Goal: Task Accomplishment & Management: Complete application form

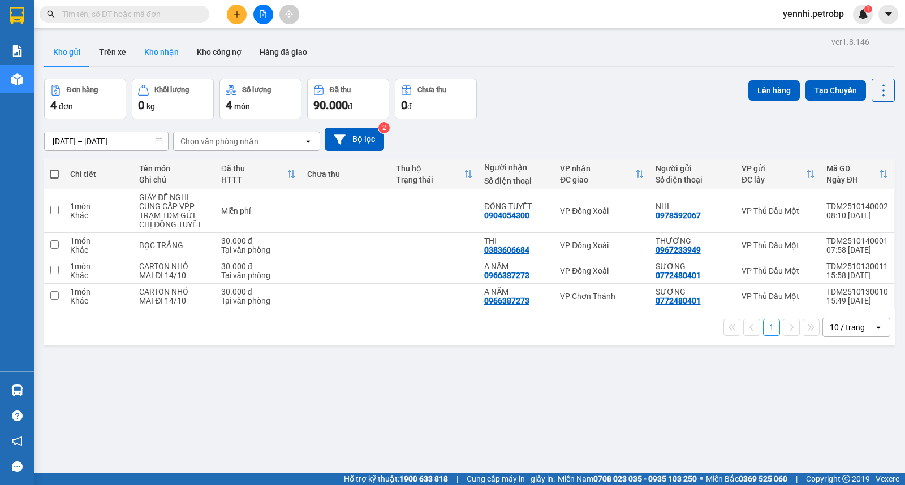
click at [167, 57] on button "Kho nhận" at bounding box center [161, 51] width 53 height 27
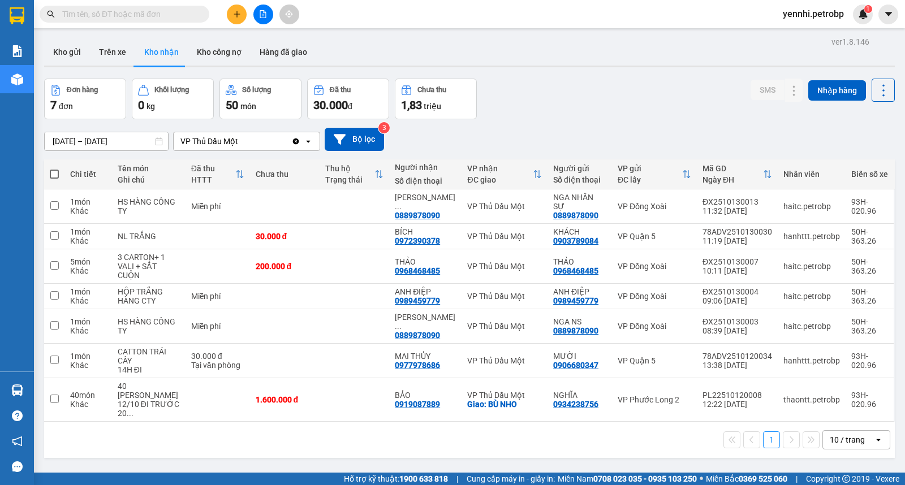
click at [186, 13] on input "text" at bounding box center [128, 14] width 133 height 12
paste input "0349716576"
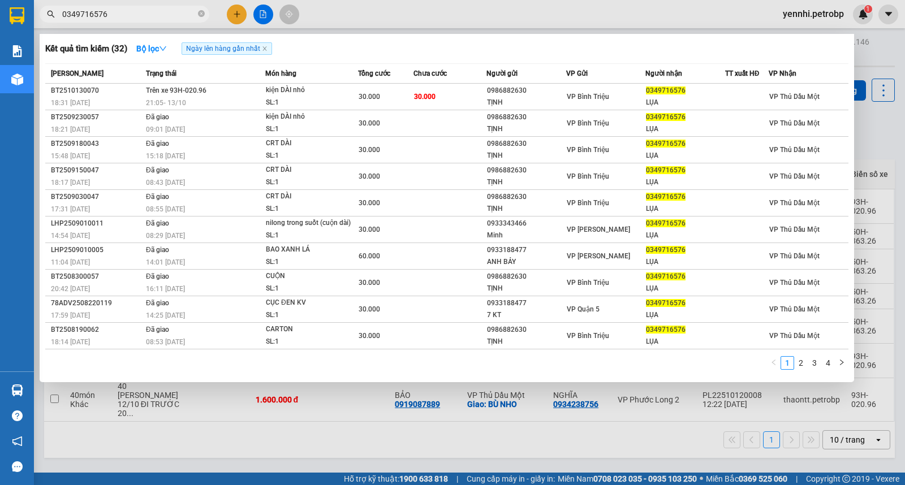
type input "0349716576"
click at [532, 457] on div at bounding box center [452, 242] width 905 height 485
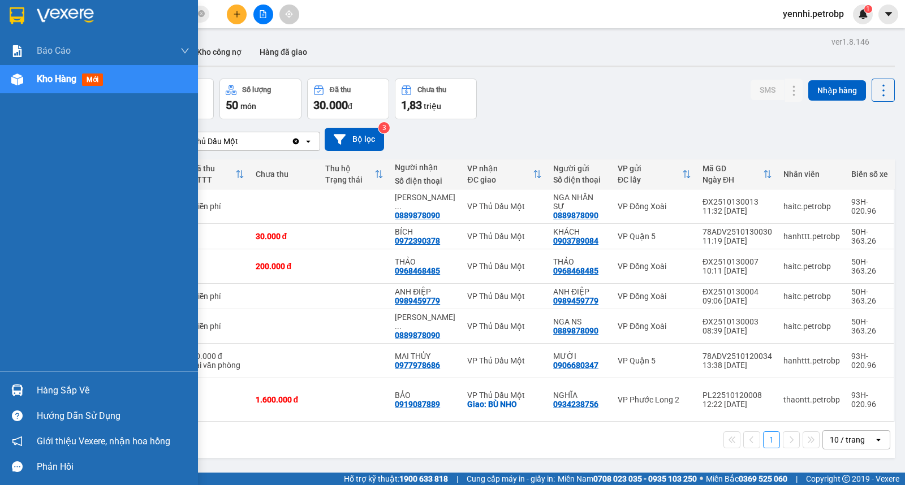
click at [15, 379] on div "Hàng sắp về" at bounding box center [99, 390] width 198 height 25
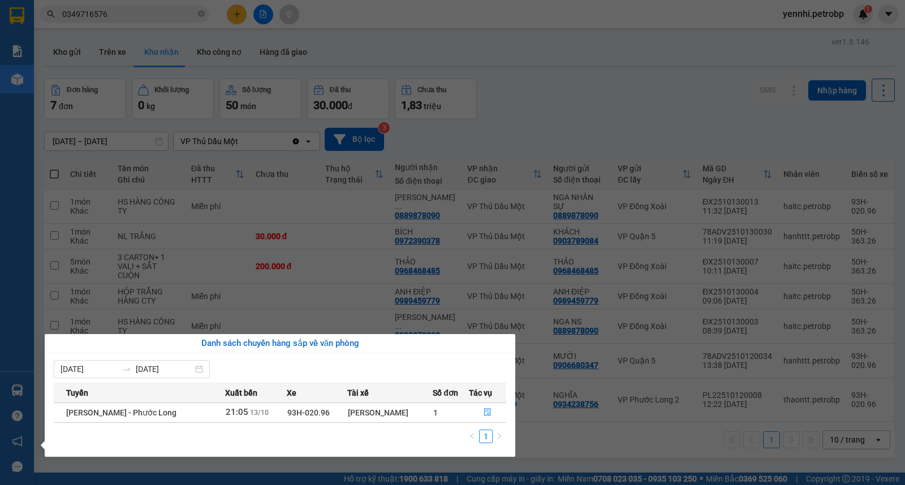
click at [576, 426] on section "Kết quả tìm kiếm ( 32 ) Bộ lọc Ngày lên hàng gần nhất Mã ĐH Trạng thái Món hàng…" at bounding box center [452, 242] width 905 height 485
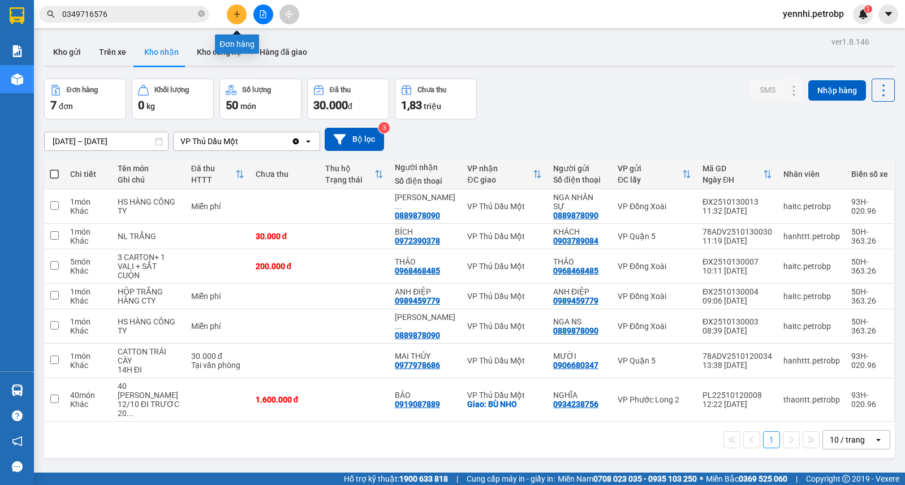
click at [236, 7] on button at bounding box center [237, 15] width 20 height 20
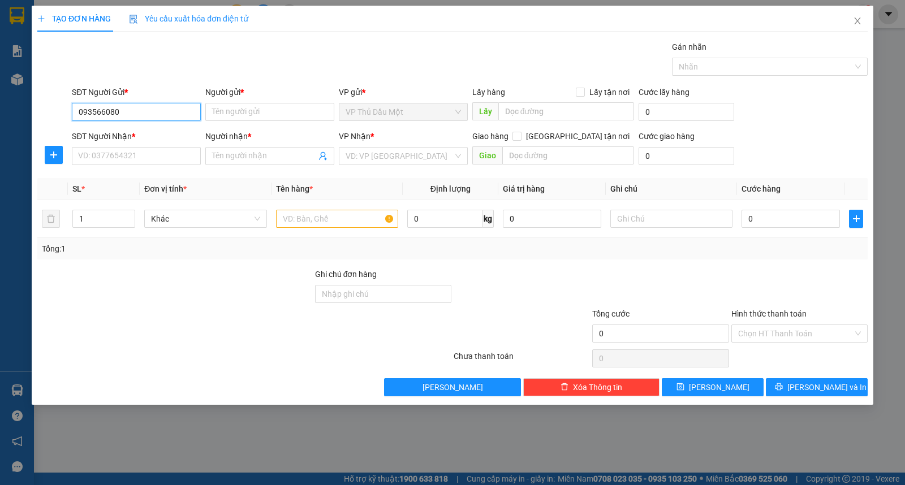
type input "0935660808"
click at [145, 134] on div "0935660808 - a. PHÒNG" at bounding box center [136, 134] width 115 height 12
type input "a. PHÒNG"
type input "0966365080"
type input "HUYỀN"
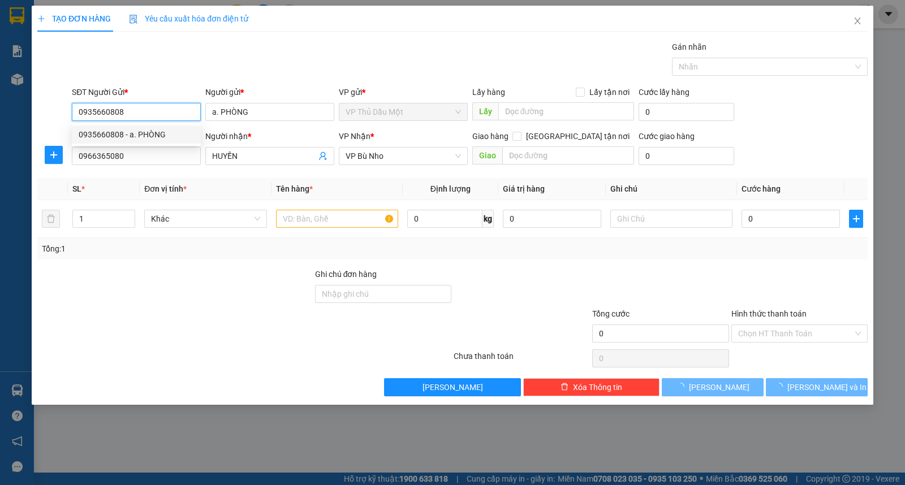
type input "80.000"
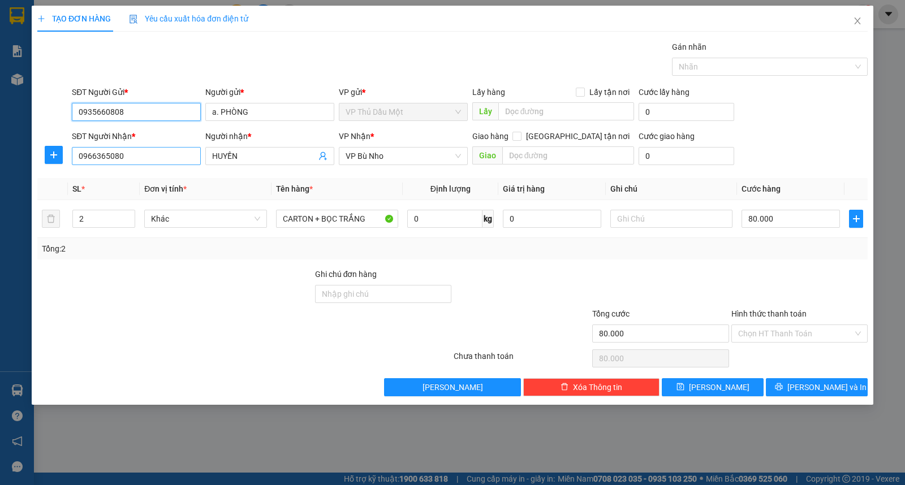
type input "0935660808"
click at [122, 159] on input "0966365080" at bounding box center [136, 156] width 129 height 18
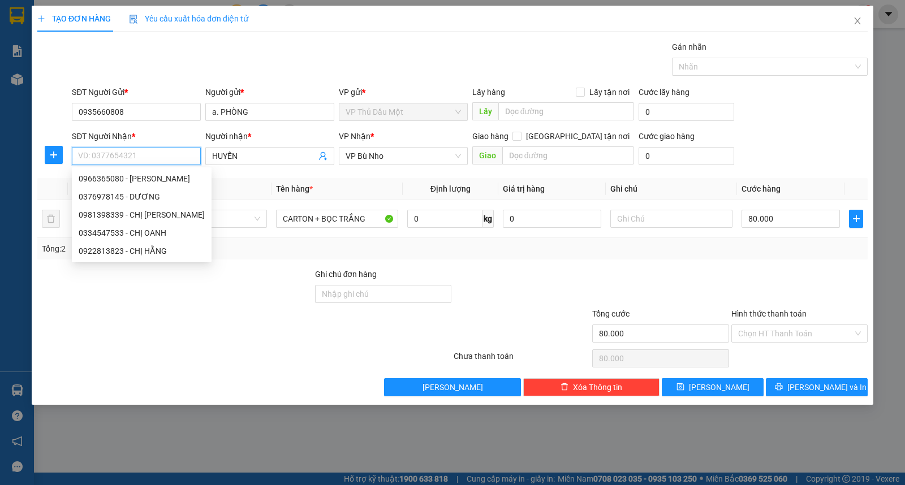
type input "0"
click at [54, 151] on icon "plus" at bounding box center [53, 154] width 9 height 9
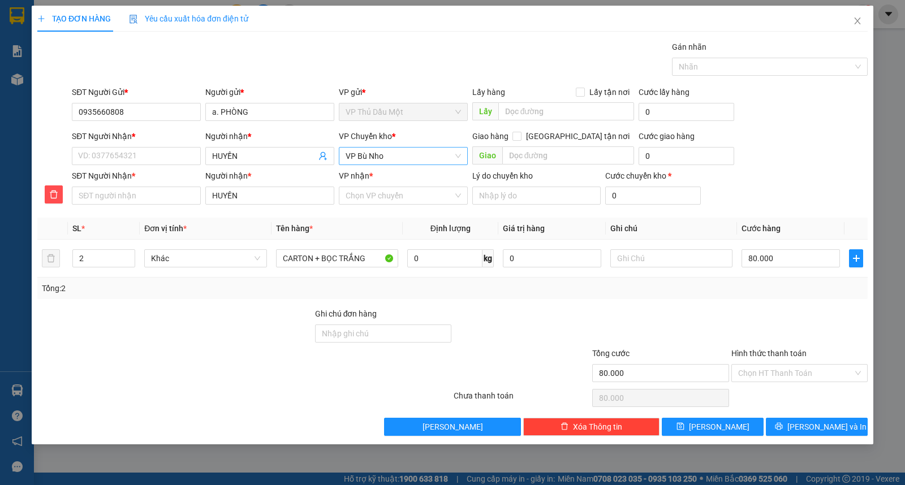
click at [430, 162] on span "VP Bù Nho" at bounding box center [403, 156] width 115 height 17
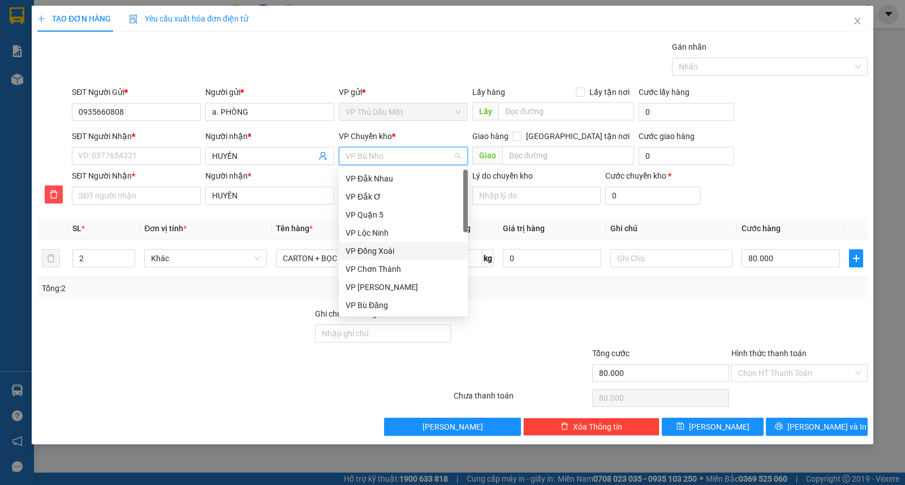
click at [398, 250] on div "VP Đồng Xoài" at bounding box center [403, 251] width 115 height 12
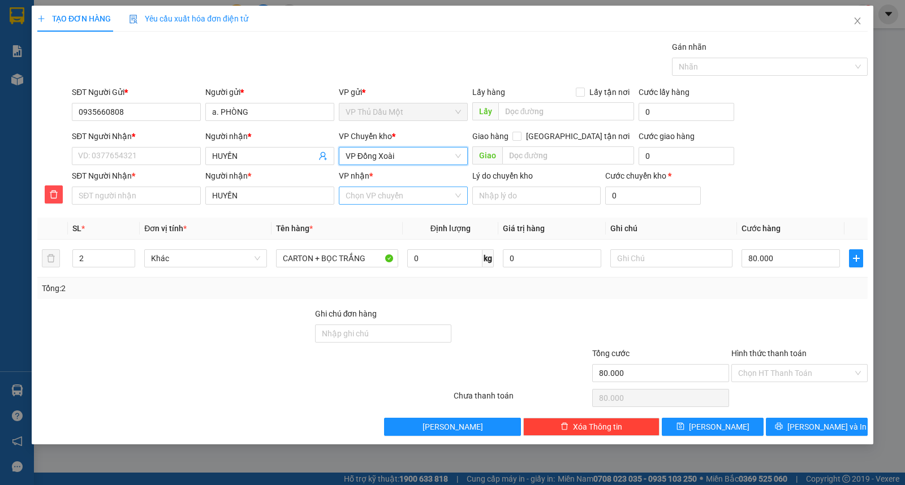
click at [387, 197] on input "VP nhận *" at bounding box center [399, 195] width 107 height 17
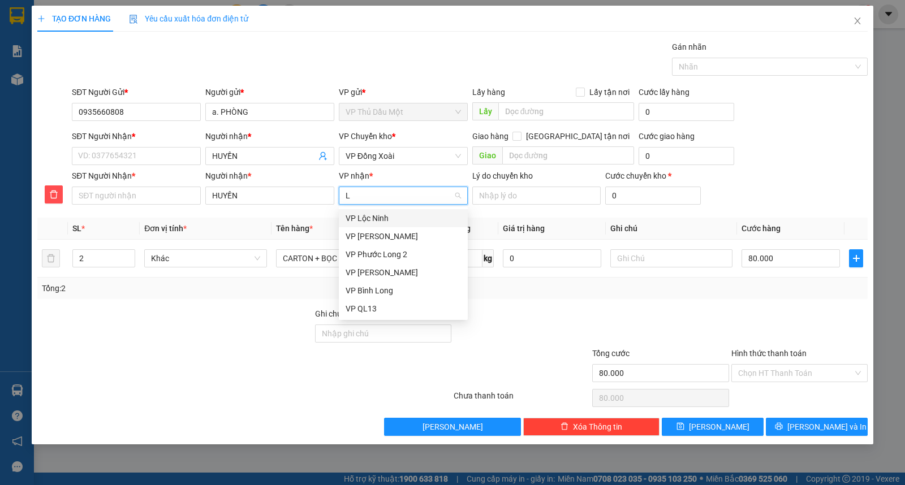
type input "LO"
click at [390, 252] on div "VP Bình Long" at bounding box center [403, 254] width 115 height 12
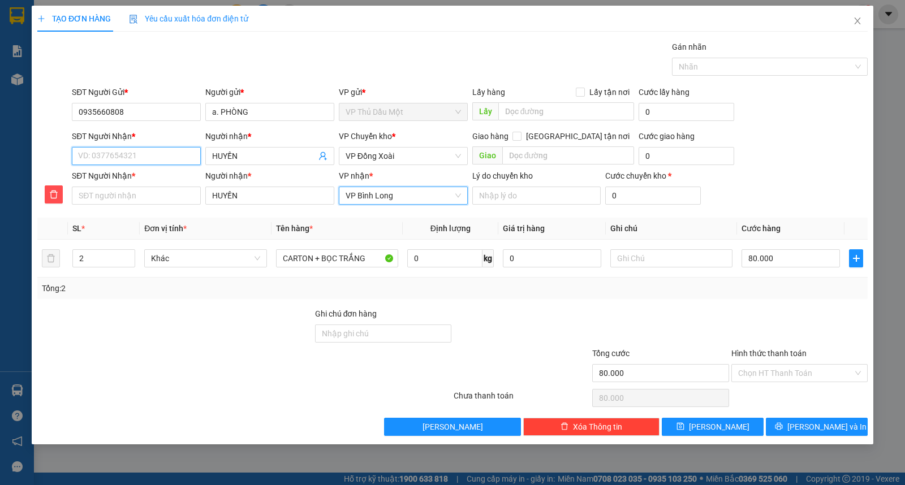
click at [121, 159] on input "SĐT Người Nhận *" at bounding box center [136, 156] width 129 height 18
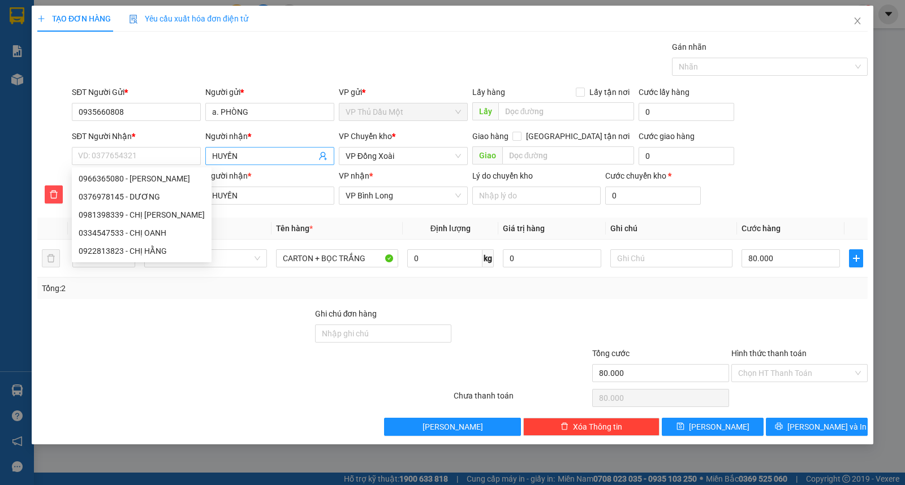
click at [239, 153] on input "HUYỀN" at bounding box center [264, 156] width 104 height 12
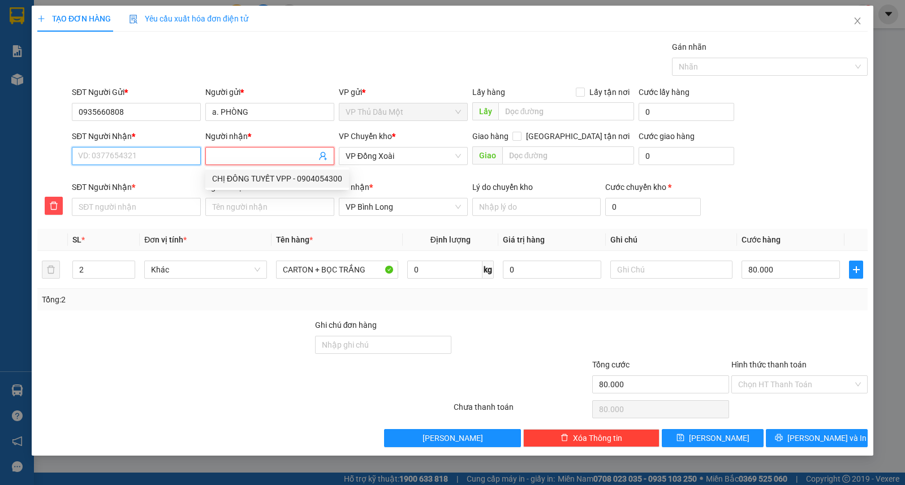
click at [139, 155] on input "SĐT Người Nhận *" at bounding box center [136, 156] width 129 height 18
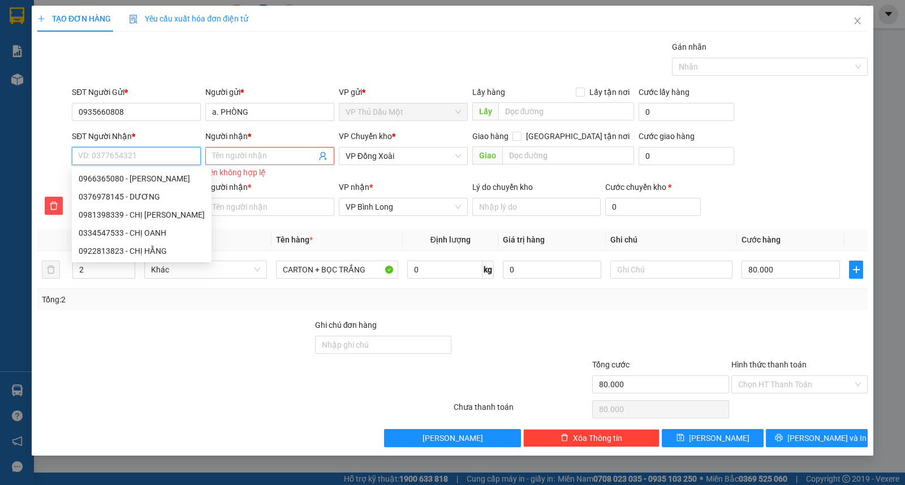
type input "0"
click at [87, 276] on input "2" at bounding box center [104, 269] width 62 height 17
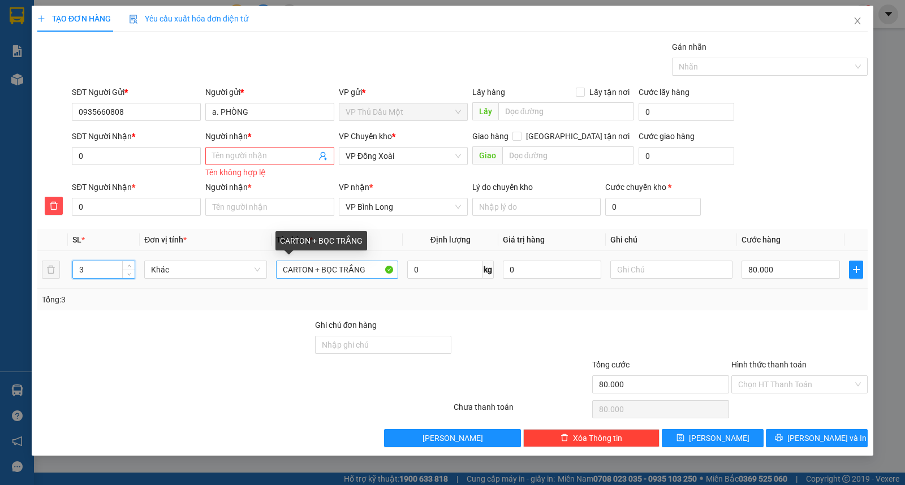
type input "3"
click at [369, 272] on input "CARTON + BỌC TRẮNG" at bounding box center [337, 270] width 122 height 18
type input "0"
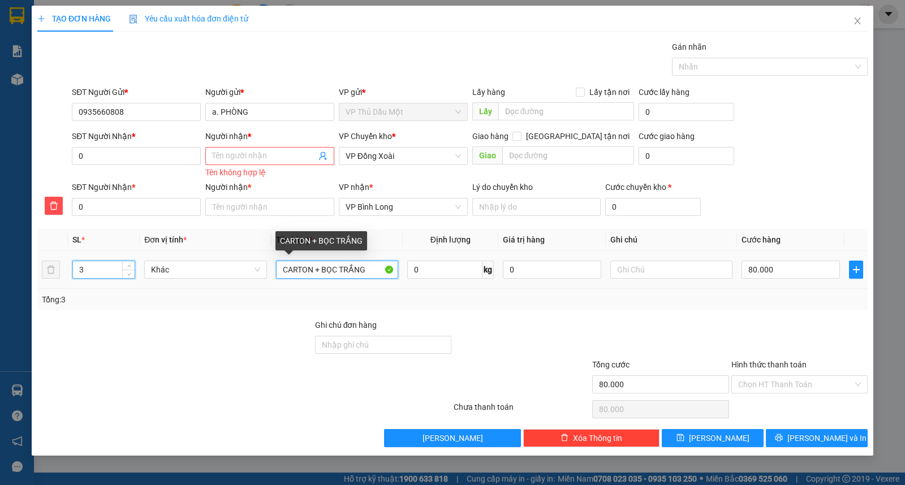
type input "0"
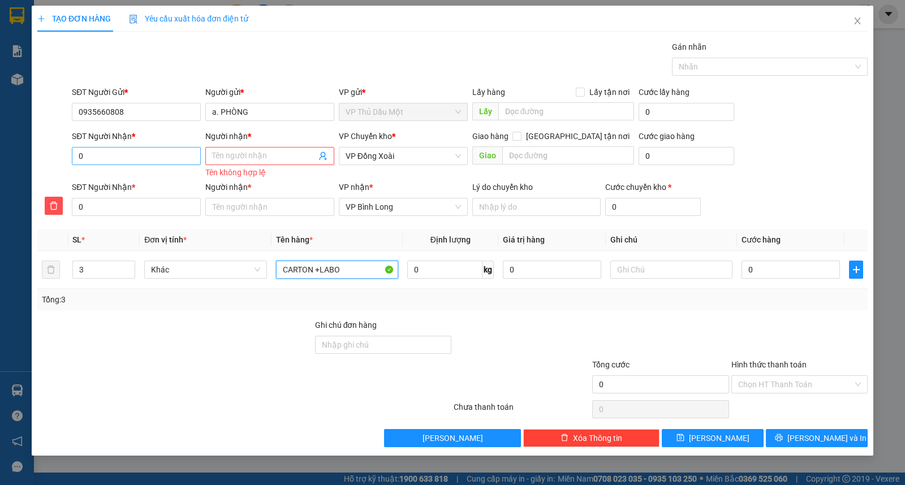
type input "CARTON +LABO"
click at [107, 155] on input "0" at bounding box center [136, 156] width 129 height 18
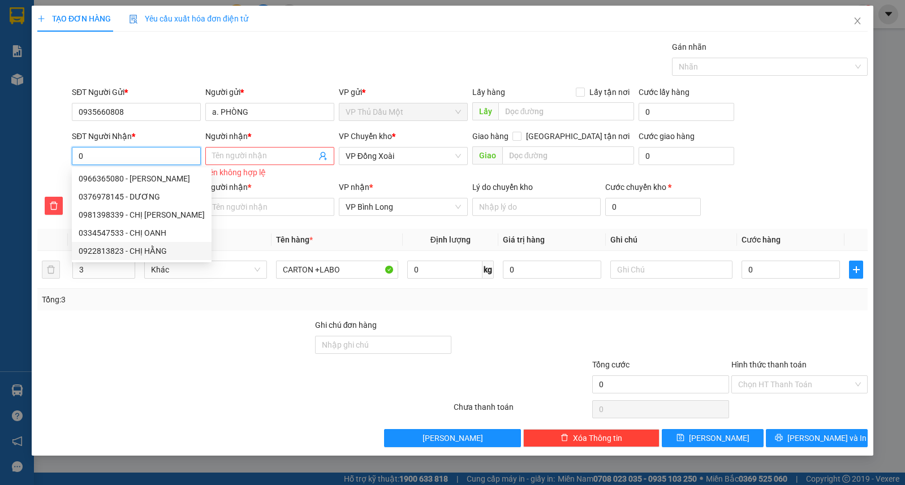
type input "09"
type input "097"
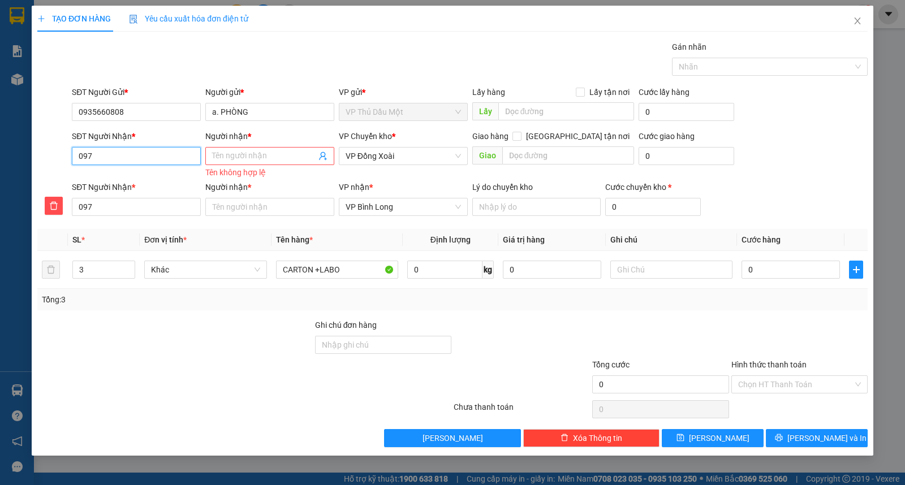
type input "0972"
type input "09723"
type input "097235"
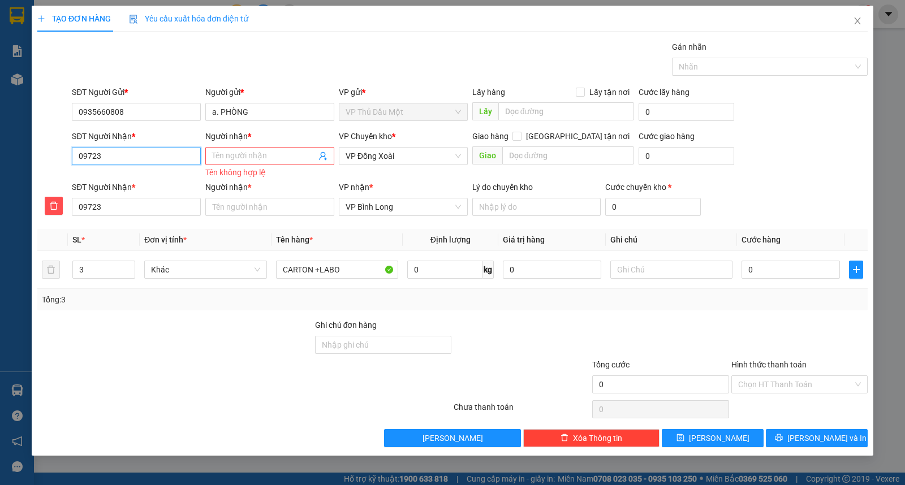
type input "097235"
type input "0972352"
type input "09723526"
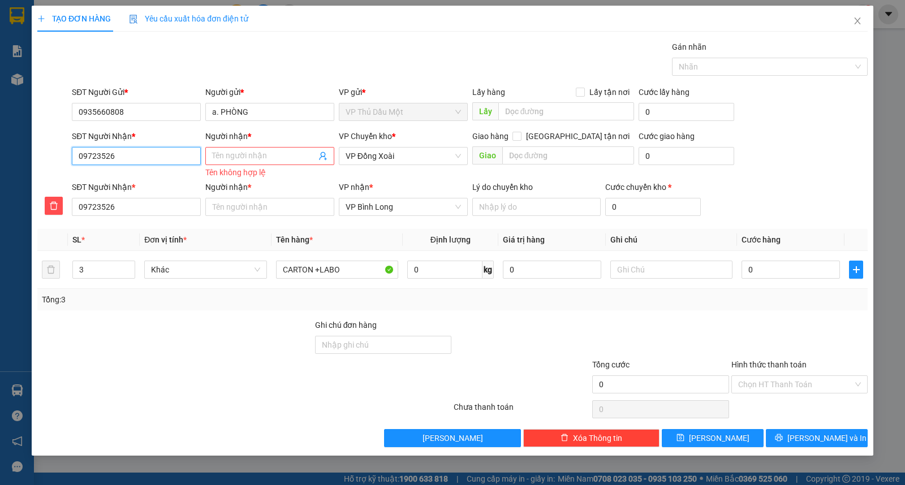
type input "097235268"
type input "0972352688"
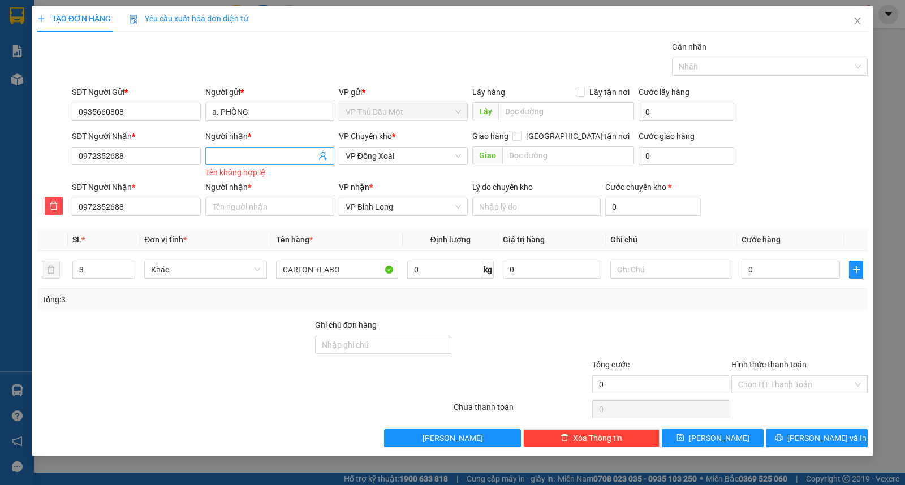
click at [225, 157] on input "Người nhận *" at bounding box center [264, 156] width 104 height 12
type input "T"
type input "TH"
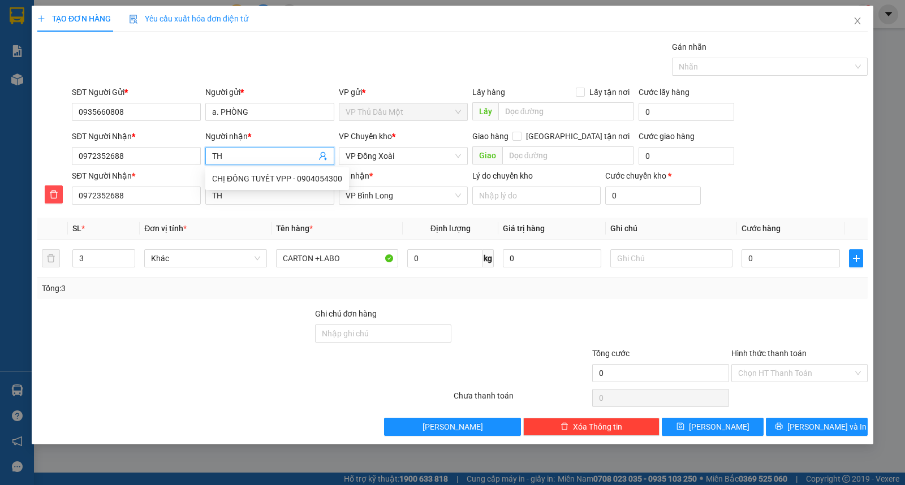
type input "THA"
type input "THAN"
type input "THANH"
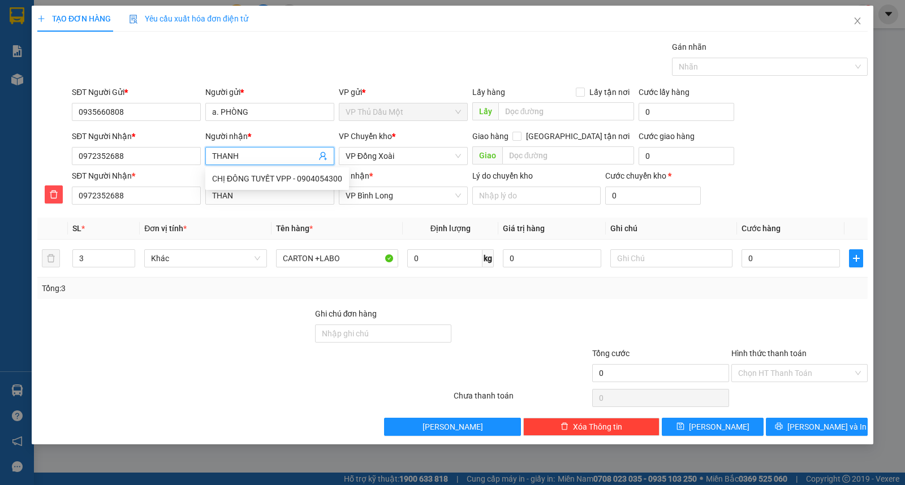
type input "THANH"
type input "THÀNH"
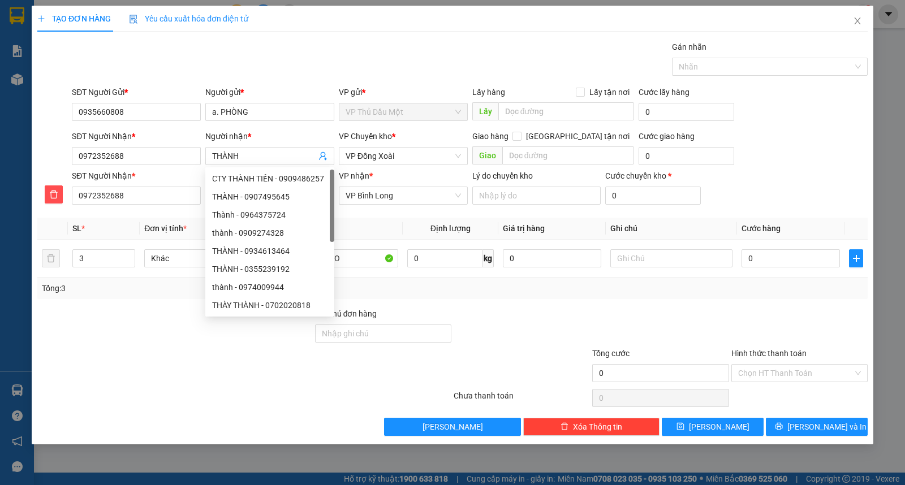
click at [304, 30] on div "TẠO ĐƠN HÀNG Yêu cầu xuất hóa đơn điện tử" at bounding box center [452, 19] width 830 height 26
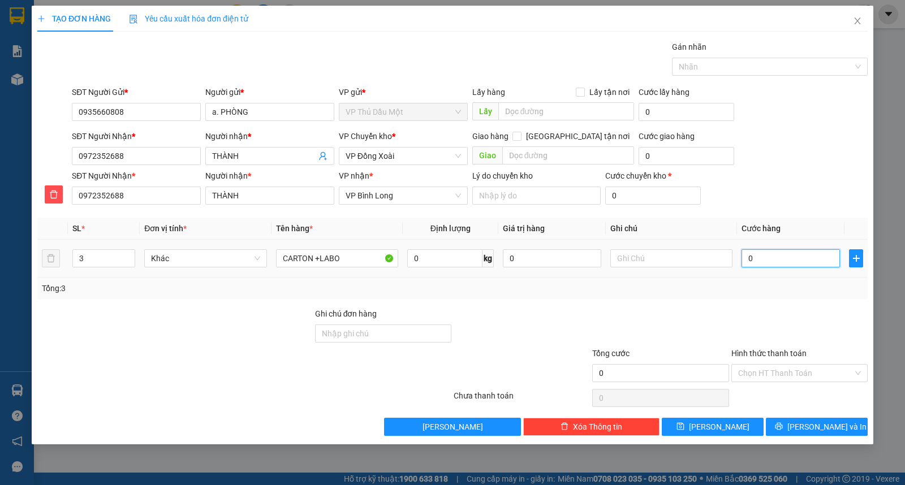
click at [765, 261] on input "0" at bounding box center [790, 258] width 98 height 18
click at [619, 259] on input "text" at bounding box center [671, 258] width 122 height 18
type input "N"
type input "NHẸ TAY DỄ VỠ"
click at [766, 131] on div "SĐT Người Nhận * 0972352688 Người nhận * THÀNH VP Chuyển kho * VP Đồng Xoài Gia…" at bounding box center [470, 150] width 800 height 40
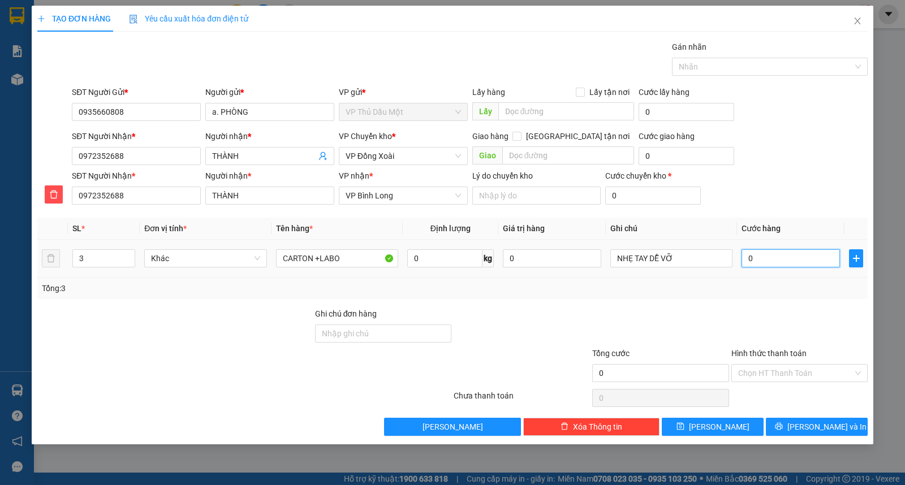
click at [773, 258] on input "0" at bounding box center [790, 258] width 98 height 18
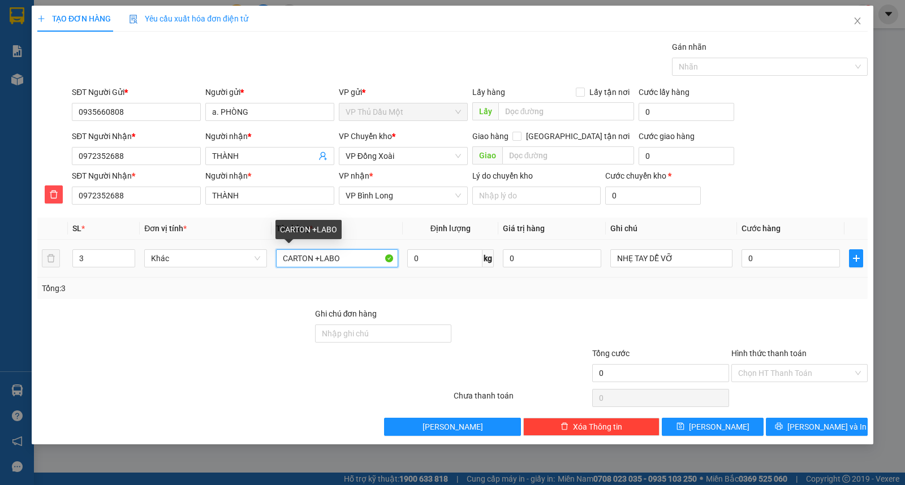
click at [347, 258] on input "CARTON +LABO" at bounding box center [337, 258] width 122 height 18
type input "LABO"
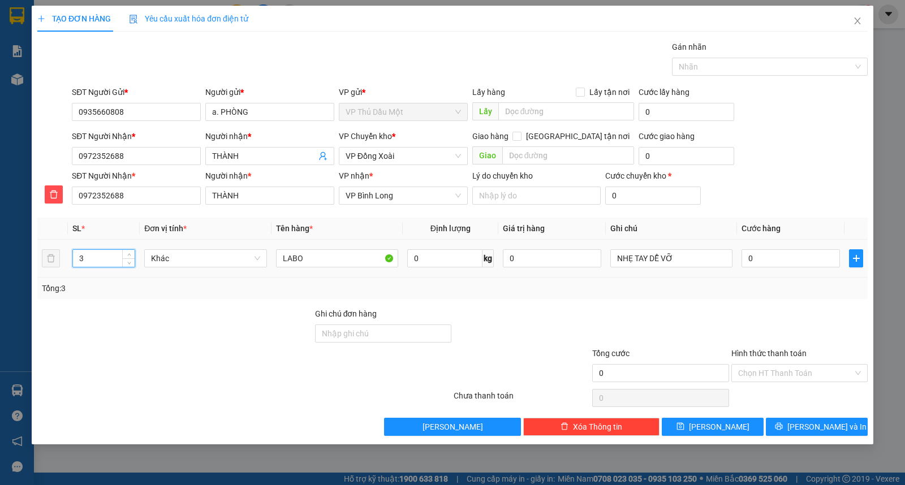
click at [114, 261] on input "3" at bounding box center [104, 258] width 62 height 17
type input "2"
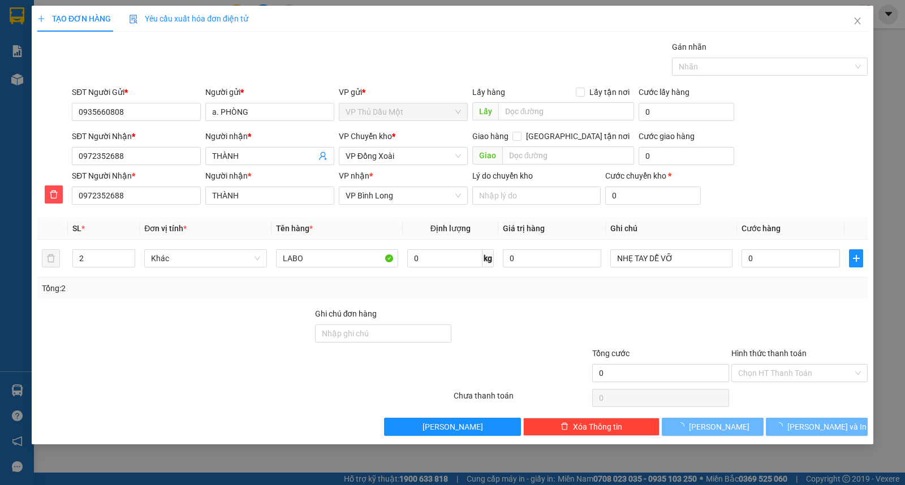
click at [767, 174] on div "SĐT Người Nhận * 0972352688 Người nhận * THÀNH VP nhận * VP Bình Long Lý do chu…" at bounding box center [470, 190] width 800 height 40
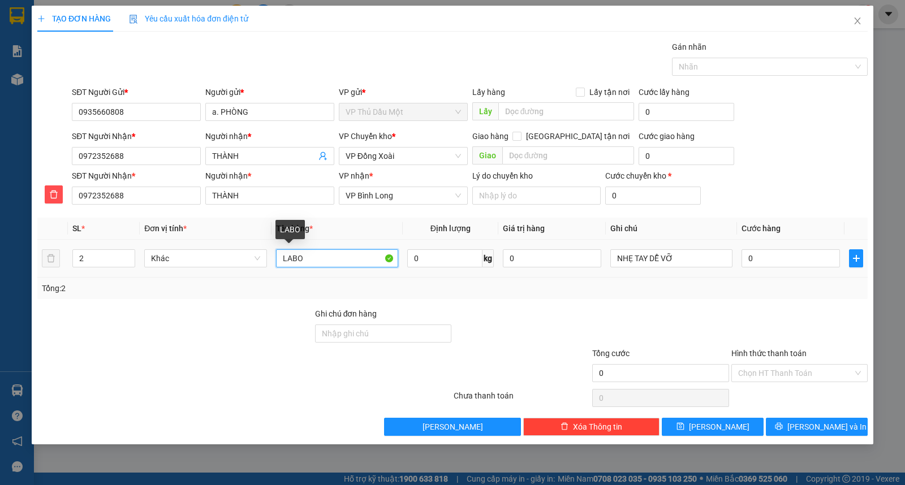
click at [279, 258] on input "LABO" at bounding box center [337, 258] width 122 height 18
type input "CRT LABO"
click at [780, 166] on div "SĐT Người Nhận * 0972352688 Người nhận * THÀNH VP Chuyển kho * VP Đồng Xoài Gia…" at bounding box center [470, 150] width 800 height 40
click at [770, 263] on input "0" at bounding box center [790, 258] width 98 height 18
type input "1"
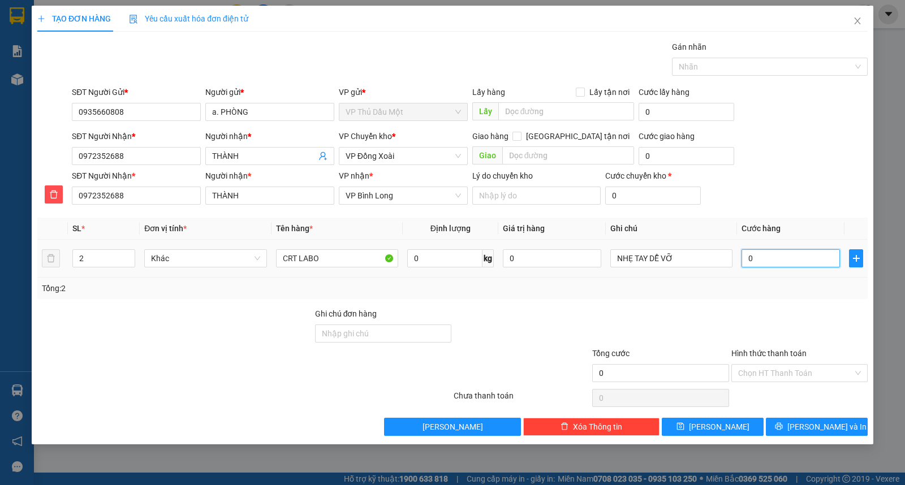
type input "1"
type input "11"
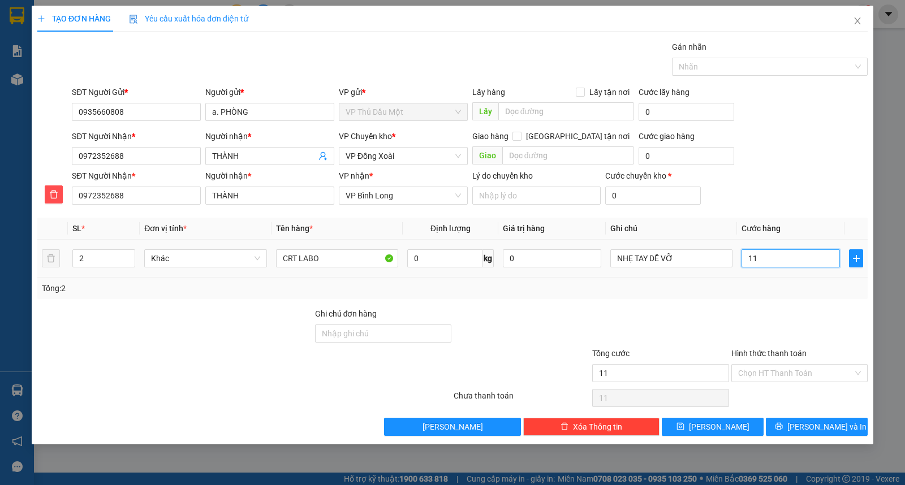
type input "110"
type input "110.000"
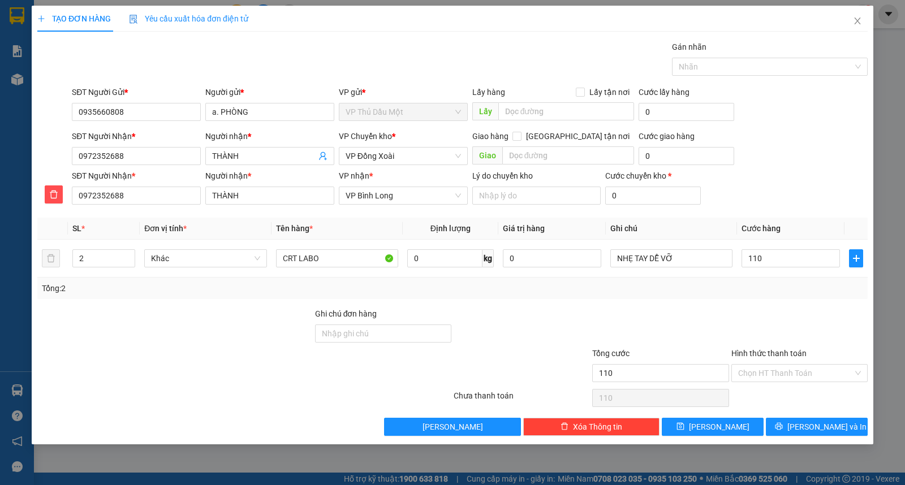
type input "110.000"
click at [792, 171] on div "SĐT Người Nhận * 0972352688 Người nhận * THÀNH VP nhận * VP Bình Long Lý do chu…" at bounding box center [470, 190] width 800 height 40
click at [817, 428] on span "[PERSON_NAME] và In" at bounding box center [826, 427] width 79 height 12
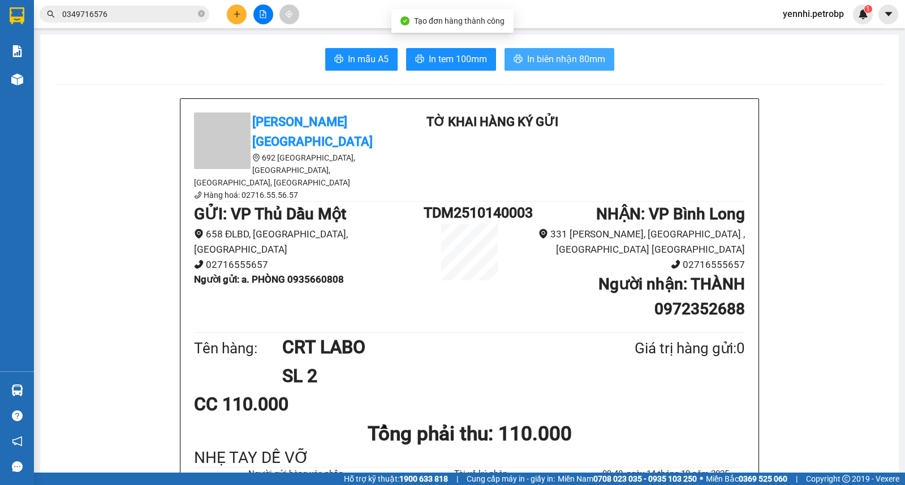
click at [573, 53] on span "In biên nhận 80mm" at bounding box center [566, 59] width 78 height 14
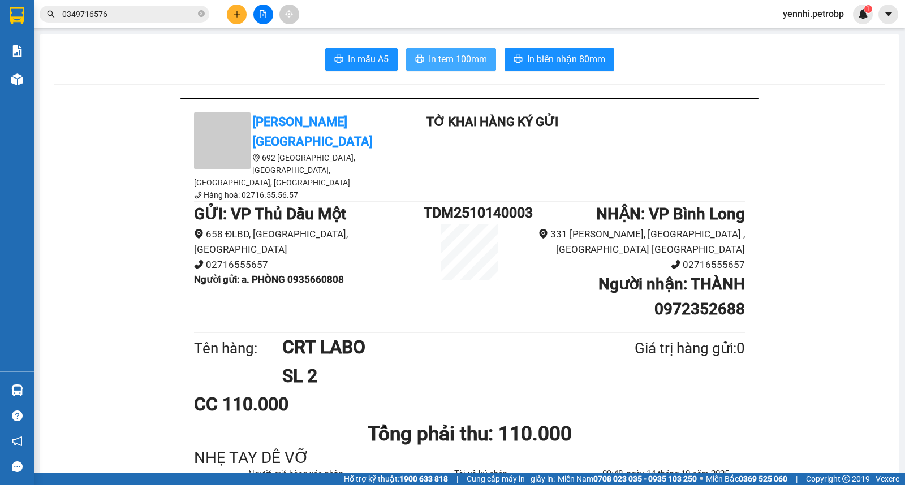
click at [468, 61] on span "In tem 100mm" at bounding box center [458, 59] width 58 height 14
click at [445, 53] on span "In tem 100mm" at bounding box center [458, 59] width 58 height 14
click at [459, 57] on span "In tem 100mm" at bounding box center [458, 59] width 58 height 14
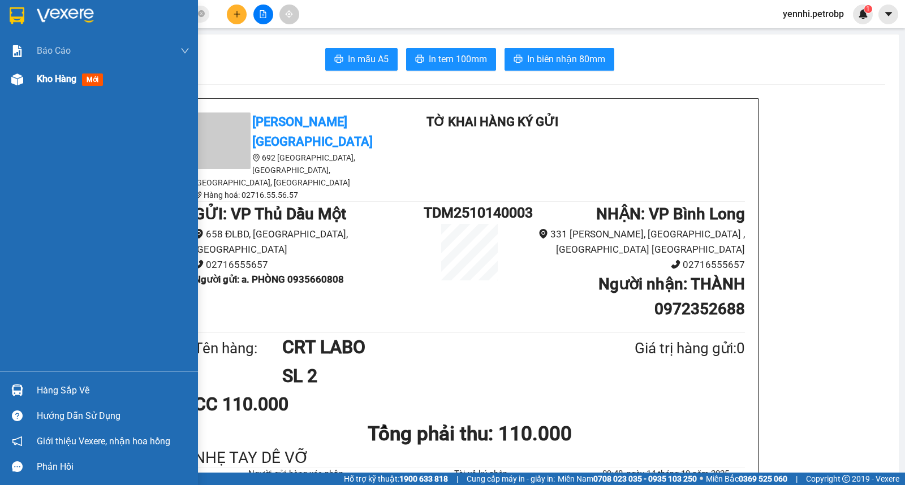
click at [32, 80] on div "Kho hàng mới" at bounding box center [99, 79] width 198 height 28
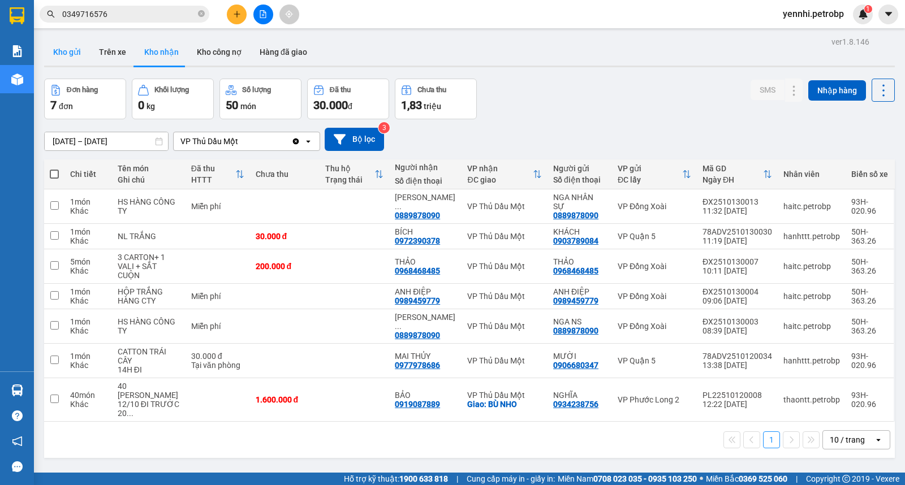
click at [64, 51] on button "Kho gửi" at bounding box center [67, 51] width 46 height 27
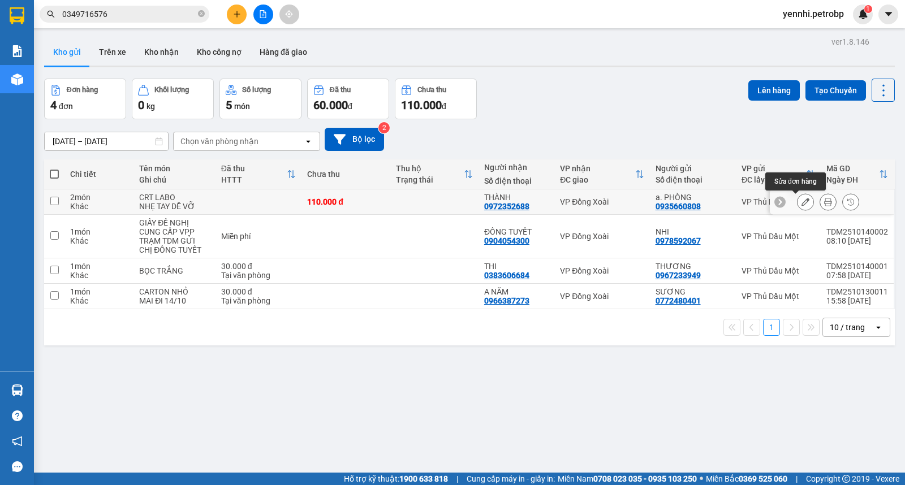
click at [797, 207] on button at bounding box center [805, 202] width 16 height 20
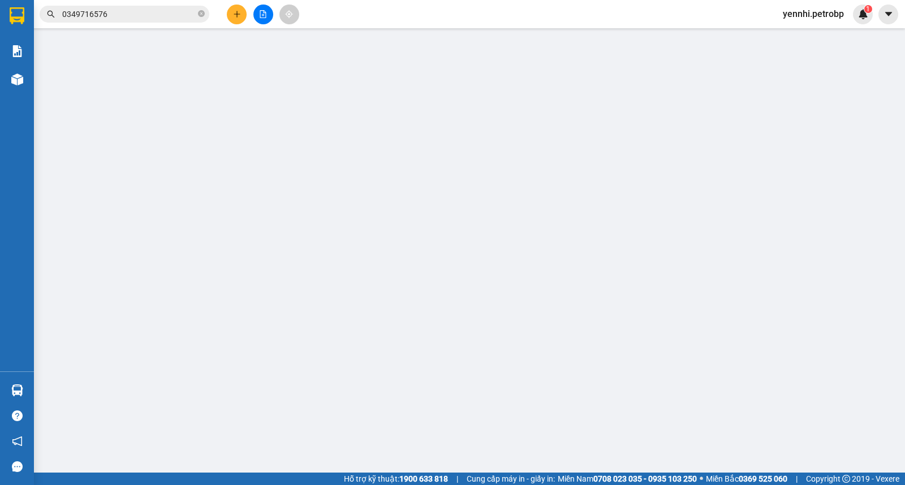
type input "0935660808"
type input "0972352688"
type input "110.000"
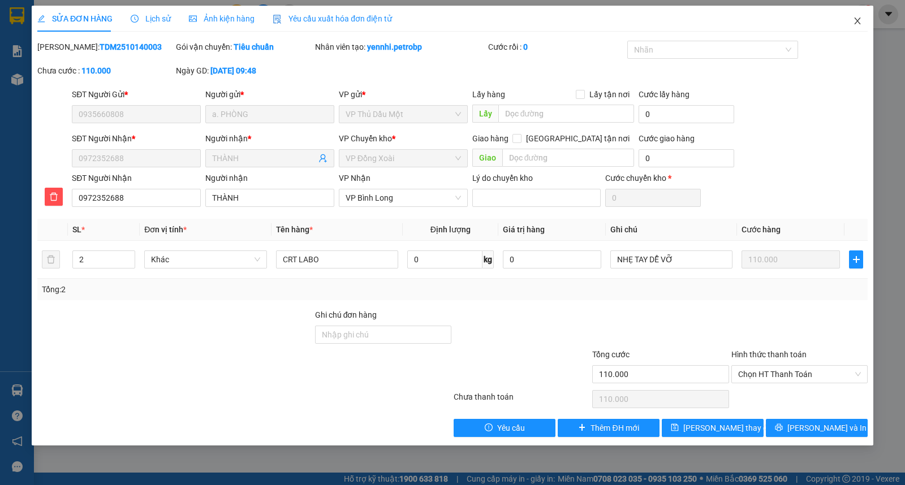
click at [852, 19] on span "Close" at bounding box center [858, 22] width 32 height 32
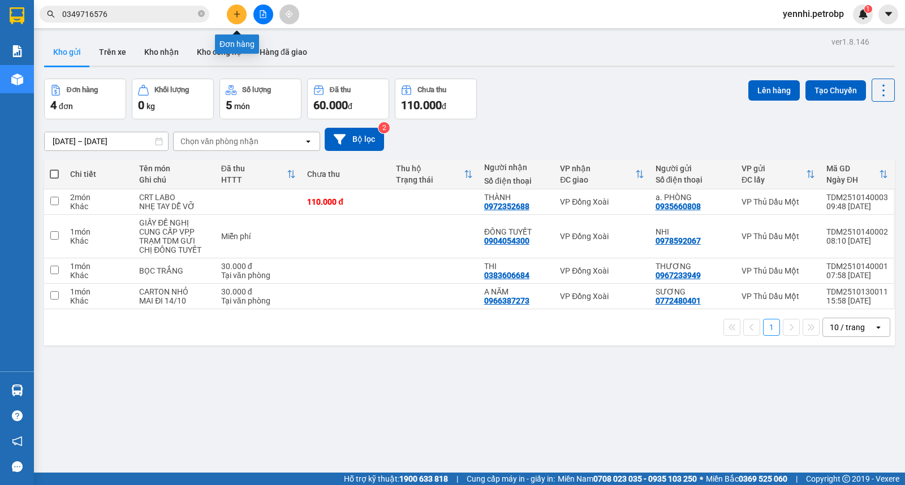
click at [236, 15] on icon "plus" at bounding box center [236, 14] width 1 height 6
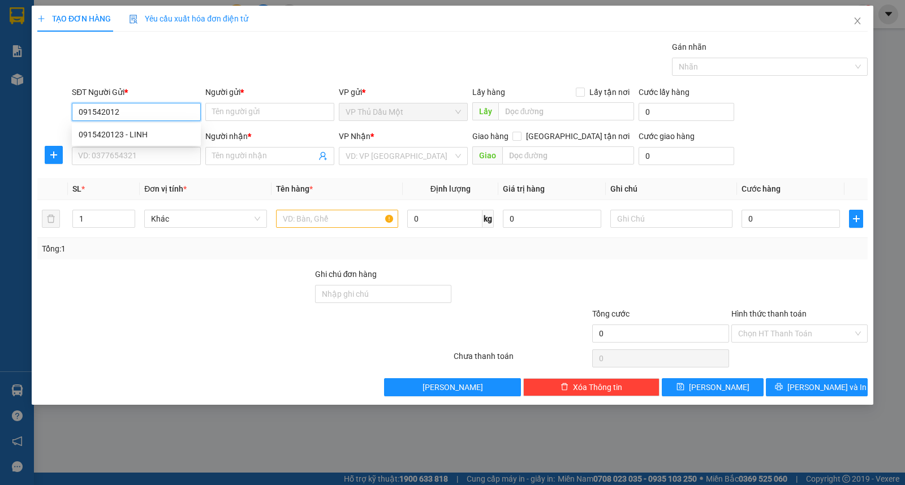
type input "0915420123"
click at [140, 130] on div "0915420123 - LINH" at bounding box center [136, 134] width 115 height 12
type input "LINH"
type input "0889995288"
type input "[PERSON_NAME]"
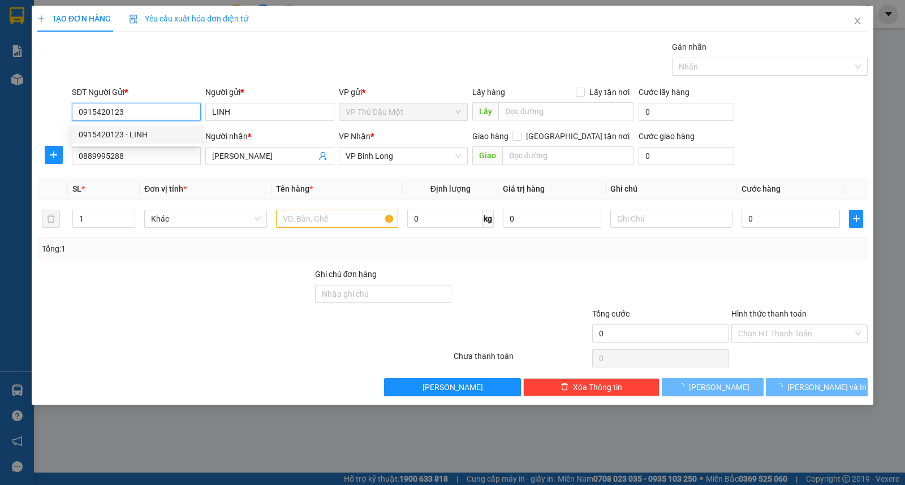
type input "40.000"
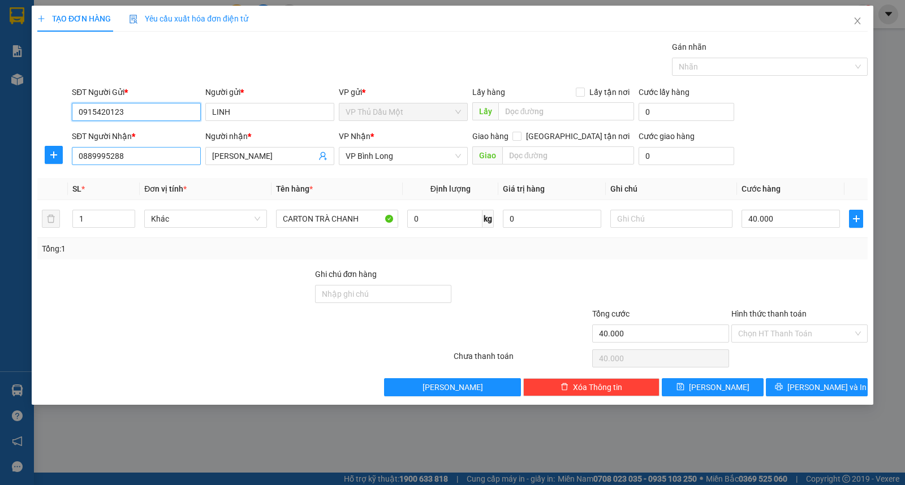
type input "0915420123"
click at [140, 152] on input "0889995288" at bounding box center [136, 156] width 129 height 18
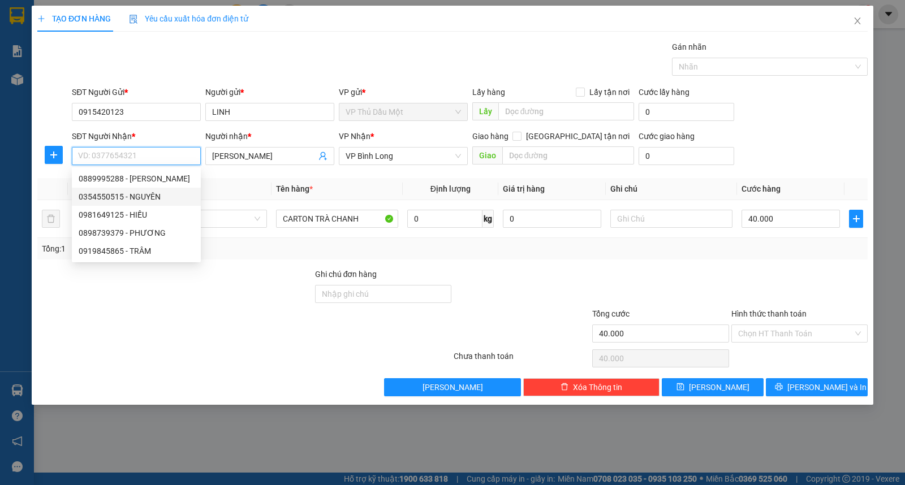
click at [148, 195] on div "0354550515 - NGUYÊN" at bounding box center [136, 197] width 115 height 12
type input "0354550515"
type input "NGUYÊN"
type input "NGÃ BA XA TRẠCH"
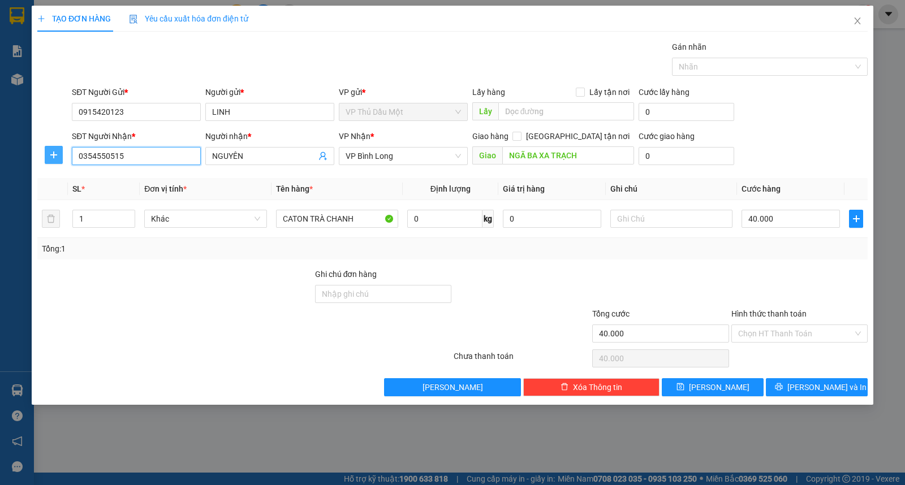
type input "0354550515"
click at [52, 154] on icon "plus" at bounding box center [53, 154] width 9 height 9
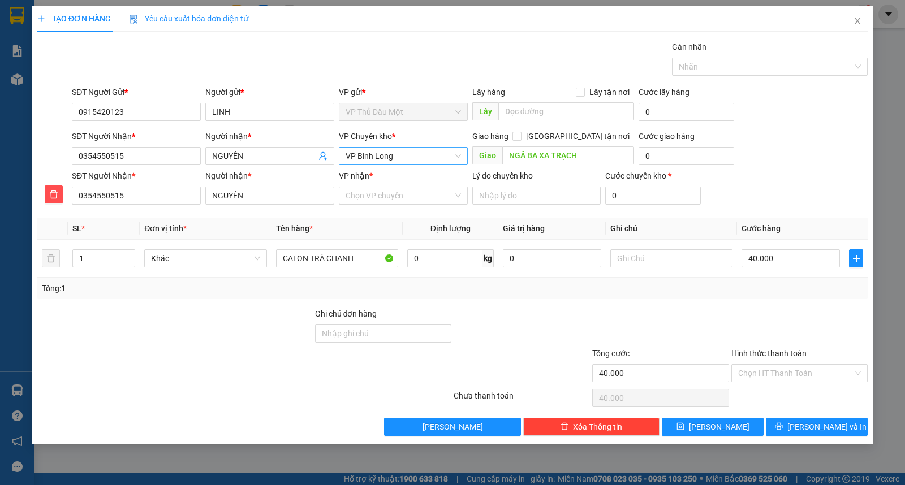
click at [407, 158] on span "VP Bình Long" at bounding box center [403, 156] width 115 height 17
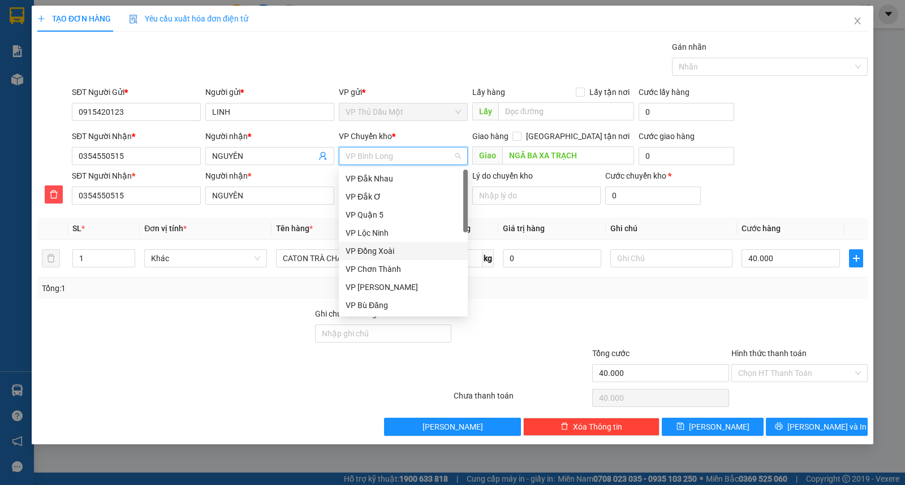
click at [406, 249] on div "VP Đồng Xoài" at bounding box center [403, 251] width 115 height 12
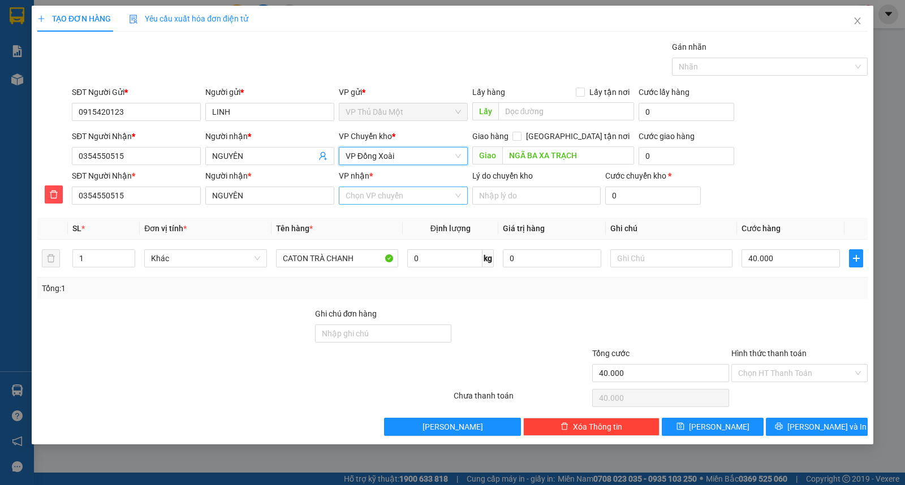
click at [391, 199] on input "VP nhận *" at bounding box center [399, 195] width 107 height 17
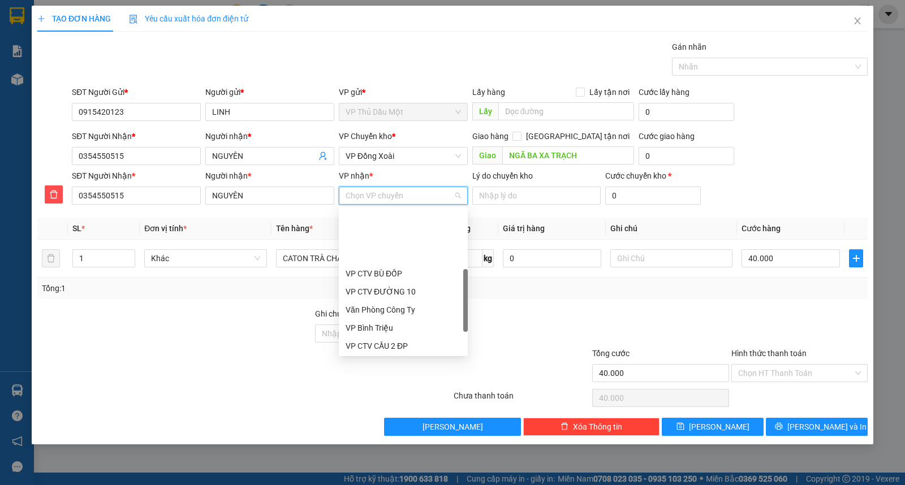
scroll to position [251, 0]
click at [388, 310] on div "VP Bình Long" at bounding box center [403, 311] width 115 height 12
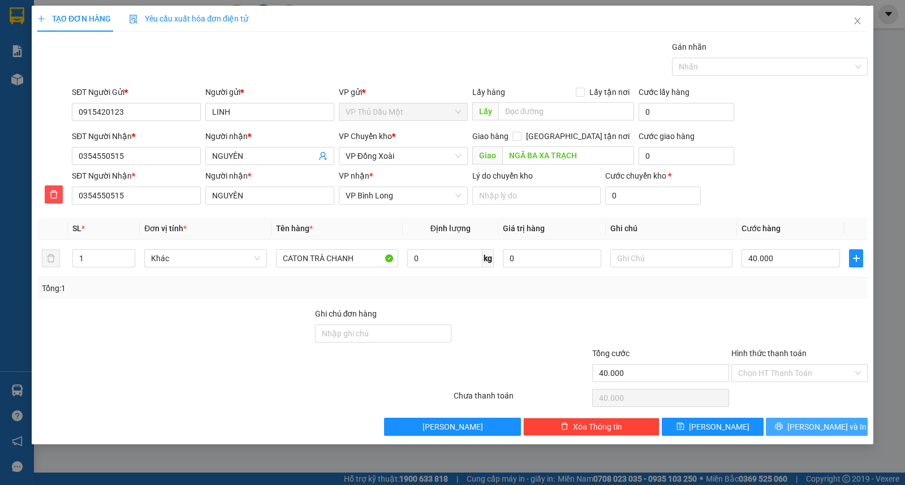
click at [813, 428] on span "[PERSON_NAME] và In" at bounding box center [826, 427] width 79 height 12
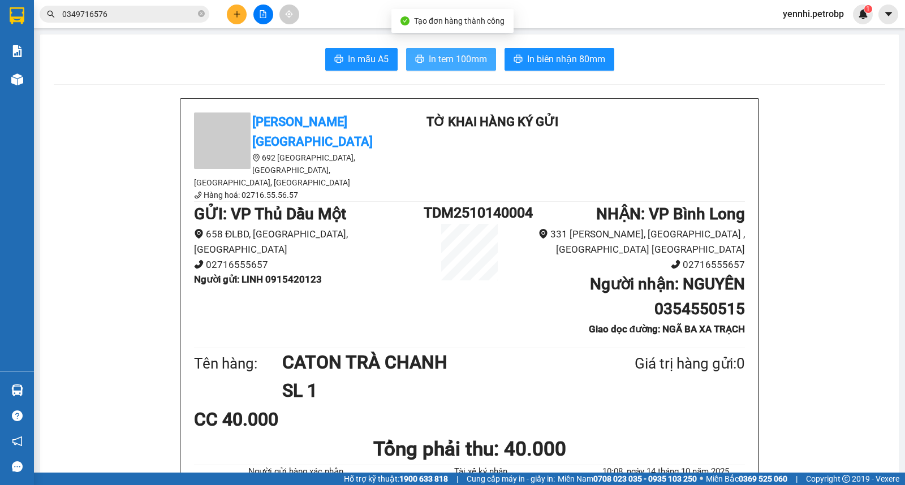
click at [467, 59] on span "In tem 100mm" at bounding box center [458, 59] width 58 height 14
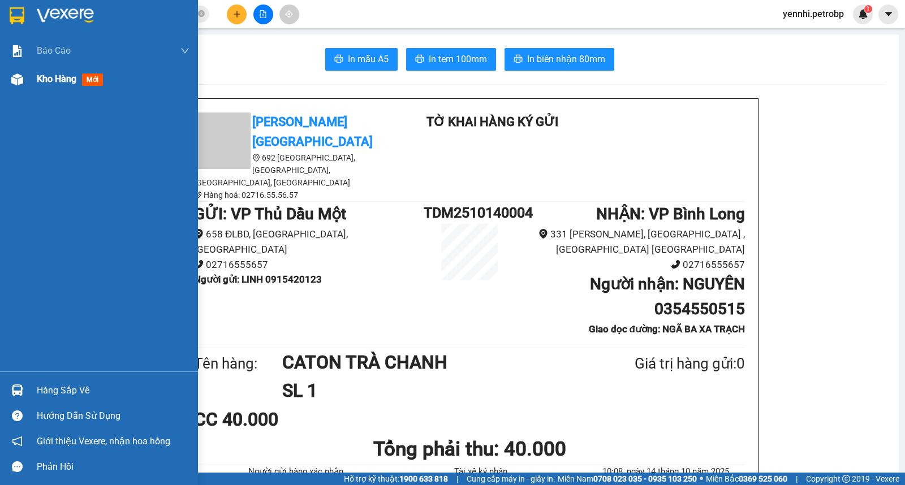
click at [23, 81] on div at bounding box center [17, 80] width 20 height 20
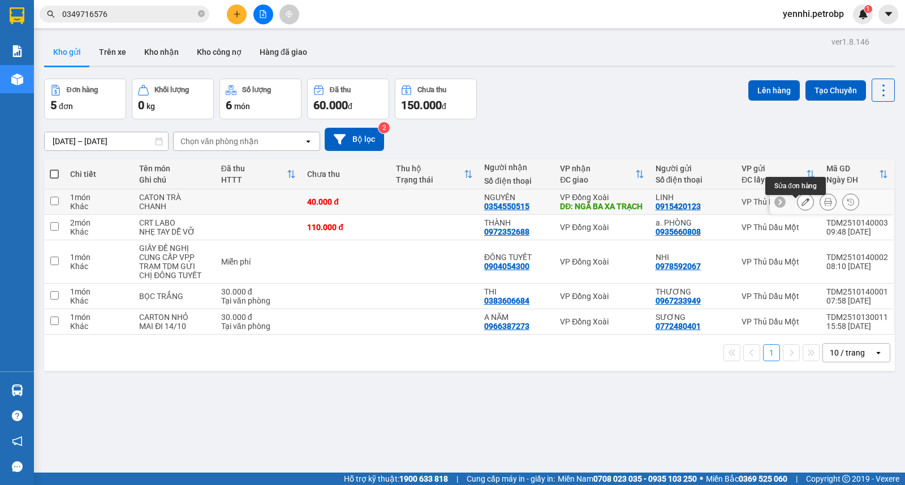
click at [801, 204] on icon at bounding box center [805, 202] width 8 height 8
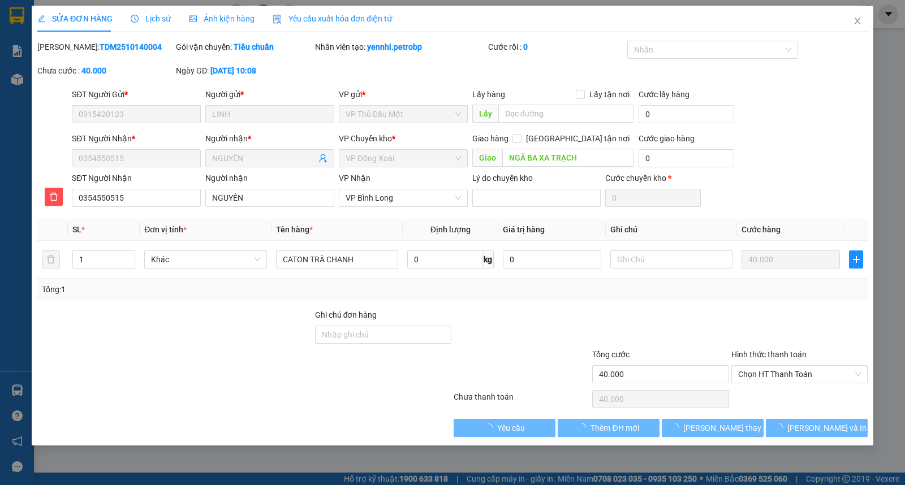
type input "0915420123"
type input "0354550515"
type input "NGÃ BA XA TRẠCH"
type input "40.000"
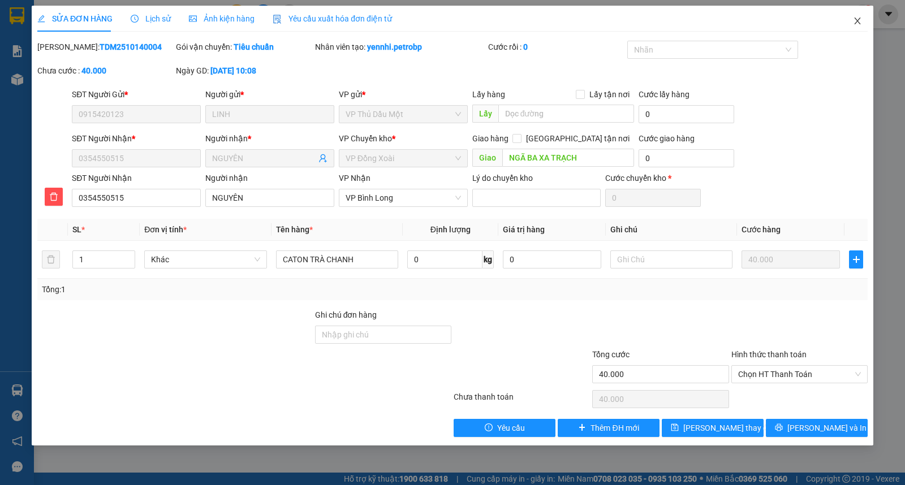
click at [851, 21] on span "Close" at bounding box center [858, 22] width 32 height 32
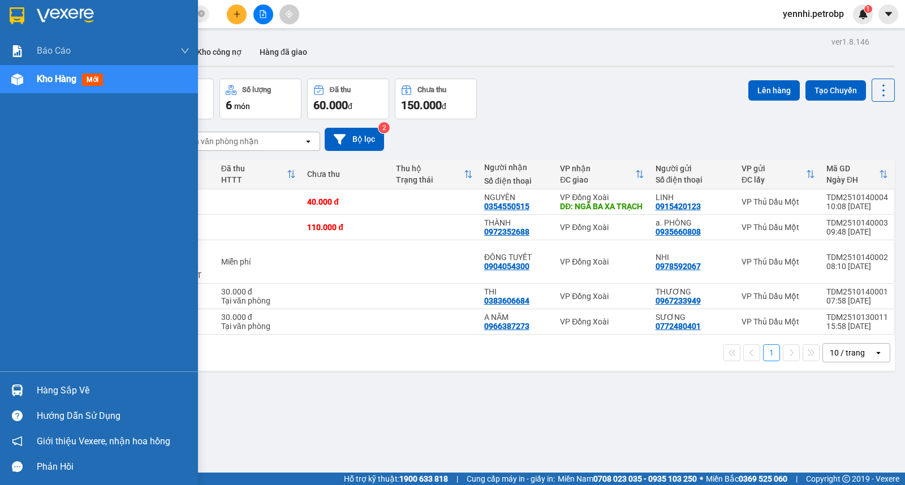
click at [20, 386] on img at bounding box center [17, 391] width 12 height 12
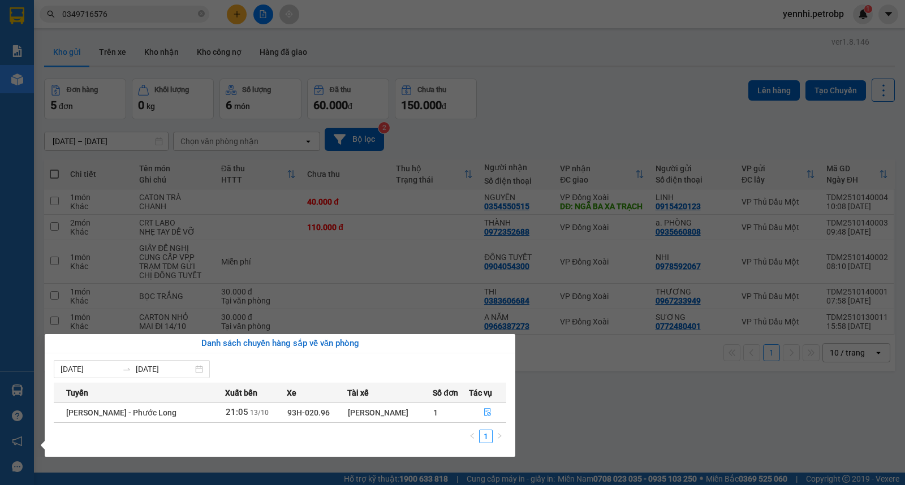
click at [630, 411] on section "Kết quả tìm kiếm ( 32 ) Bộ lọc Ngày lên hàng gần nhất Mã ĐH Trạng thái Món hàng…" at bounding box center [452, 242] width 905 height 485
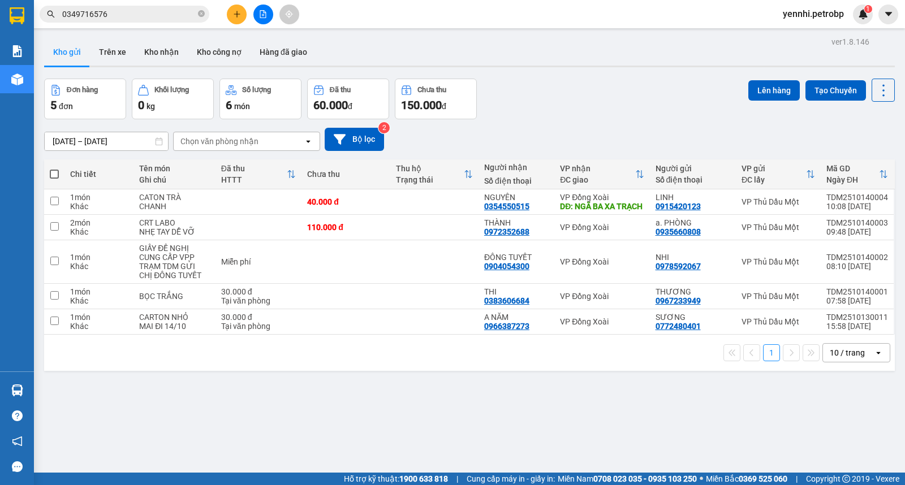
click at [399, 483] on strong "1900 633 818" at bounding box center [423, 479] width 49 height 9
click at [797, 201] on button at bounding box center [805, 202] width 16 height 20
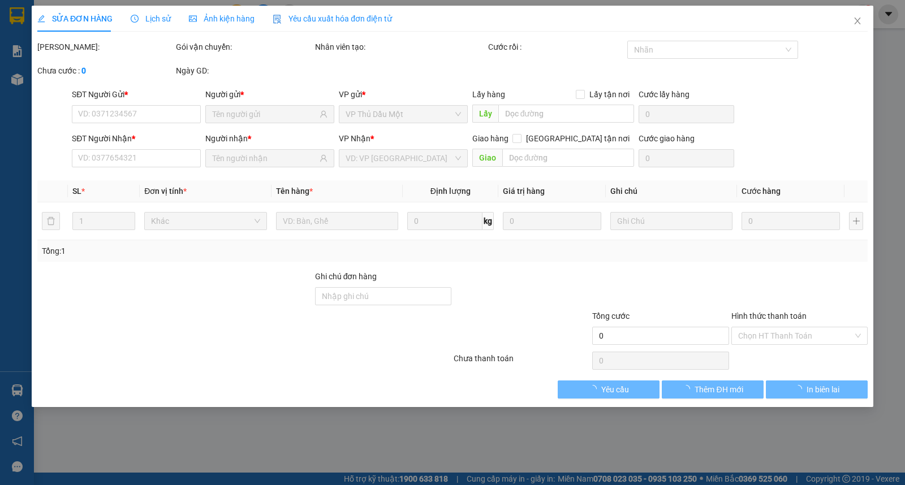
type input "0915420123"
type input "0354550515"
type input "NGÃ BA XA TRẠCH"
type input "40.000"
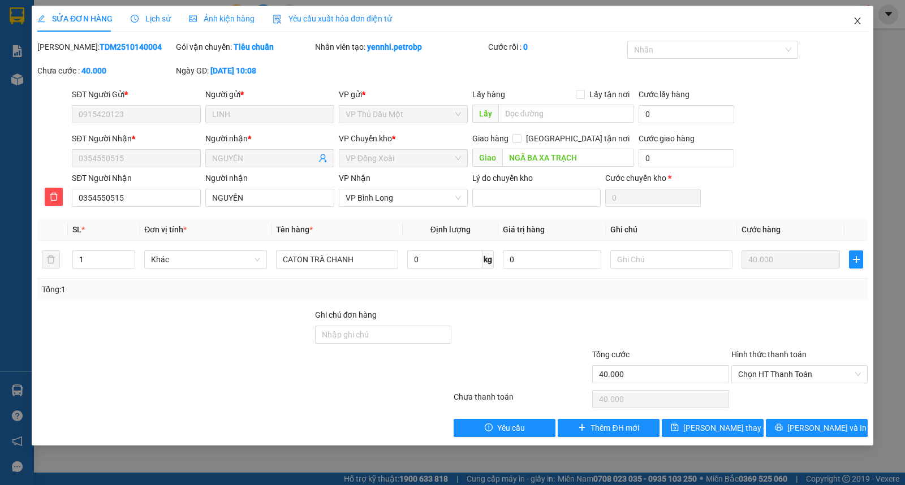
click at [863, 19] on span "Close" at bounding box center [858, 22] width 32 height 32
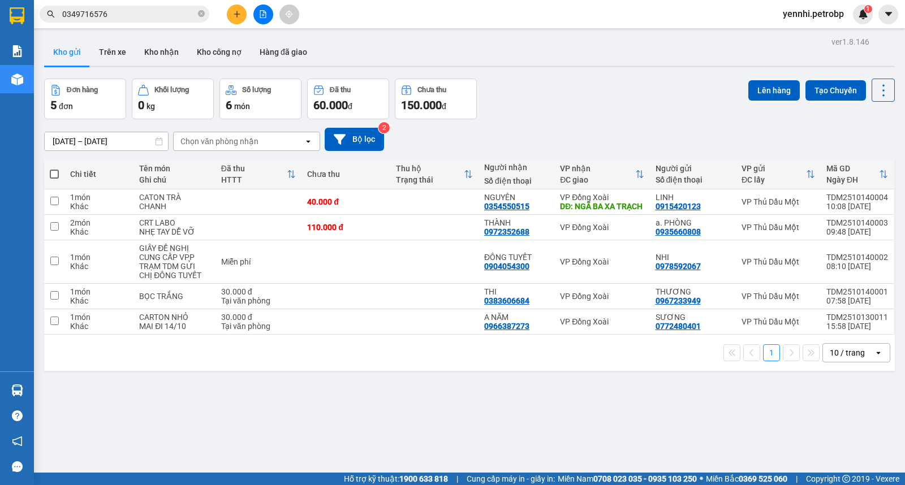
click at [57, 139] on input "[DATE] – [DATE]" at bounding box center [106, 141] width 123 height 18
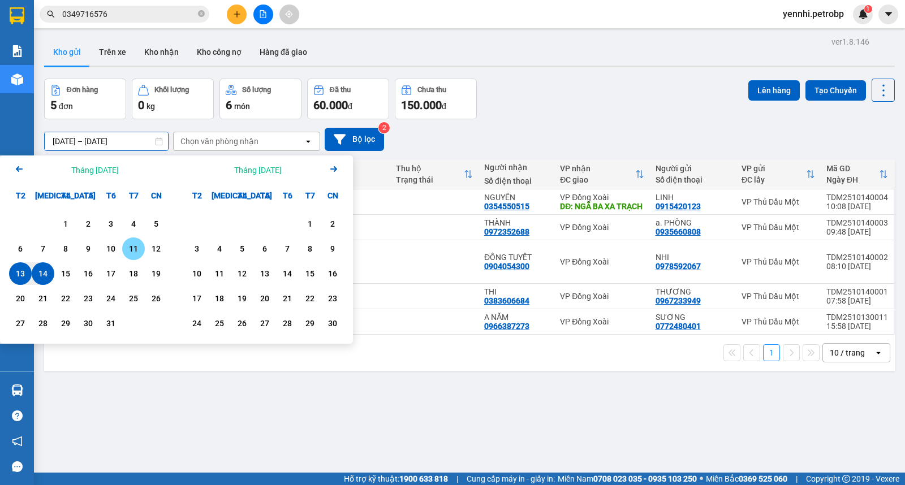
click at [133, 247] on div "11" at bounding box center [134, 249] width 16 height 14
click at [40, 273] on div "14" at bounding box center [43, 274] width 16 height 14
type input "[DATE] – [DATE]"
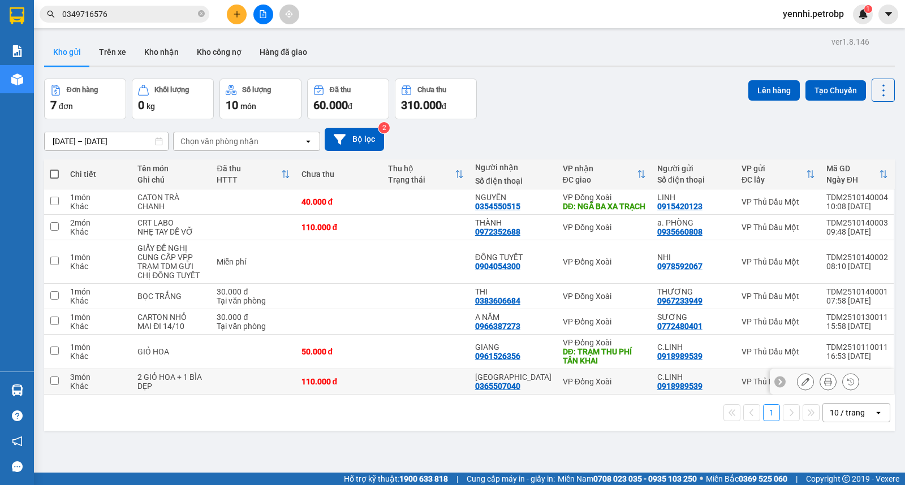
click at [57, 385] on input "checkbox" at bounding box center [54, 381] width 8 height 8
checkbox input "true"
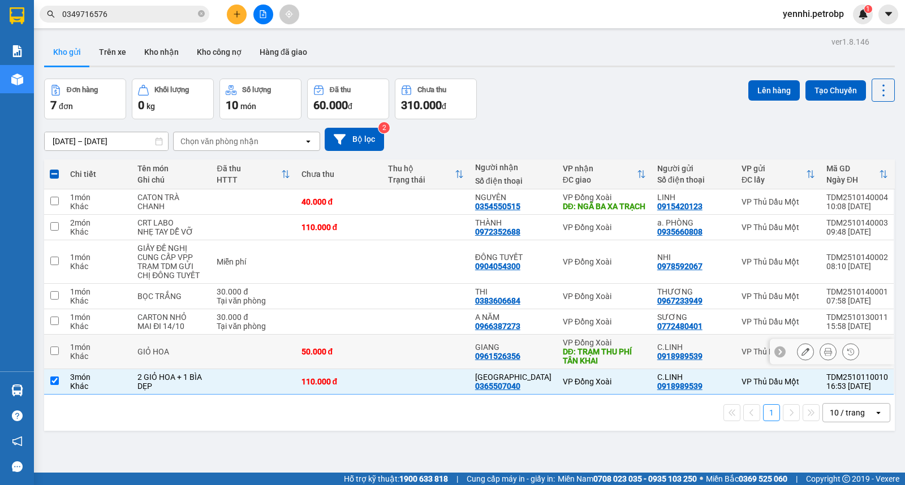
click at [54, 355] on input "checkbox" at bounding box center [54, 351] width 8 height 8
checkbox input "true"
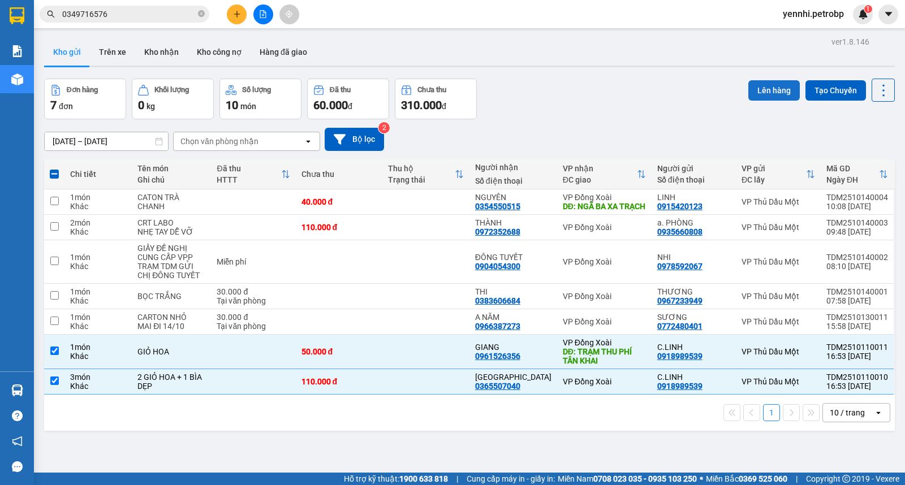
click at [764, 85] on button "Lên hàng" at bounding box center [773, 90] width 51 height 20
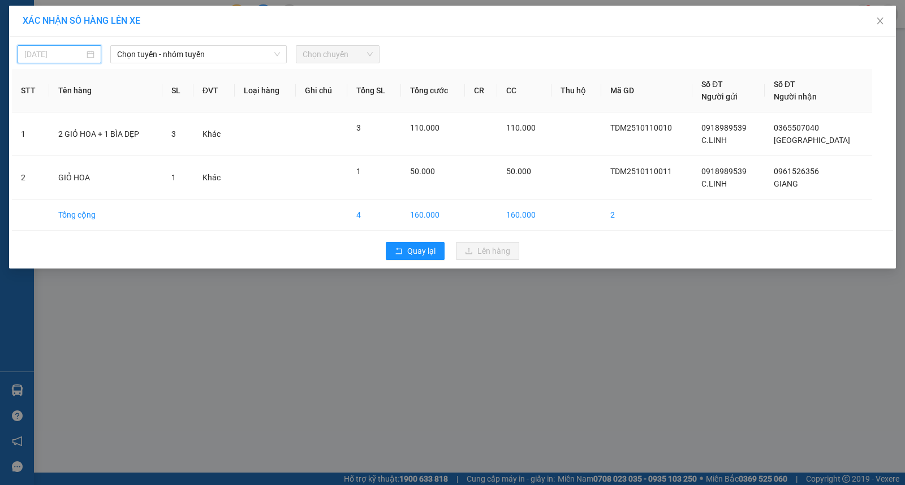
click at [44, 55] on input "[DATE]" at bounding box center [54, 54] width 60 height 12
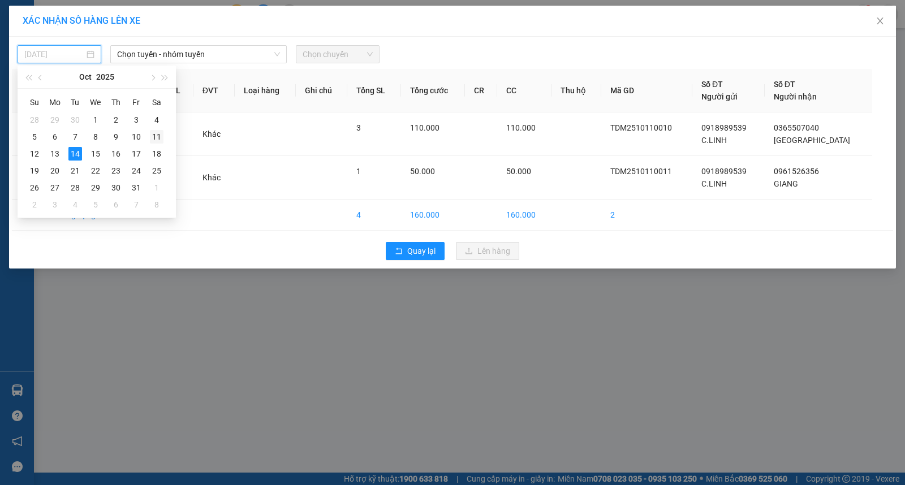
click at [159, 136] on div "11" at bounding box center [157, 137] width 14 height 14
type input "[DATE]"
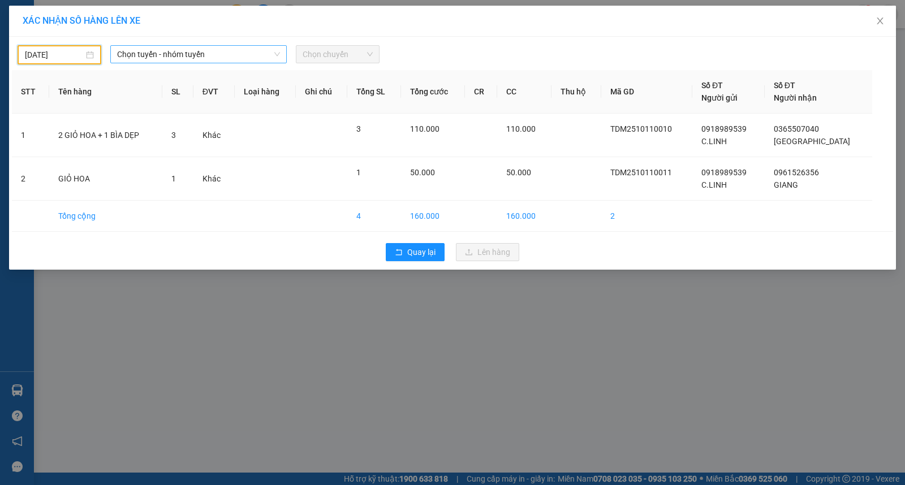
click at [145, 51] on span "Chọn tuyến - nhóm tuyến" at bounding box center [198, 54] width 163 height 17
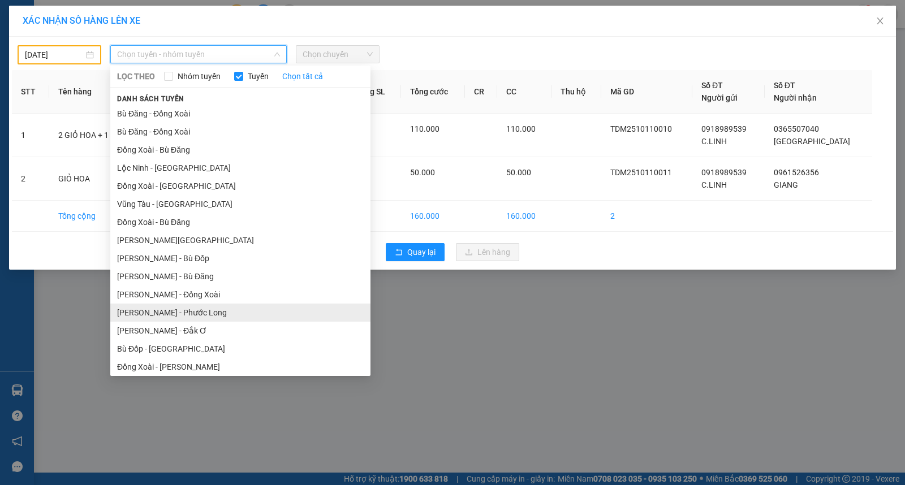
click at [247, 314] on li "[PERSON_NAME] - Phước Long" at bounding box center [240, 313] width 260 height 18
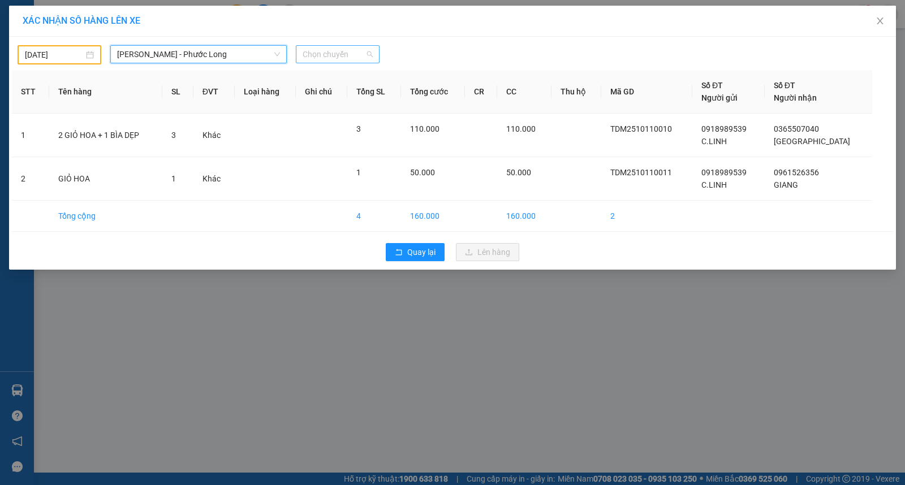
click at [336, 58] on span "Chọn chuyến" at bounding box center [338, 54] width 70 height 17
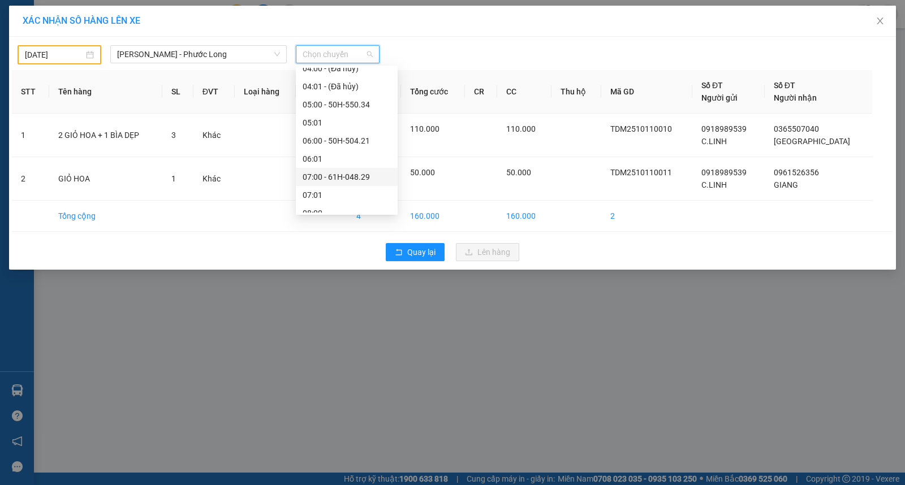
scroll to position [251, 0]
click at [352, 93] on div "09:05 - 50H-363.26" at bounding box center [347, 97] width 88 height 12
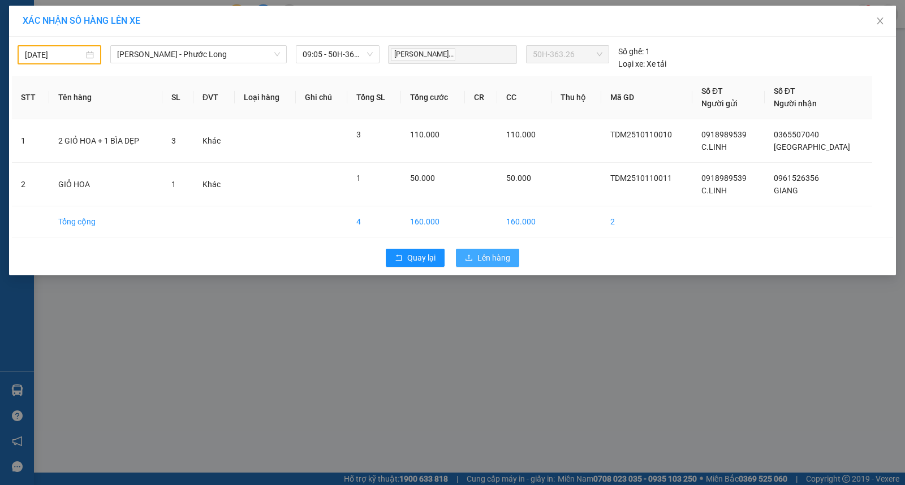
click at [488, 257] on span "Lên hàng" at bounding box center [493, 258] width 33 height 12
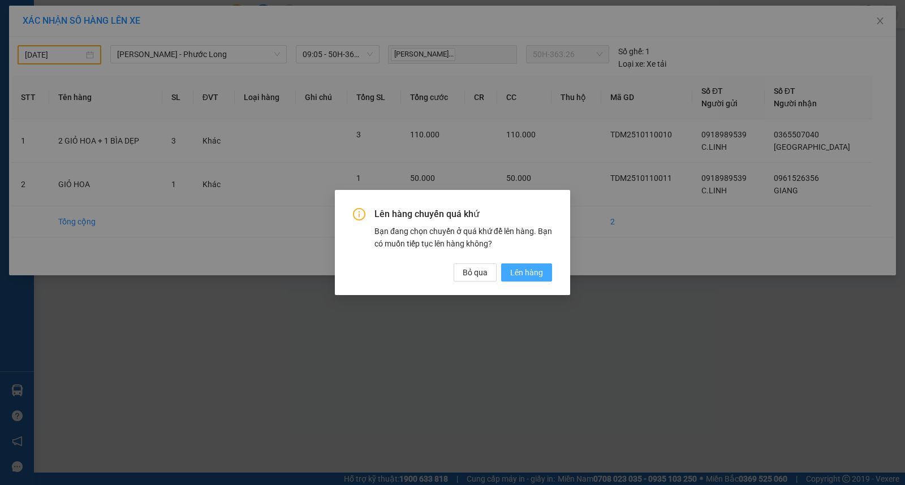
click at [528, 271] on span "Lên hàng" at bounding box center [526, 272] width 33 height 12
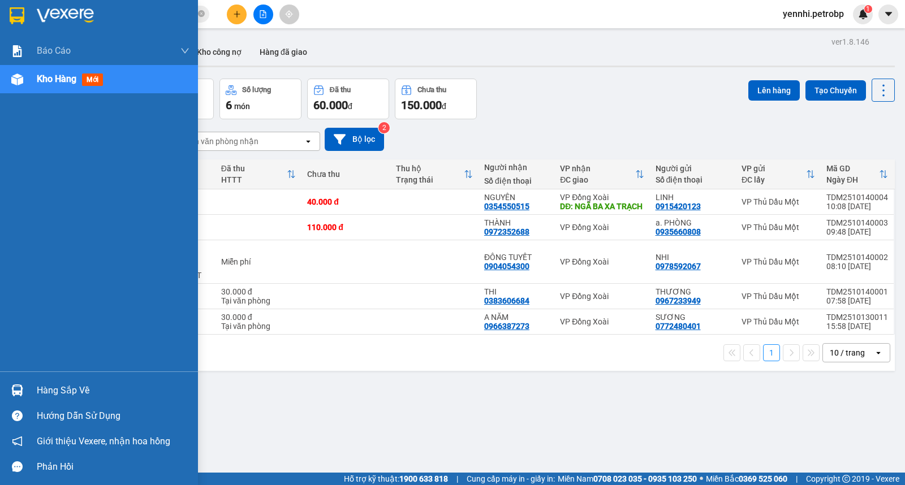
click at [29, 389] on div "Hàng sắp về" at bounding box center [99, 390] width 198 height 25
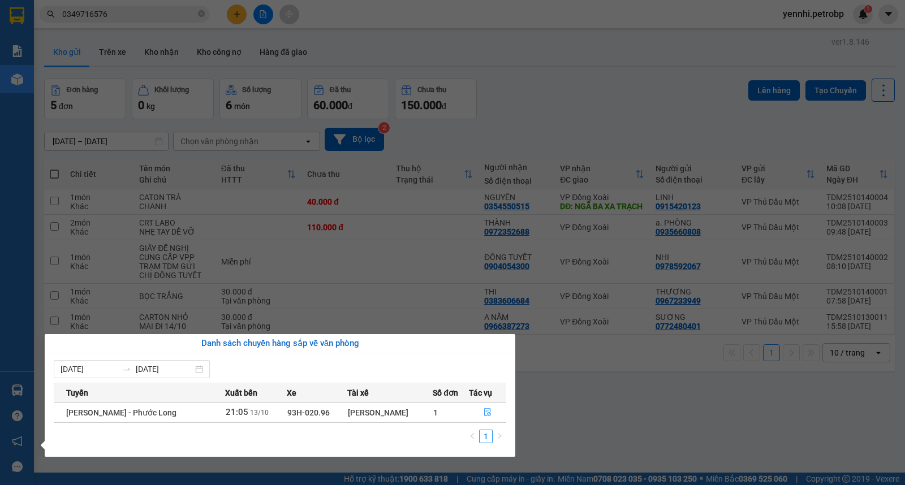
click at [580, 411] on section "Kết quả tìm kiếm ( 32 ) Bộ lọc Ngày lên hàng gần nhất Mã ĐH Trạng thái Món hàng…" at bounding box center [452, 242] width 905 height 485
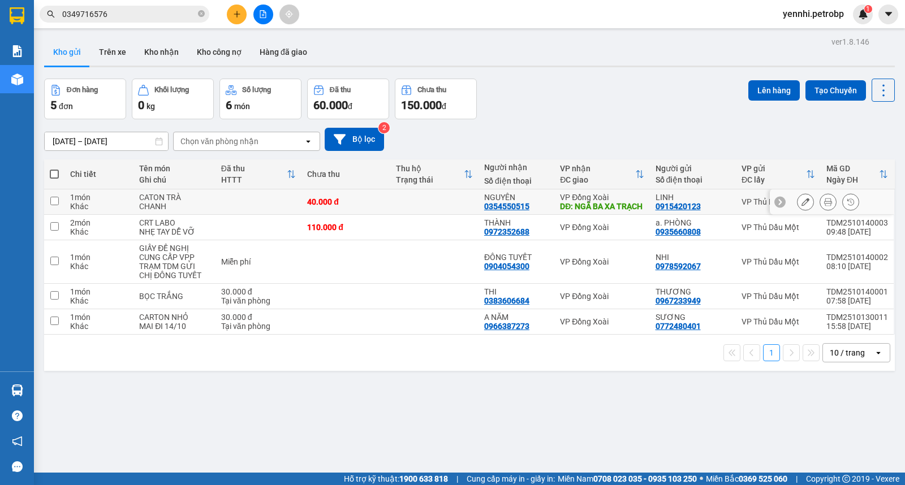
click at [51, 201] on input "checkbox" at bounding box center [54, 201] width 8 height 8
checkbox input "true"
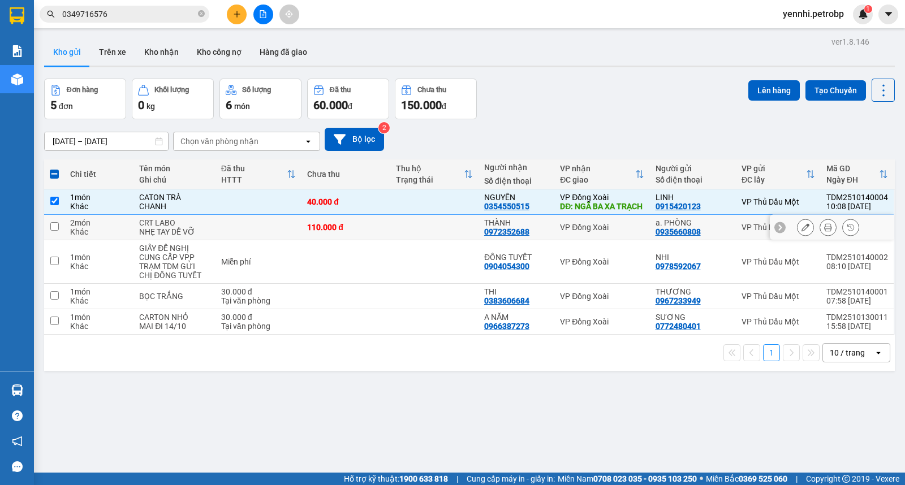
click at [54, 231] on input "checkbox" at bounding box center [54, 226] width 8 height 8
checkbox input "true"
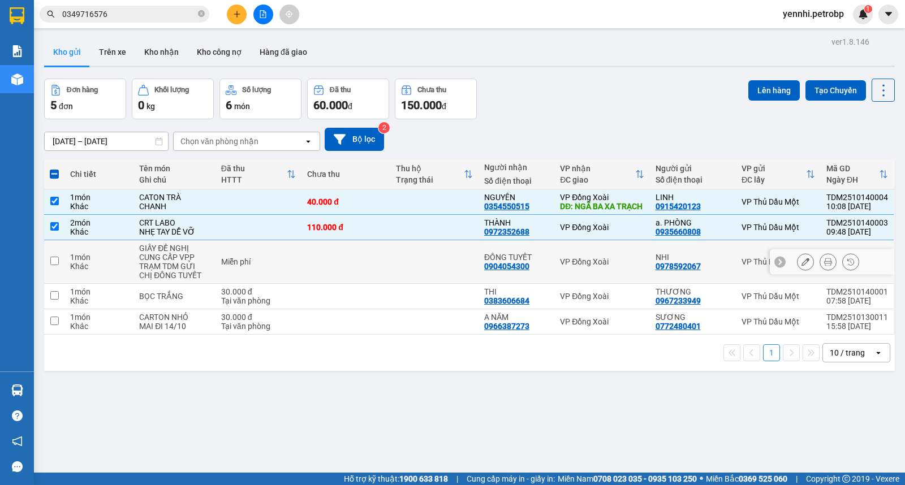
click at [55, 265] on input "checkbox" at bounding box center [54, 261] width 8 height 8
checkbox input "true"
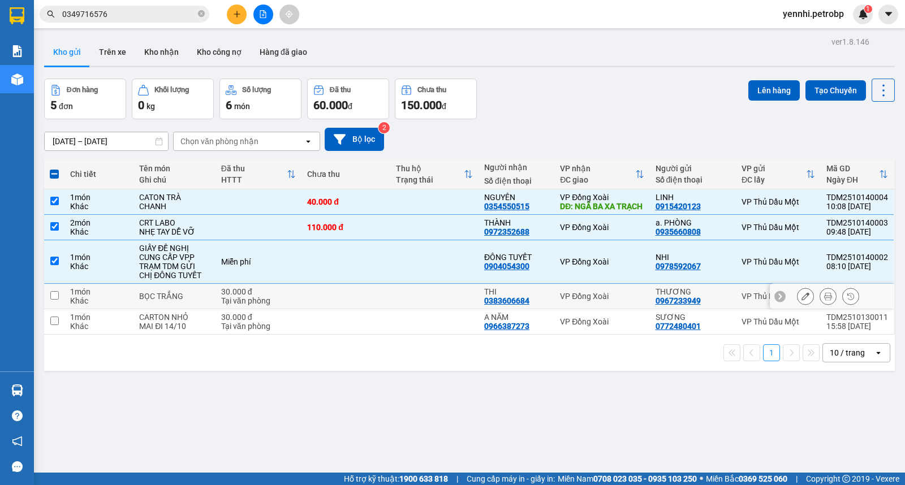
click at [53, 300] on input "checkbox" at bounding box center [54, 295] width 8 height 8
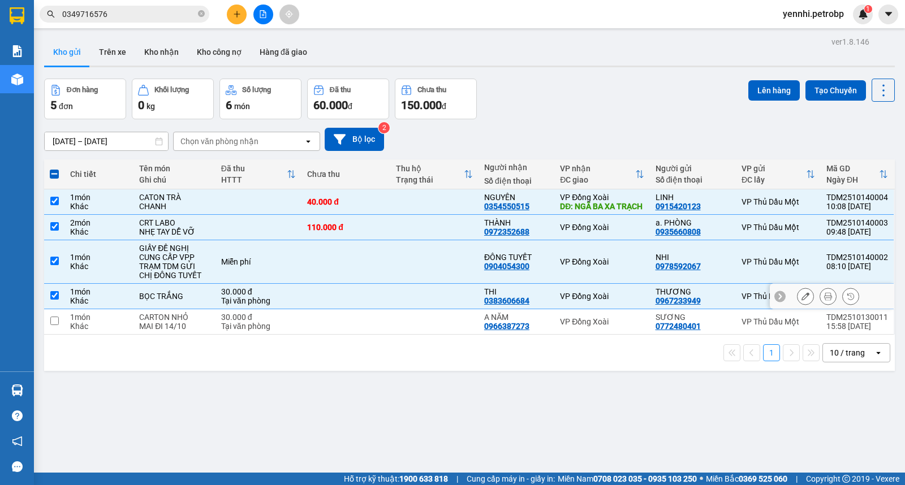
click at [53, 300] on input "checkbox" at bounding box center [54, 295] width 8 height 8
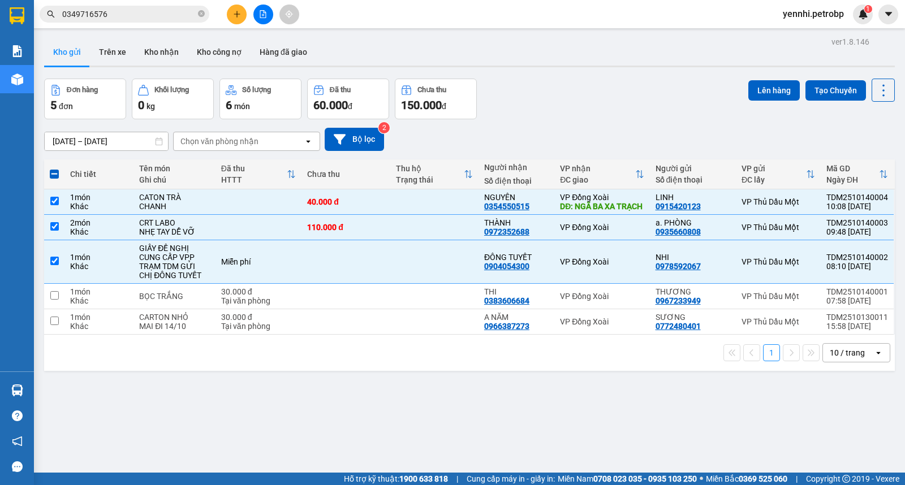
click at [54, 170] on span at bounding box center [54, 174] width 9 height 9
click at [54, 169] on input "checkbox" at bounding box center [54, 169] width 0 height 0
checkbox input "true"
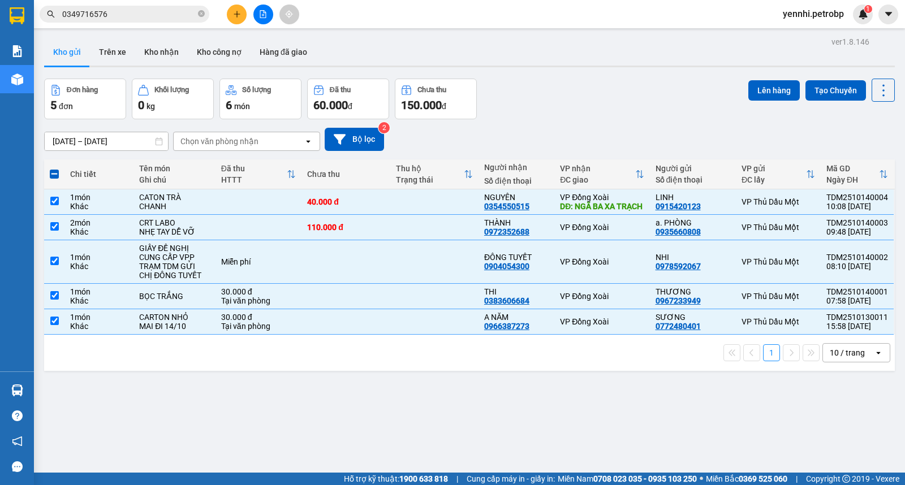
click at [54, 174] on span at bounding box center [54, 174] width 9 height 9
click at [54, 169] on input "checkbox" at bounding box center [54, 169] width 0 height 0
click at [50, 174] on span at bounding box center [54, 174] width 9 height 9
click at [54, 169] on input "checkbox" at bounding box center [54, 169] width 0 height 0
click at [51, 173] on span at bounding box center [54, 174] width 9 height 9
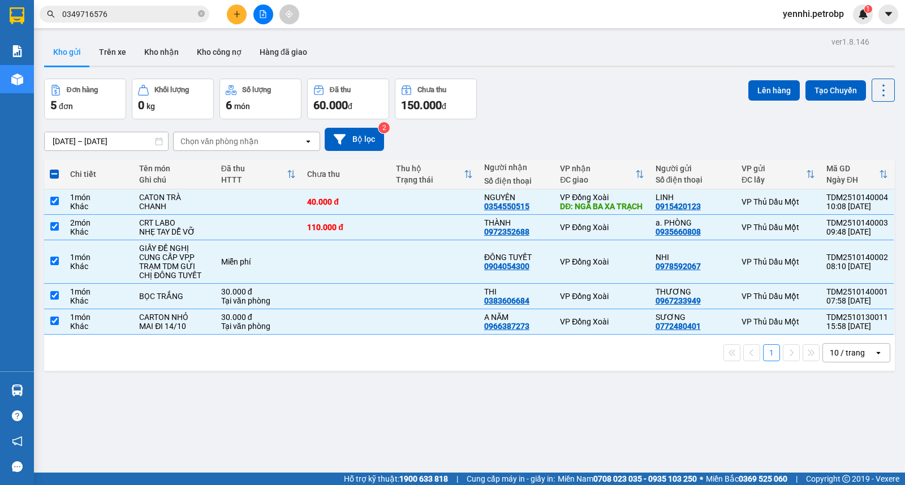
click at [54, 169] on input "checkbox" at bounding box center [54, 169] width 0 height 0
click at [53, 198] on td at bounding box center [54, 201] width 20 height 25
checkbox input "false"
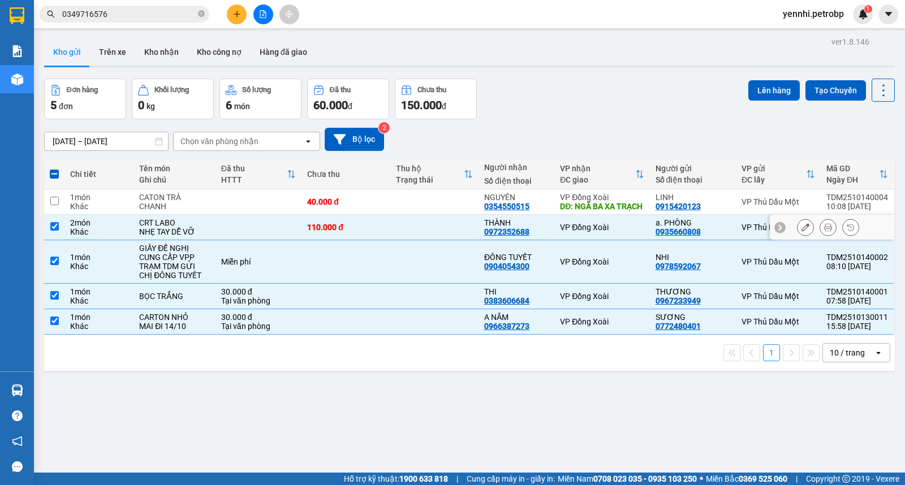
click at [55, 231] on input "checkbox" at bounding box center [54, 226] width 8 height 8
checkbox input "false"
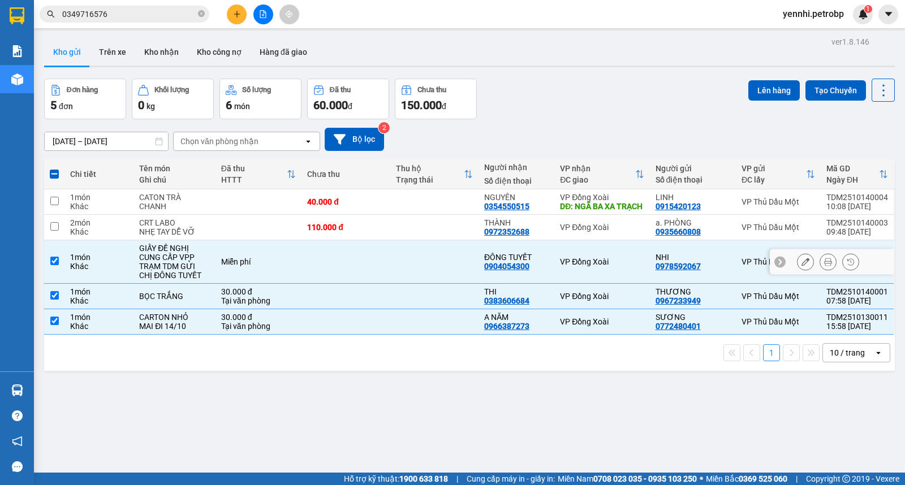
click at [49, 261] on td at bounding box center [54, 262] width 20 height 44
checkbox input "false"
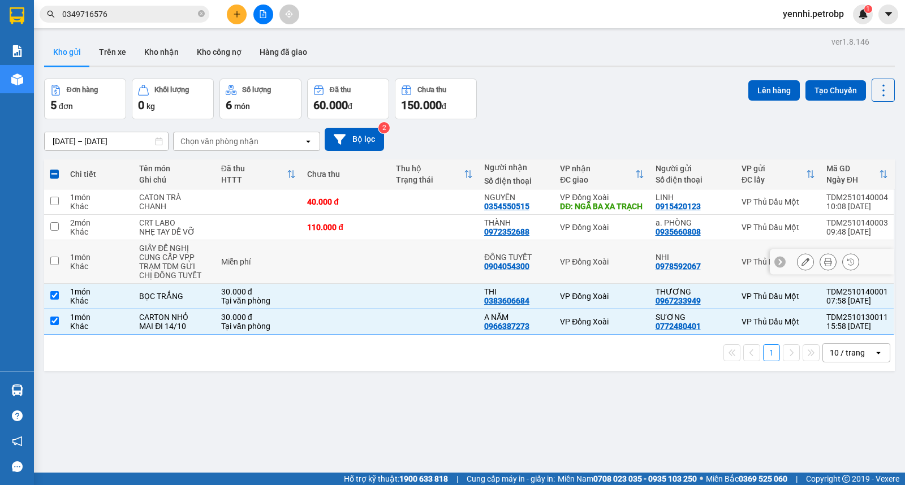
click at [54, 300] on input "checkbox" at bounding box center [54, 295] width 8 height 8
checkbox input "false"
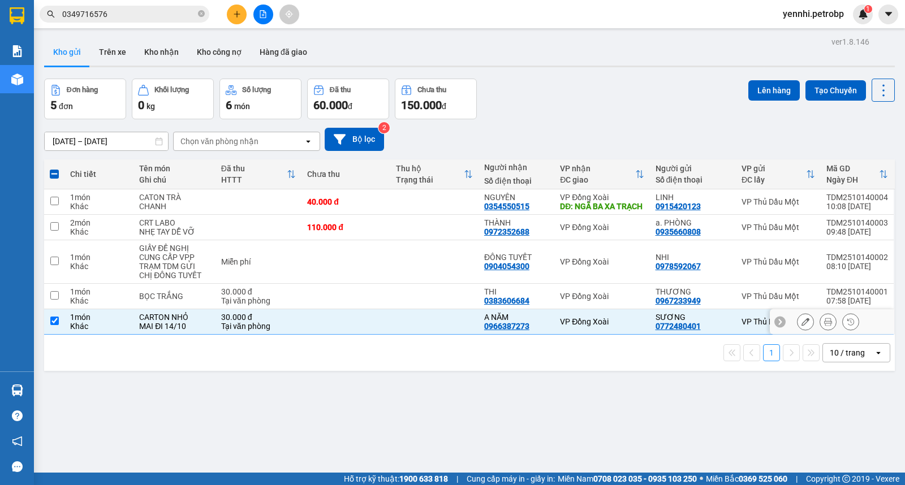
click at [58, 325] on input "checkbox" at bounding box center [54, 321] width 8 height 8
checkbox input "false"
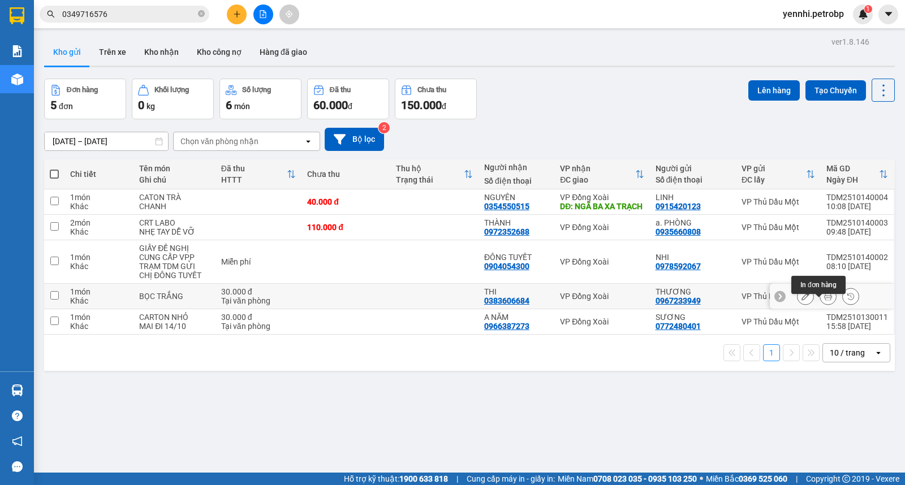
click at [824, 300] on icon at bounding box center [828, 296] width 8 height 8
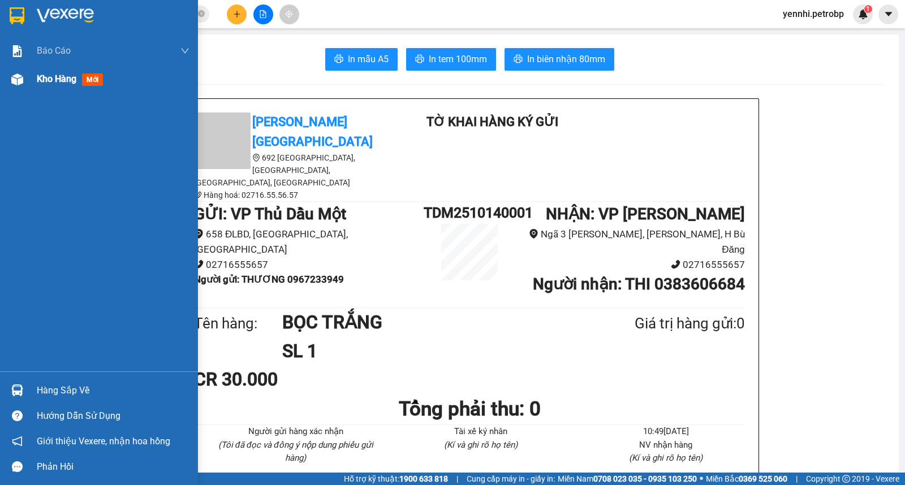
click at [23, 77] on div at bounding box center [17, 80] width 20 height 20
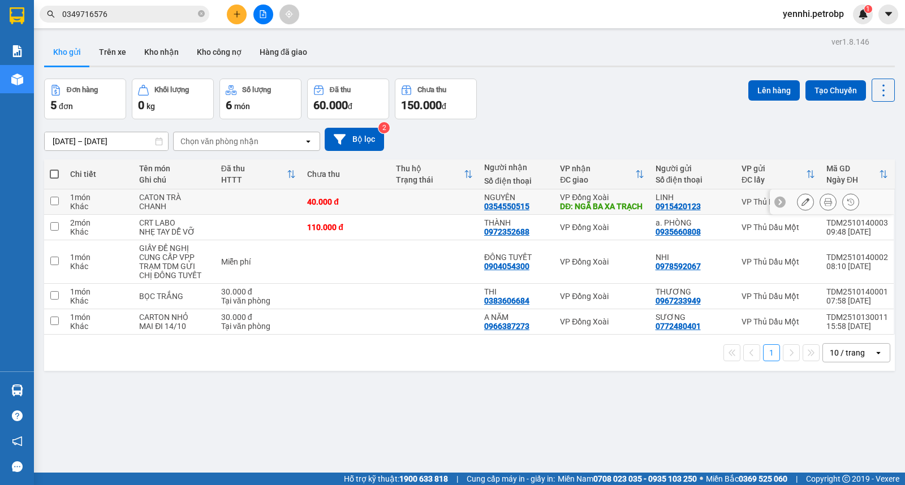
click at [52, 202] on input "checkbox" at bounding box center [54, 201] width 8 height 8
checkbox input "true"
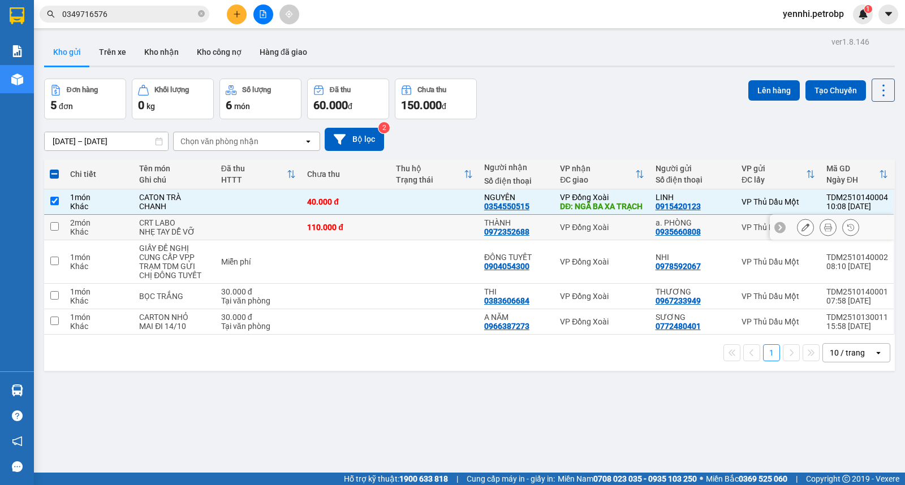
click at [50, 230] on td at bounding box center [54, 227] width 20 height 25
checkbox input "true"
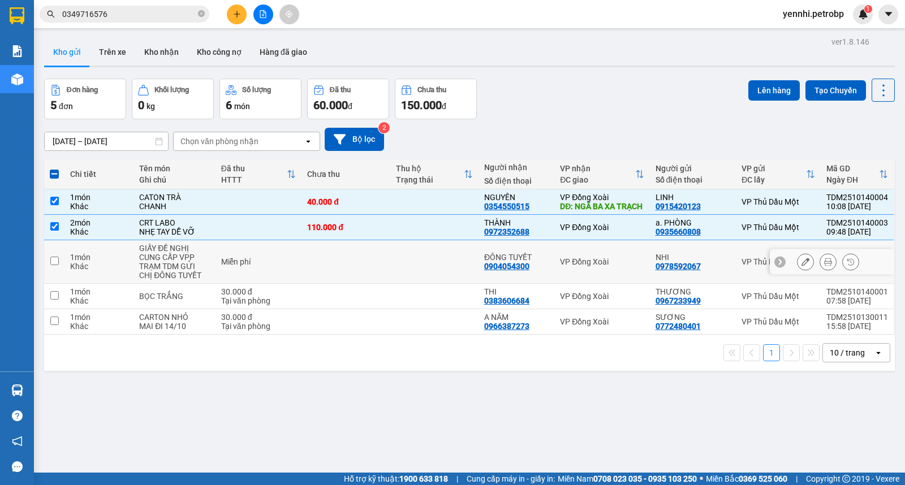
click at [53, 265] on input "checkbox" at bounding box center [54, 261] width 8 height 8
checkbox input "true"
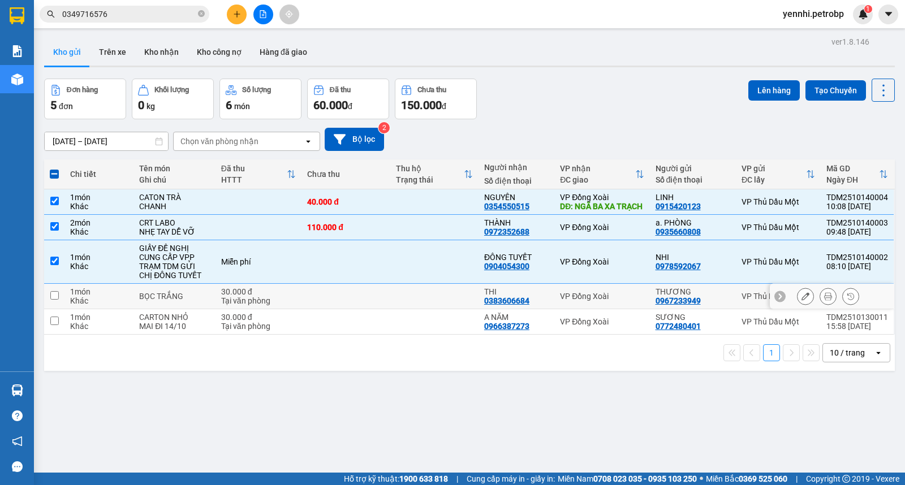
click at [50, 300] on input "checkbox" at bounding box center [54, 295] width 8 height 8
checkbox input "true"
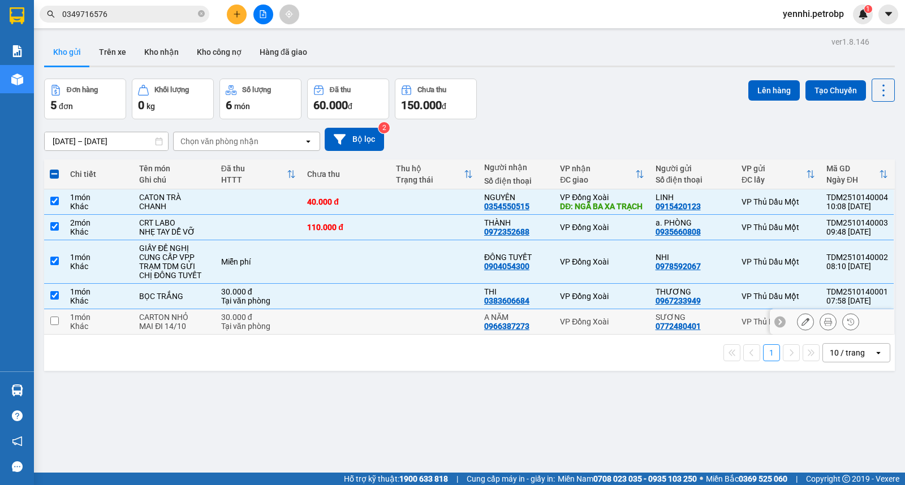
click at [53, 325] on input "checkbox" at bounding box center [54, 321] width 8 height 8
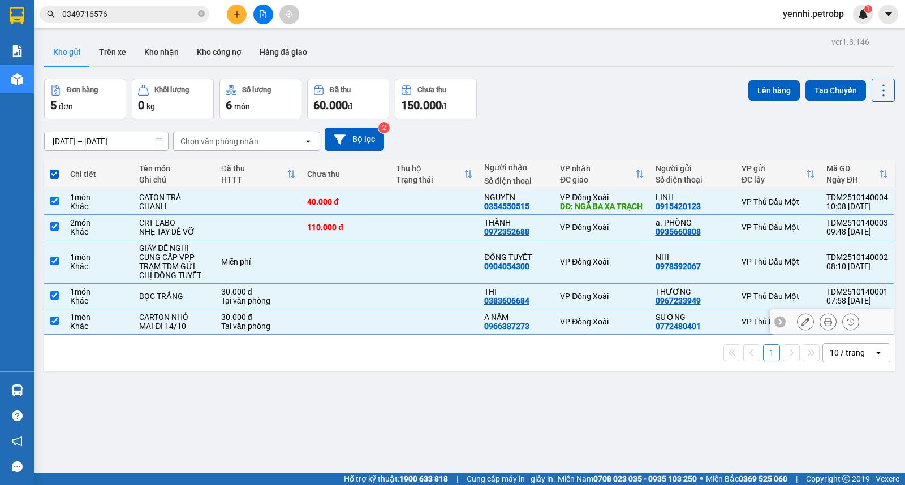
click at [53, 324] on td at bounding box center [54, 321] width 20 height 25
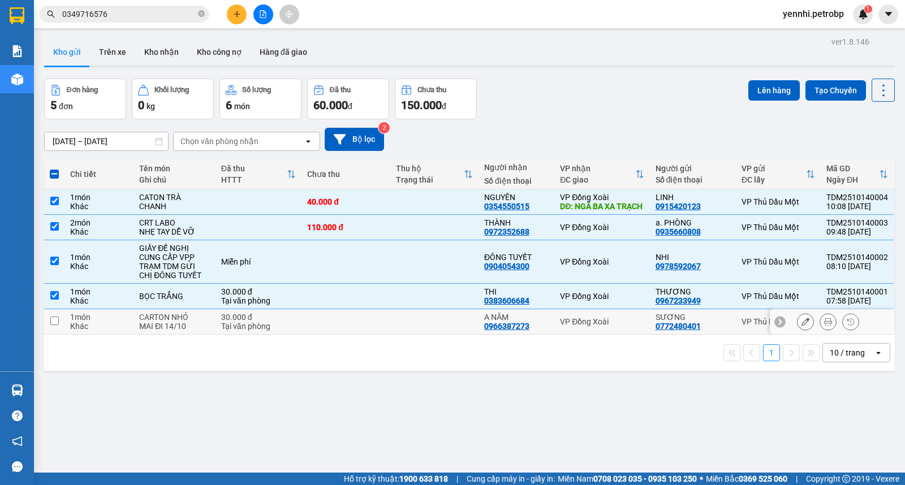
click at [53, 325] on input "checkbox" at bounding box center [54, 321] width 8 height 8
checkbox input "true"
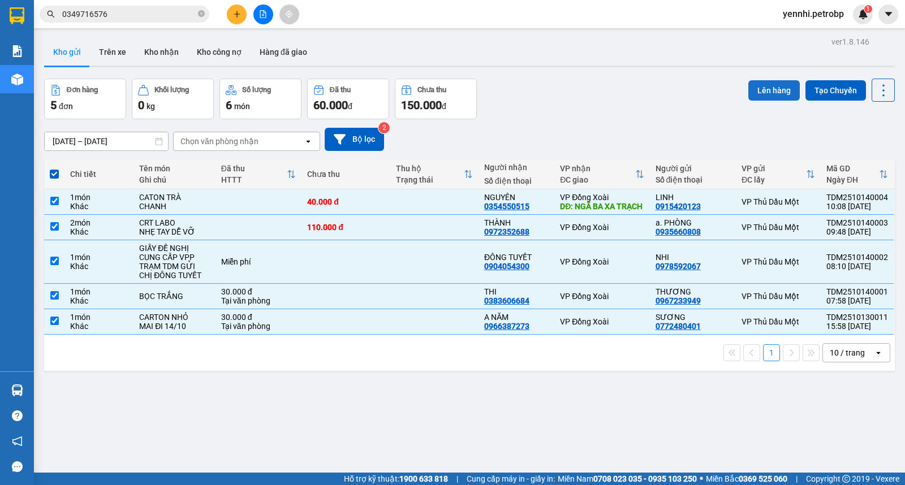
click at [753, 88] on button "Lên hàng" at bounding box center [773, 90] width 51 height 20
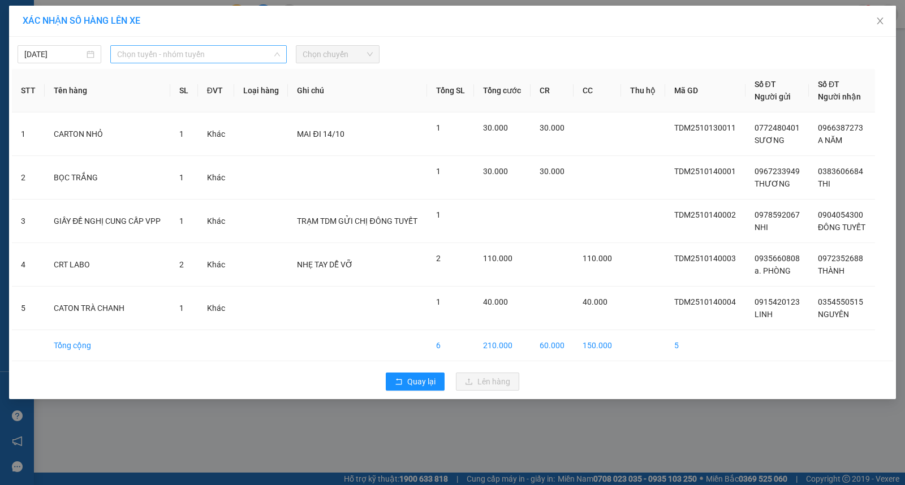
click at [166, 55] on span "Chọn tuyến - nhóm tuyến" at bounding box center [198, 54] width 163 height 17
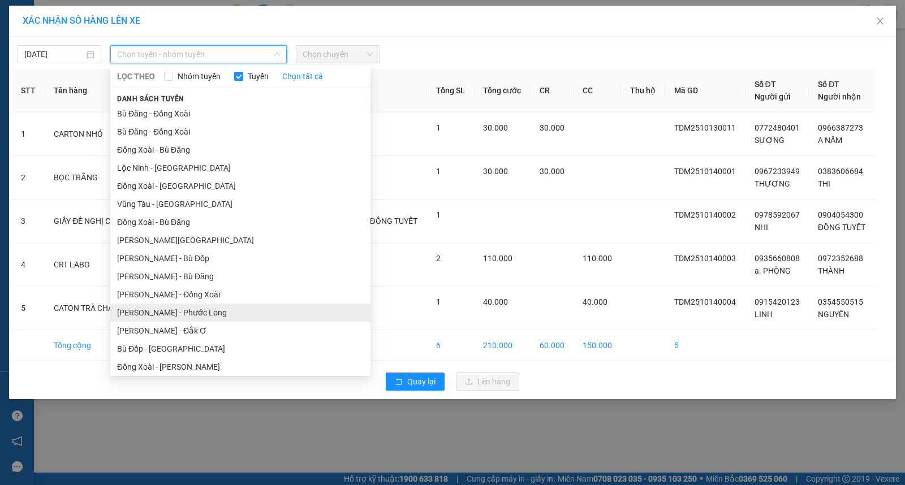
click at [199, 315] on li "[PERSON_NAME] - Phước Long" at bounding box center [240, 313] width 260 height 18
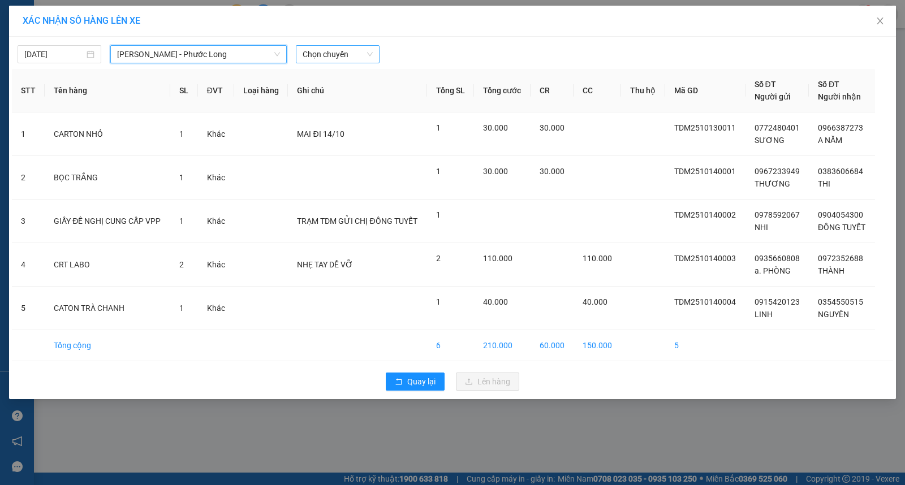
click at [325, 54] on span "Chọn chuyến" at bounding box center [338, 54] width 70 height 17
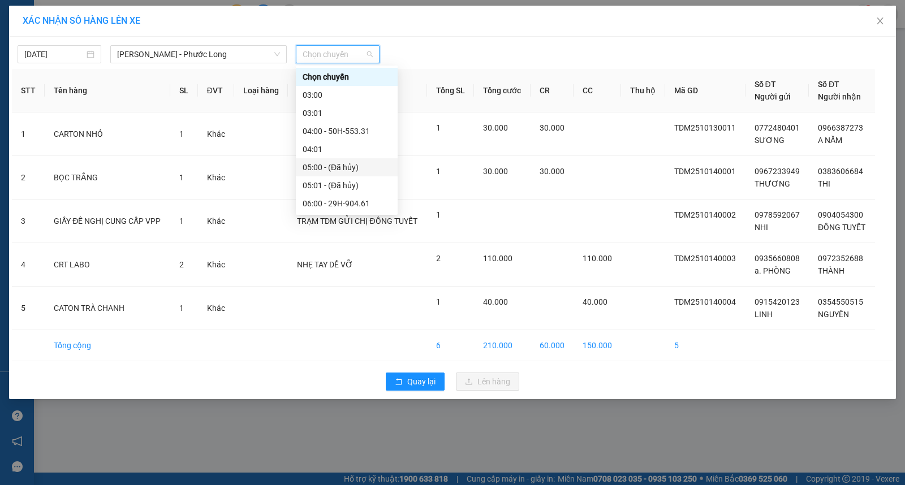
scroll to position [188, 0]
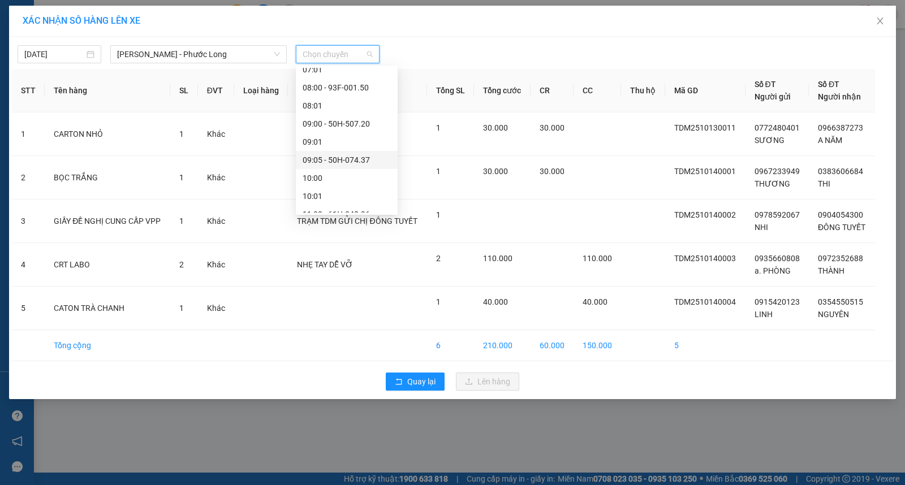
click at [353, 159] on div "09:05 - 50H-074.37" at bounding box center [347, 160] width 88 height 12
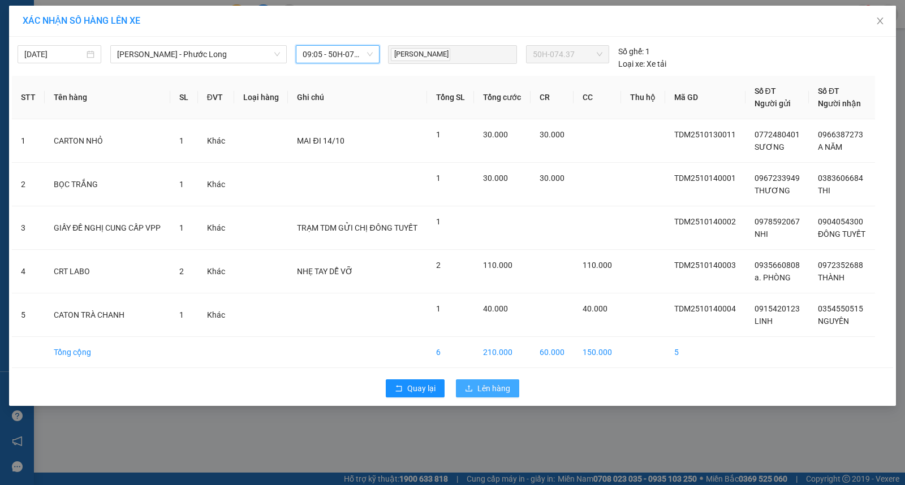
click at [486, 389] on span "Lên hàng" at bounding box center [493, 388] width 33 height 12
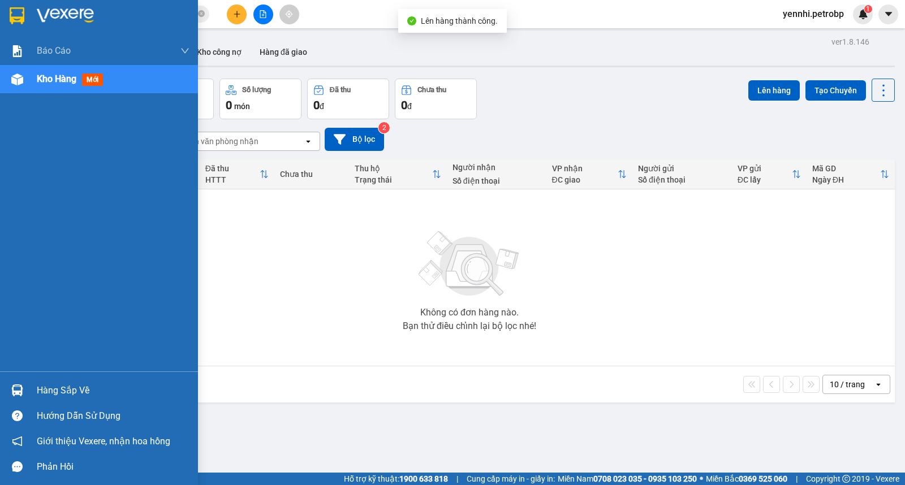
click at [24, 387] on div at bounding box center [17, 391] width 20 height 20
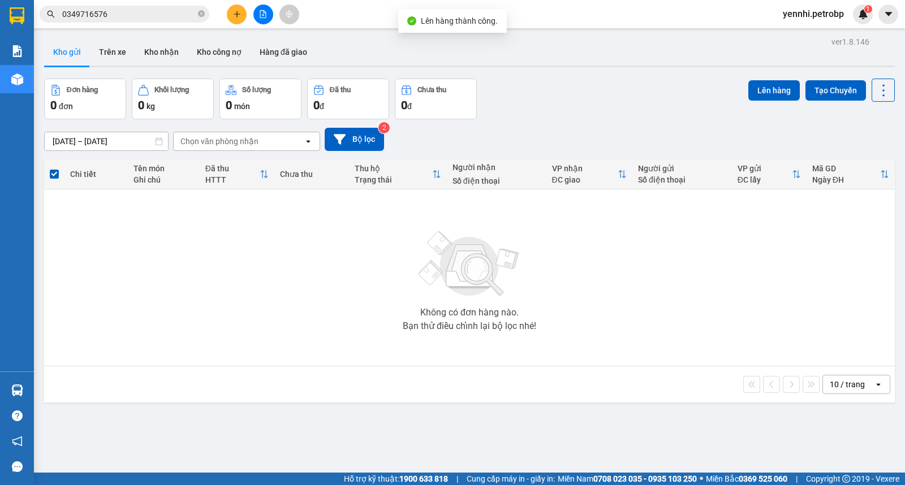
click at [547, 373] on section "Kết quả tìm kiếm ( 32 ) Bộ lọc Ngày lên hàng gần nhất Mã ĐH Trạng thái Món hàng…" at bounding box center [452, 242] width 905 height 485
click at [166, 58] on button "Kho nhận" at bounding box center [161, 51] width 53 height 27
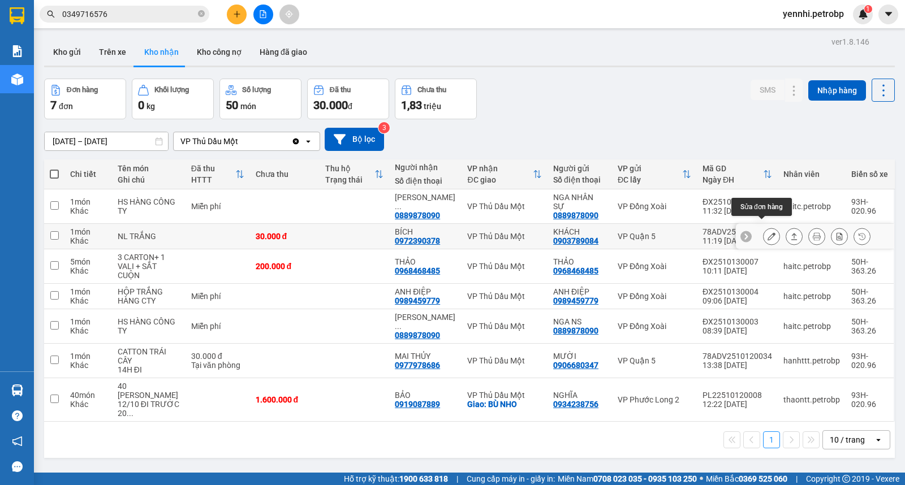
click at [767, 232] on icon at bounding box center [771, 236] width 8 height 8
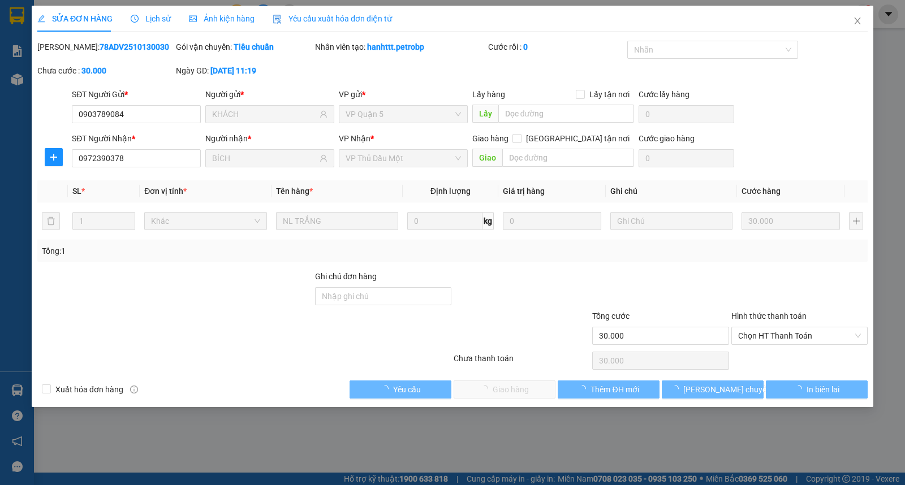
type input "0903789084"
type input "KHÁCH"
type input "0972390378"
type input "BÍCH"
type input "30.000"
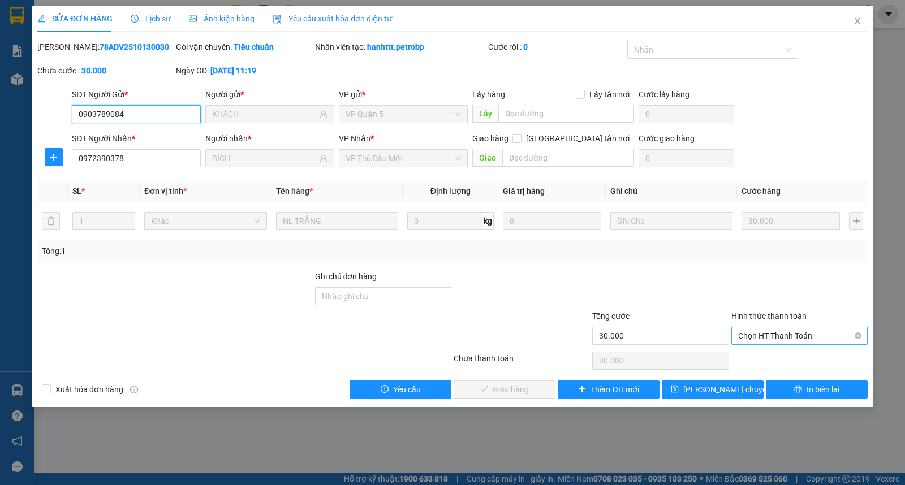
click at [776, 336] on span "Chọn HT Thanh Toán" at bounding box center [799, 335] width 123 height 17
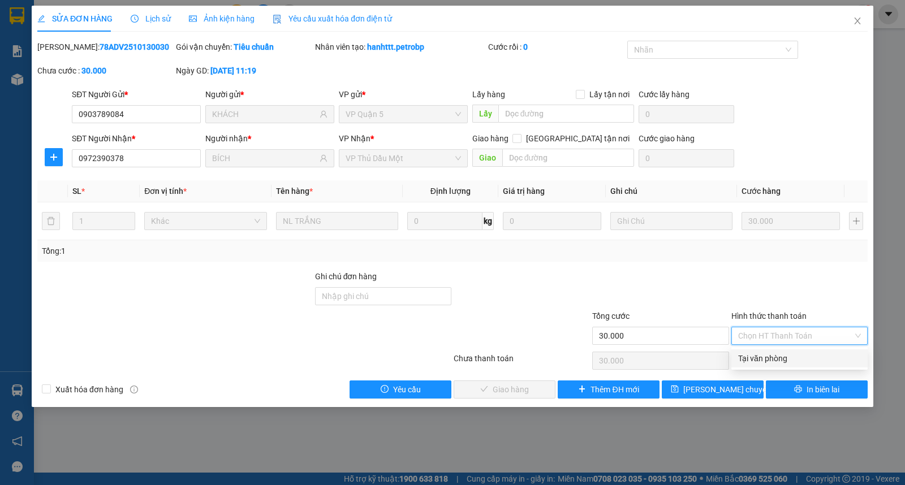
click at [765, 355] on div "Tại văn phòng" at bounding box center [799, 358] width 123 height 12
type input "0"
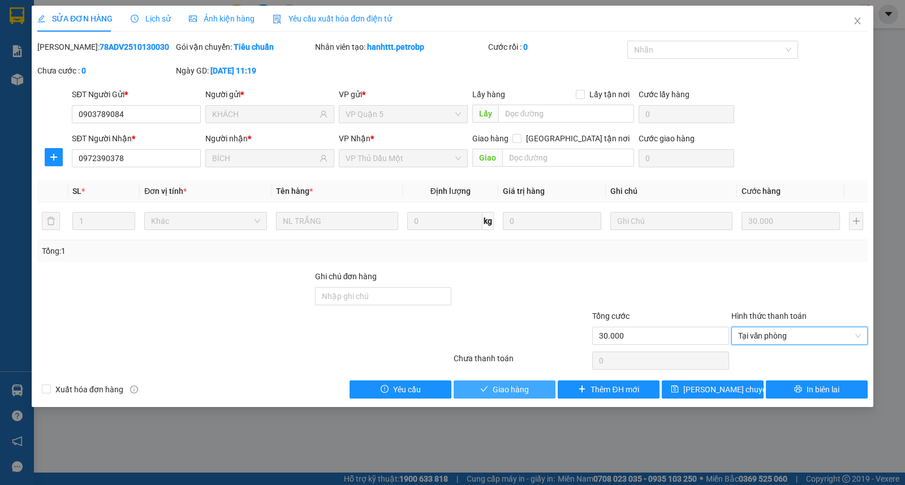
click at [499, 392] on span "Giao hàng" at bounding box center [511, 389] width 36 height 12
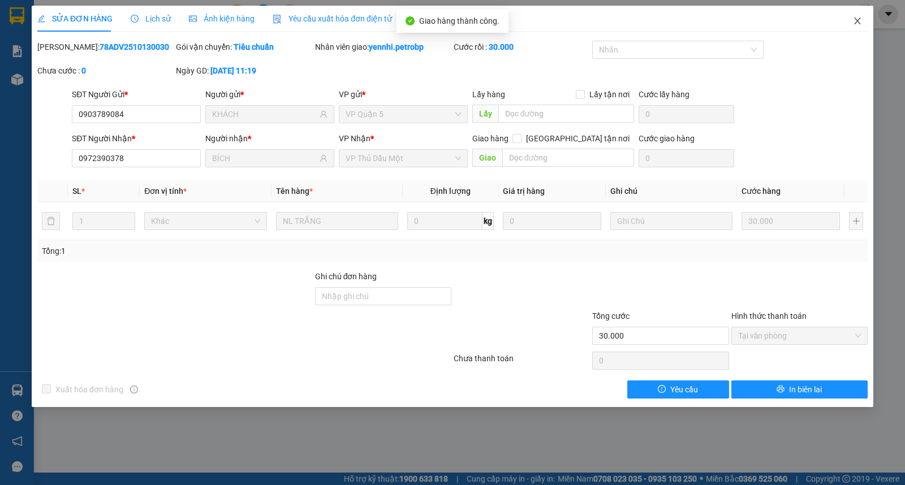
click at [853, 20] on icon "close" at bounding box center [857, 20] width 9 height 9
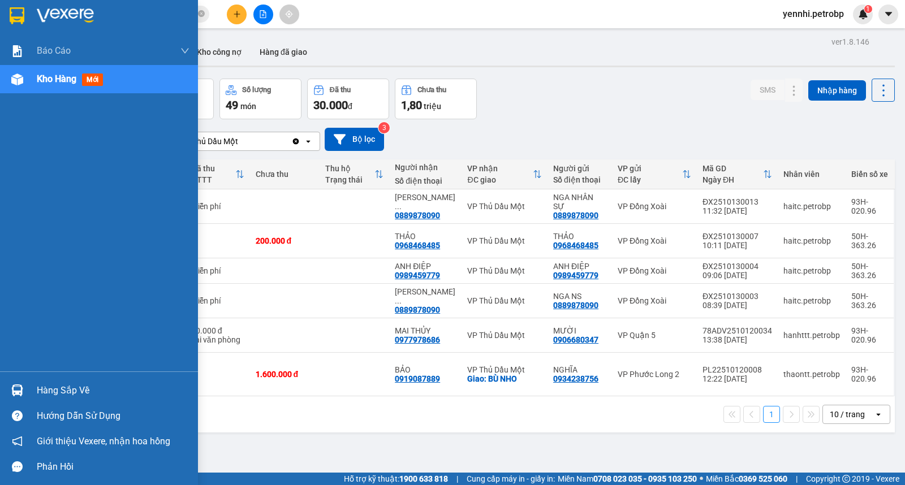
click at [26, 383] on div at bounding box center [17, 391] width 20 height 20
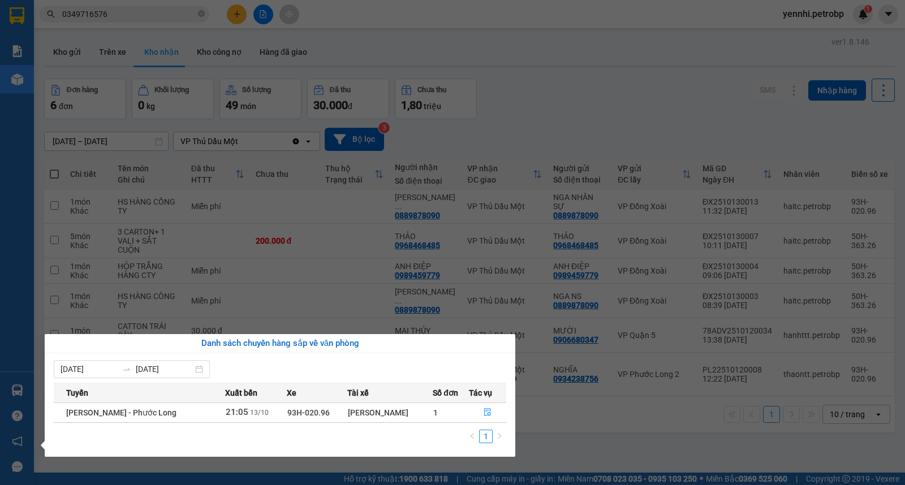
click at [595, 419] on section "Kết quả tìm kiếm ( 32 ) Bộ lọc Ngày lên hàng gần nhất Mã ĐH Trạng thái Món hàng…" at bounding box center [452, 242] width 905 height 485
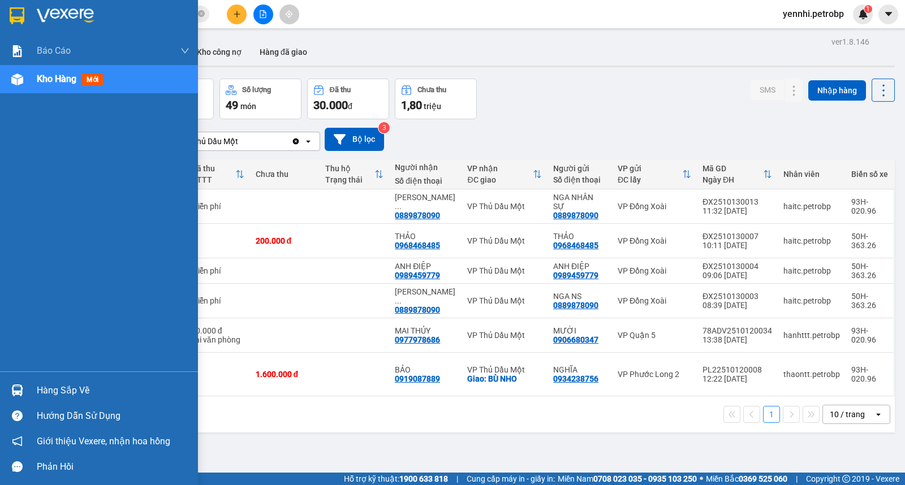
click at [29, 382] on div "Hàng sắp về" at bounding box center [99, 390] width 198 height 25
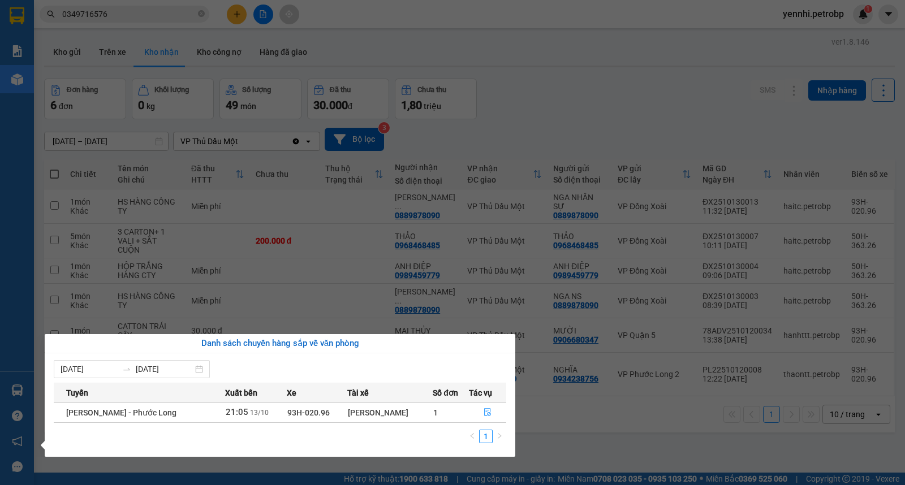
click at [616, 431] on section "Kết quả tìm kiếm ( 32 ) Bộ lọc Ngày lên hàng gần nhất Mã ĐH Trạng thái Món hàng…" at bounding box center [452, 242] width 905 height 485
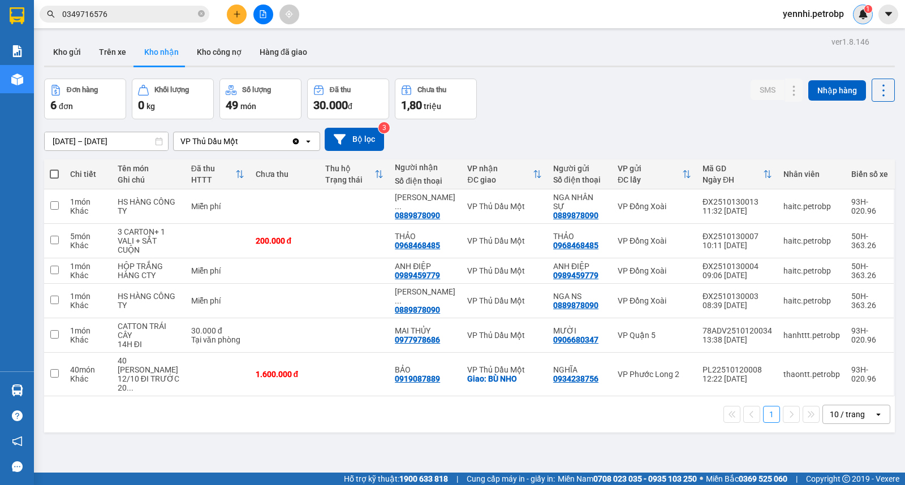
click at [863, 16] on img at bounding box center [863, 14] width 10 height 10
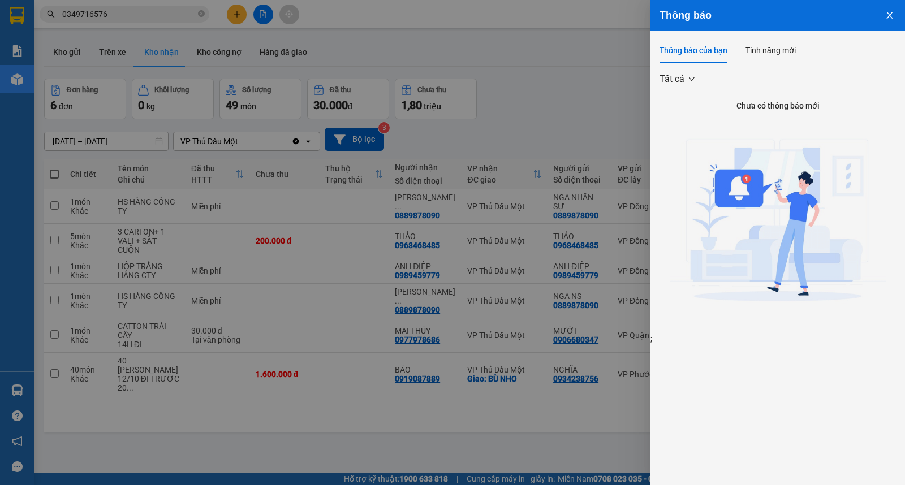
click at [885, 19] on icon "close" at bounding box center [889, 15] width 9 height 9
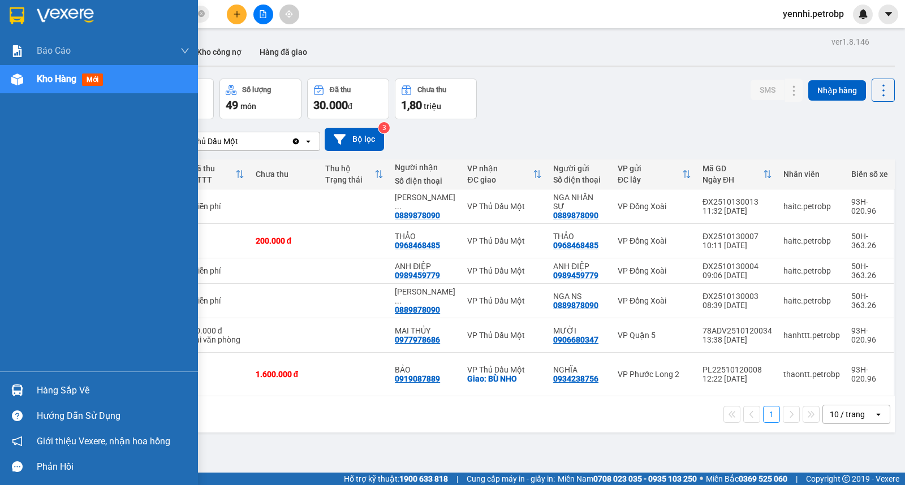
click at [44, 393] on div "Hàng sắp về" at bounding box center [113, 390] width 153 height 17
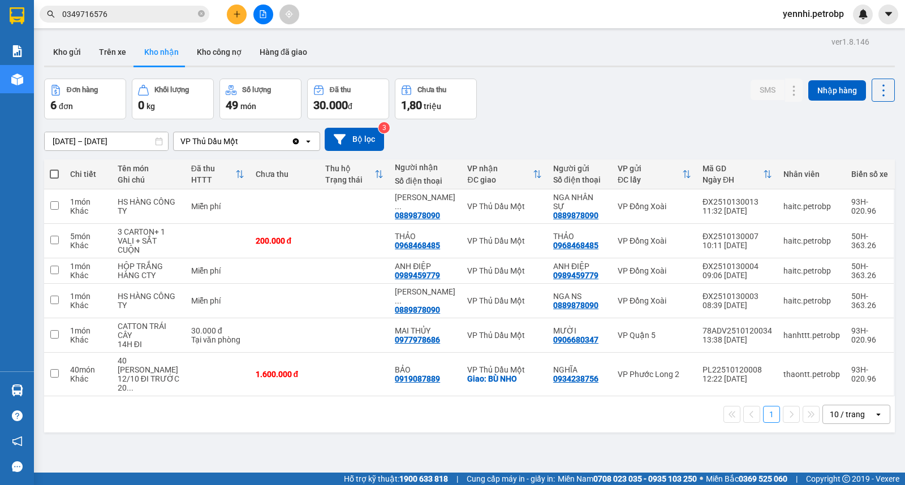
click at [534, 420] on section "Kết quả tìm kiếm ( 32 ) Bộ lọc Ngày lên hàng gần nhất Mã ĐH Trạng thái Món hàng…" at bounding box center [452, 242] width 905 height 485
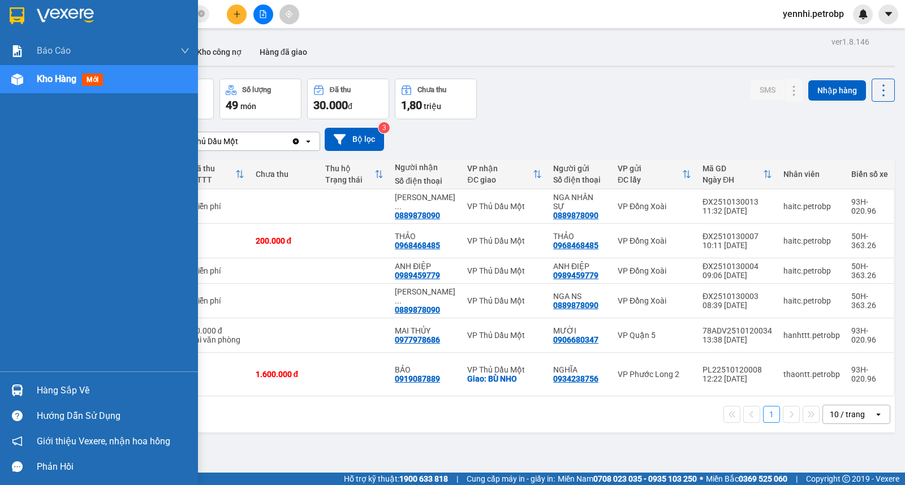
click at [4, 398] on div "Hàng sắp về" at bounding box center [99, 390] width 198 height 25
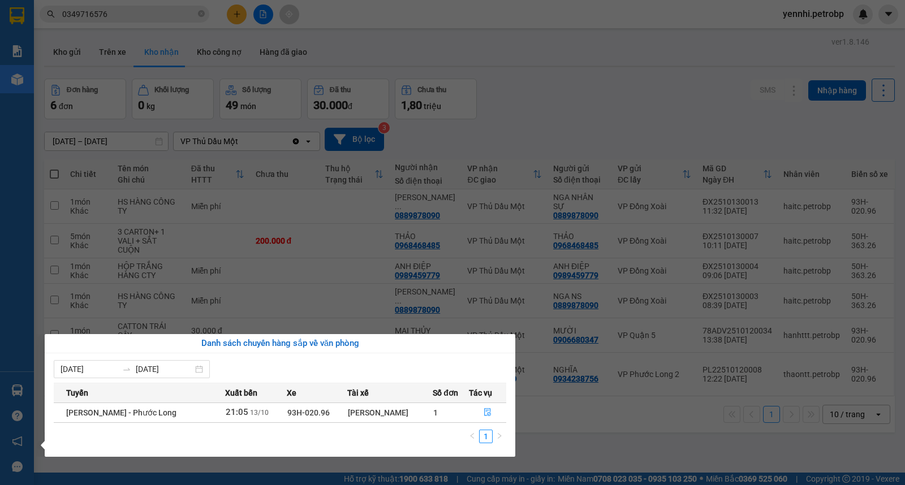
click at [612, 413] on section "Kết quả tìm kiếm ( 32 ) Bộ lọc Ngày lên hàng gần nhất Mã ĐH Trạng thái Món hàng…" at bounding box center [452, 242] width 905 height 485
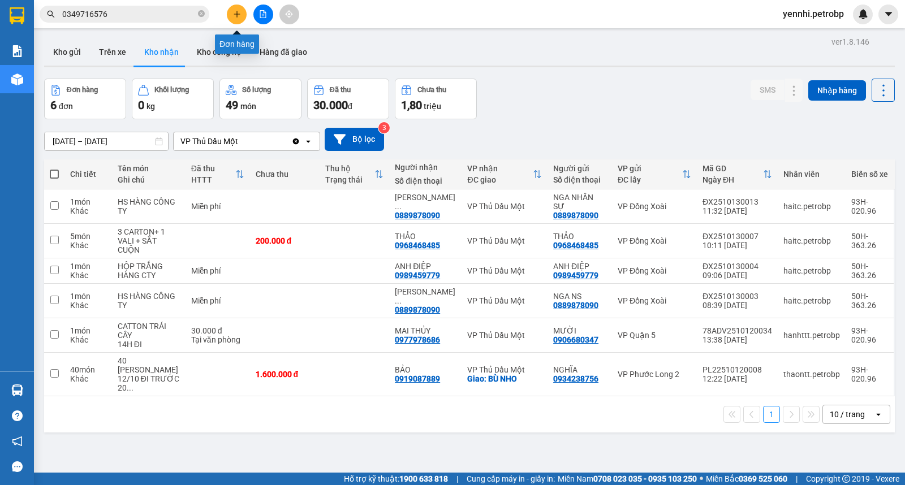
click at [236, 10] on icon "plus" at bounding box center [237, 14] width 8 height 8
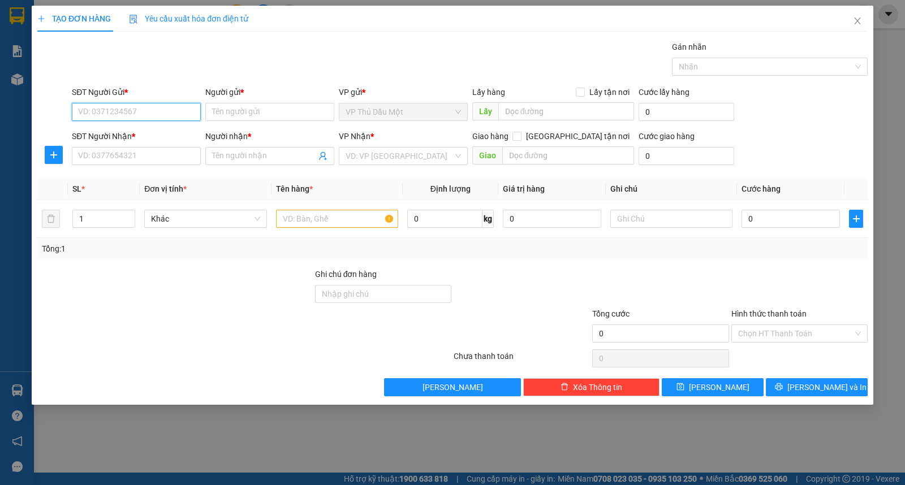
click at [157, 110] on input "SĐT Người Gửi *" at bounding box center [136, 112] width 129 height 18
type input "0826178179"
click at [267, 109] on input "Người gửi *" at bounding box center [269, 112] width 129 height 18
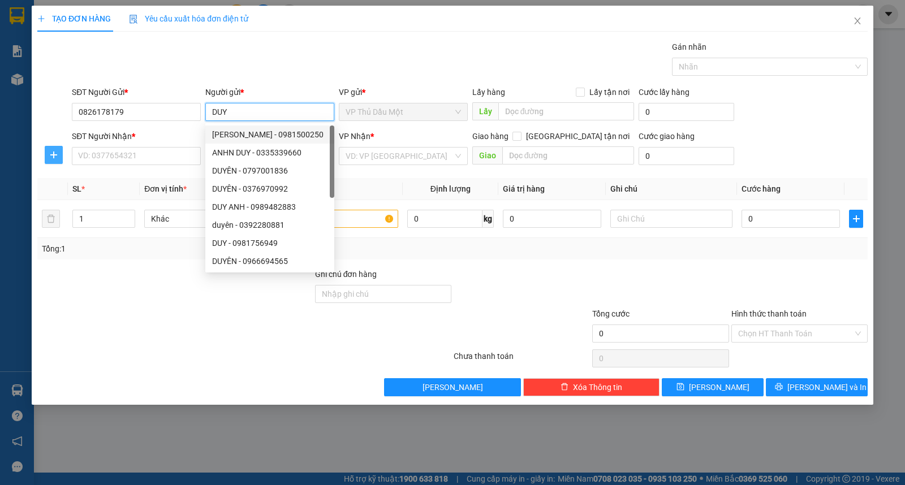
type input "DUY"
click at [45, 153] on span "plus" at bounding box center [53, 154] width 17 height 9
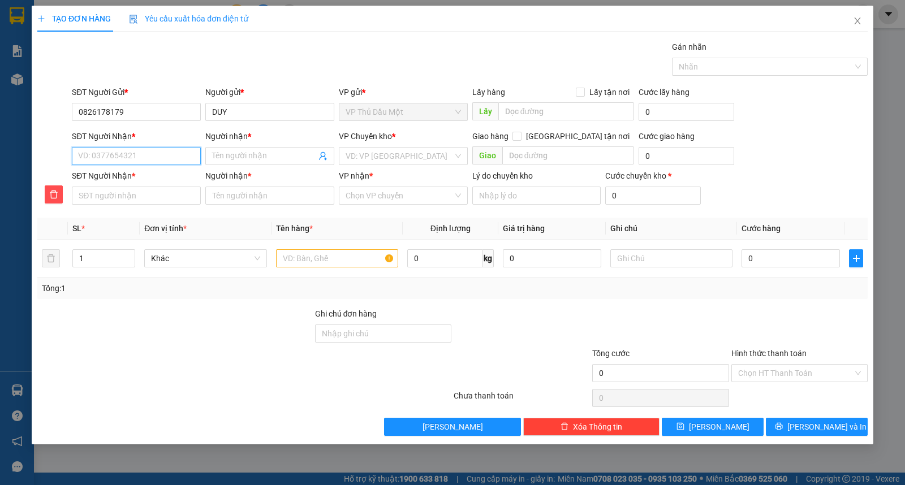
click at [98, 154] on input "SĐT Người Nhận *" at bounding box center [136, 156] width 129 height 18
type input "0"
type input "08"
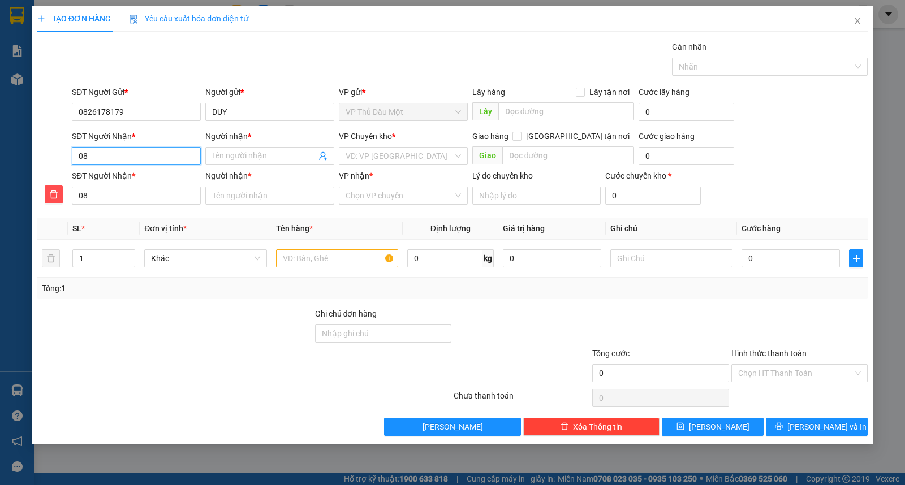
type input "081"
type input "0815"
type input "08159"
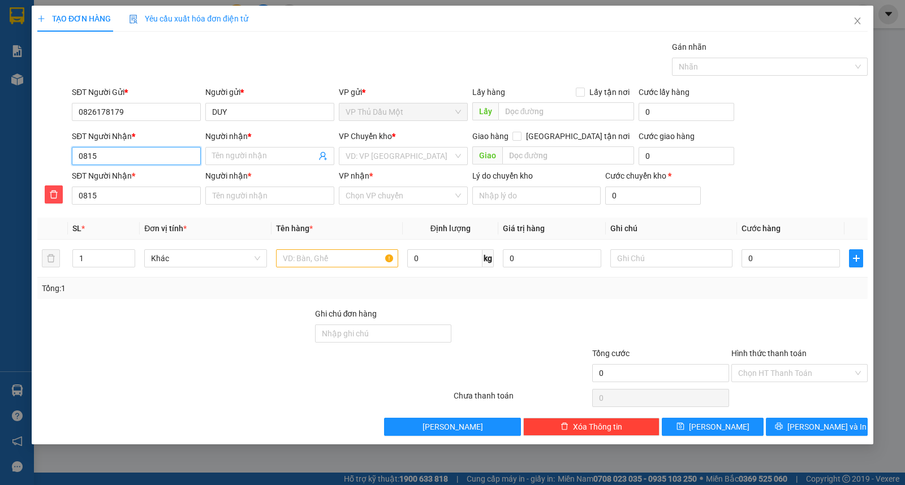
type input "08159"
type input "081598"
type input "0815989"
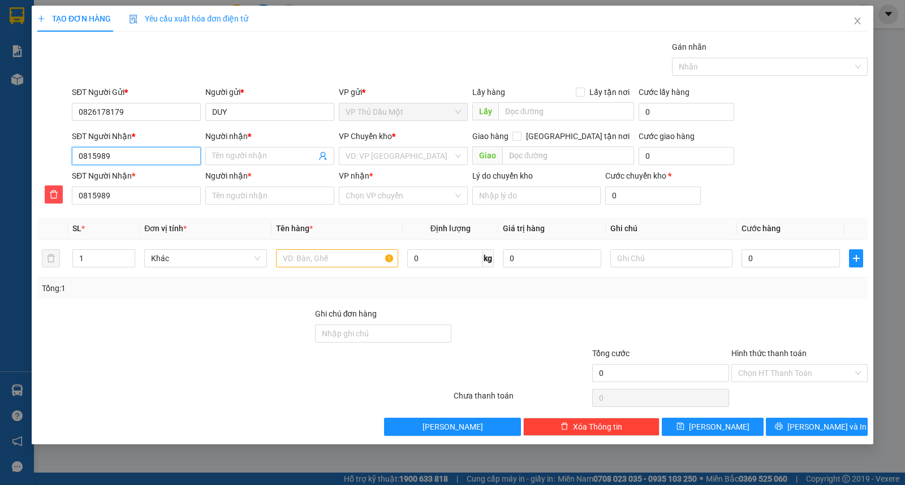
type input "08159898"
type input "081598989"
type input "0815989898"
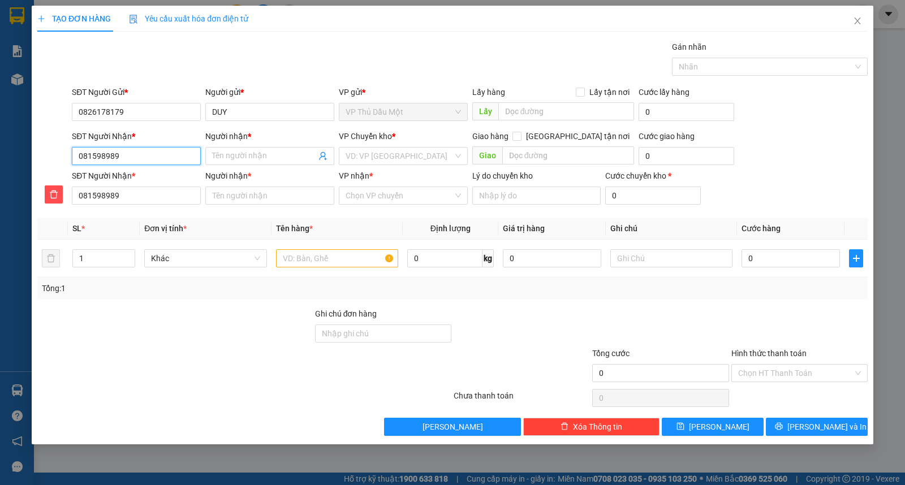
type input "0815989898"
click at [231, 156] on input "Người nhận *" at bounding box center [264, 156] width 104 height 12
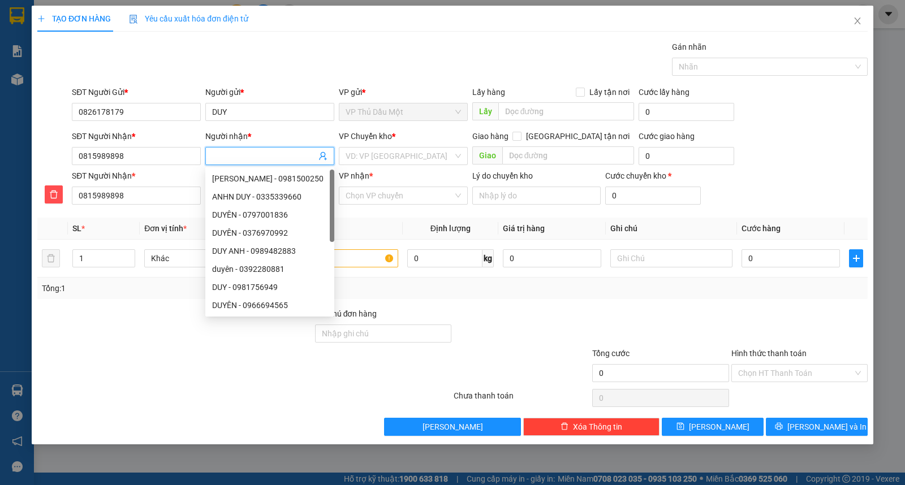
type input "T"
type input "TH"
type input "THU"
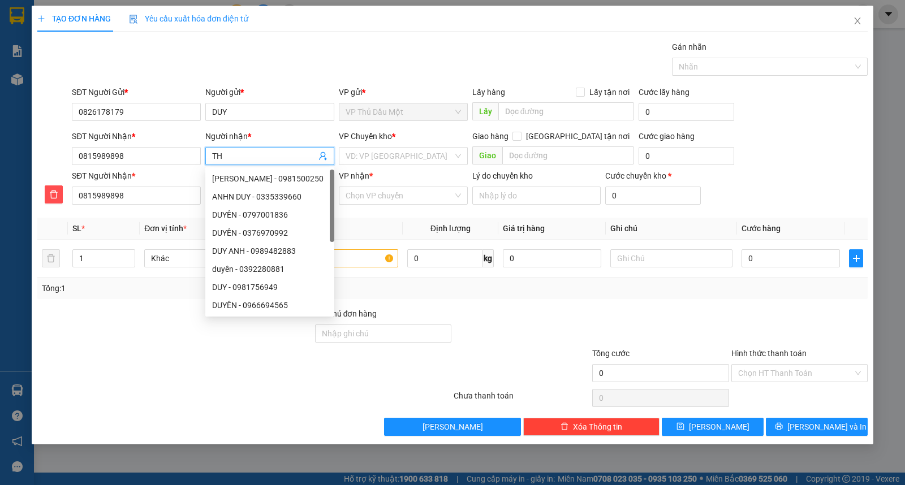
type input "THU"
click at [409, 157] on input "search" at bounding box center [399, 156] width 107 height 17
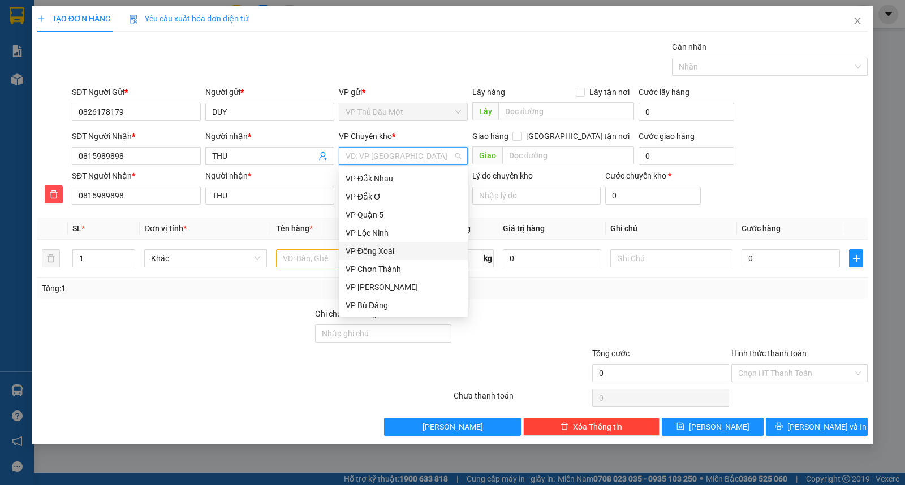
click at [399, 251] on div "VP Đồng Xoài" at bounding box center [403, 251] width 115 height 12
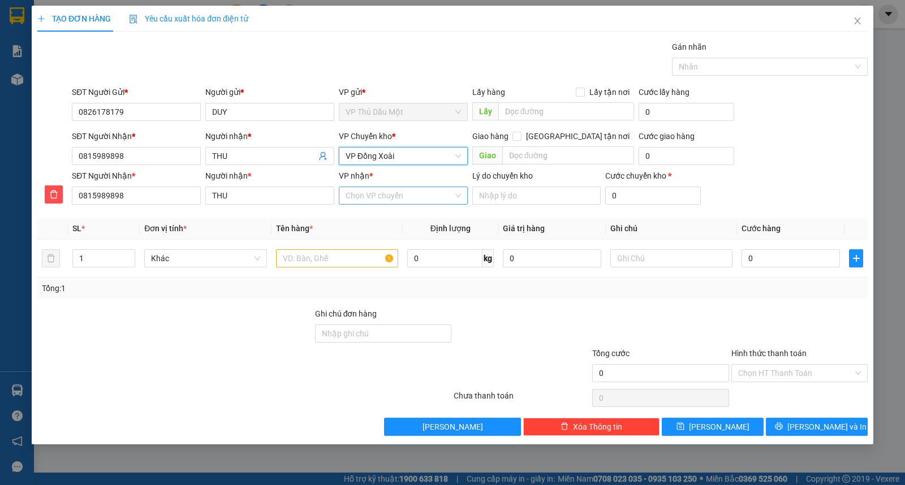
click at [395, 197] on input "VP nhận *" at bounding box center [399, 195] width 107 height 17
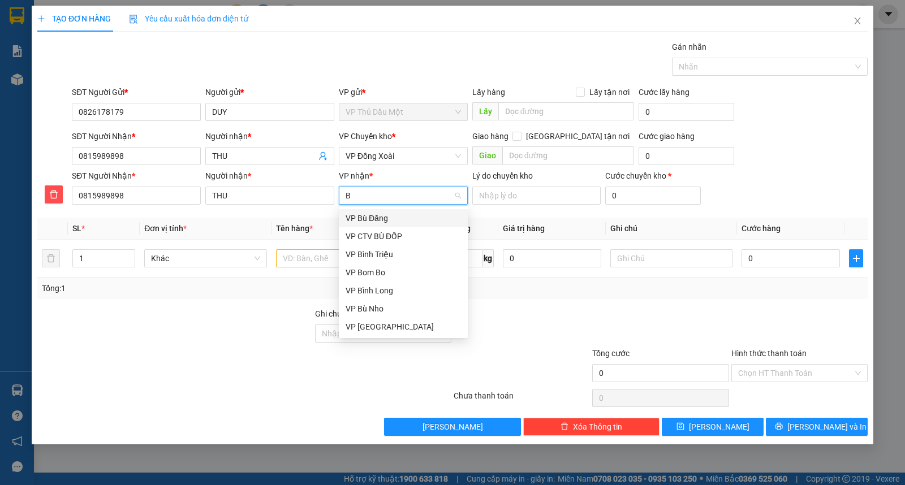
type input "BI"
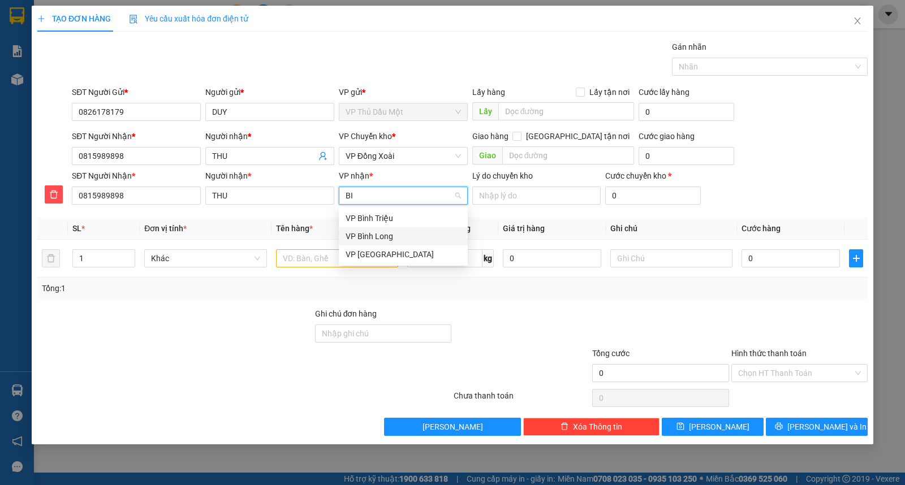
click at [396, 233] on div "VP Bình Long" at bounding box center [403, 236] width 115 height 12
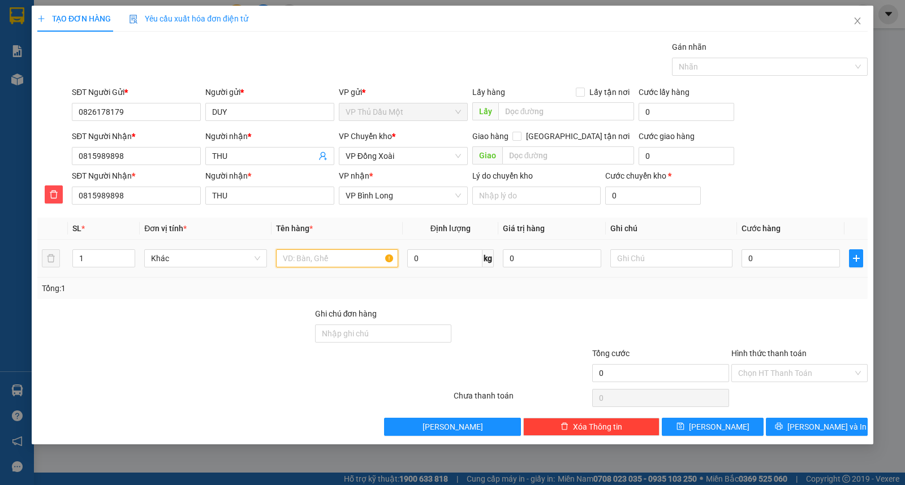
click at [351, 257] on input "text" at bounding box center [337, 258] width 122 height 18
type input "HS"
click at [751, 256] on input "0" at bounding box center [790, 258] width 98 height 18
type input "03"
type input "3"
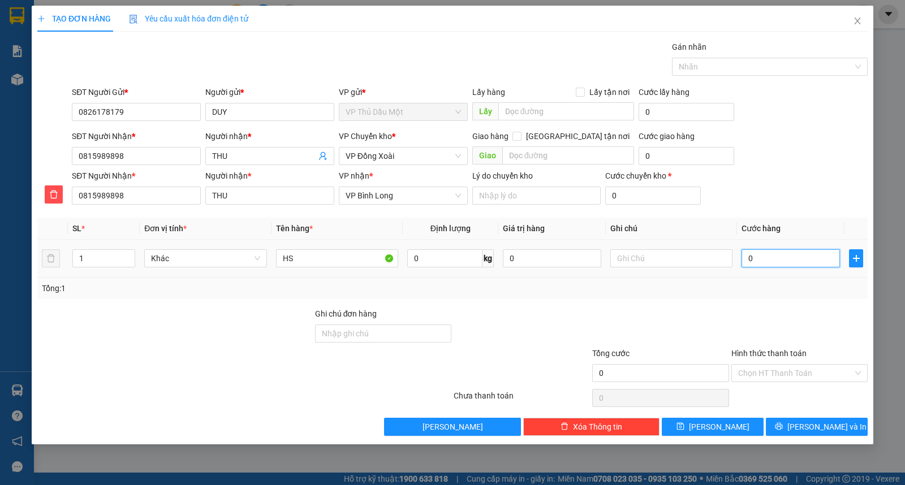
type input "3"
type input "030"
type input "30"
type input "30.000"
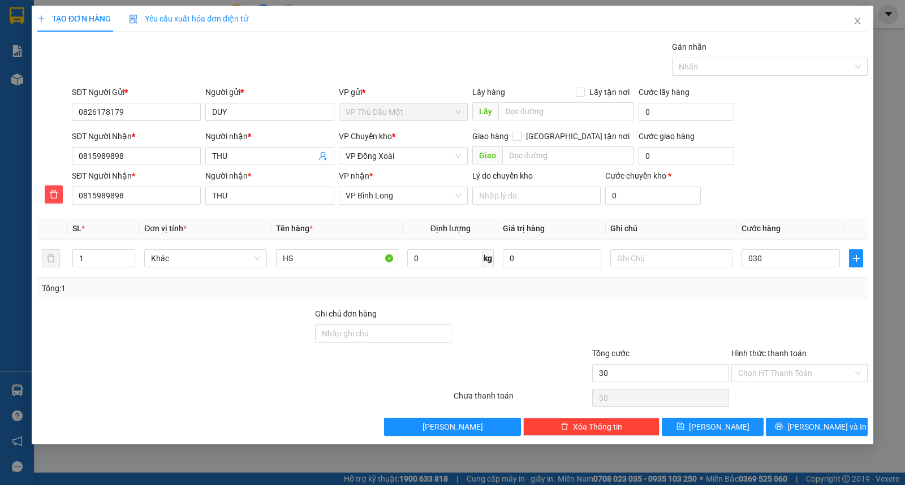
type input "30.000"
click at [782, 176] on div "SĐT Người Nhận * 0815989898 Người nhận * THU VP nhận * VP Bình Long Lý do chuyể…" at bounding box center [470, 190] width 800 height 40
click at [812, 425] on span "[PERSON_NAME] và In" at bounding box center [826, 427] width 79 height 12
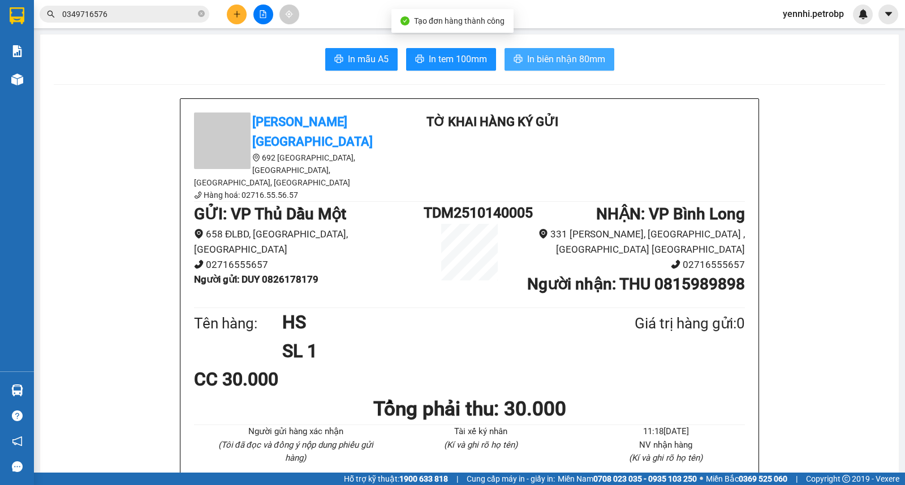
click at [577, 55] on span "In biên nhận 80mm" at bounding box center [566, 59] width 78 height 14
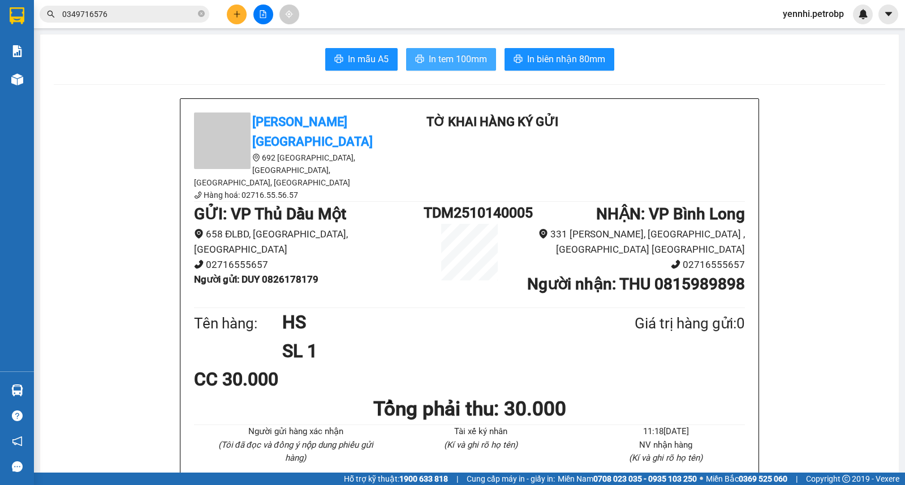
click at [430, 63] on span "In tem 100mm" at bounding box center [458, 59] width 58 height 14
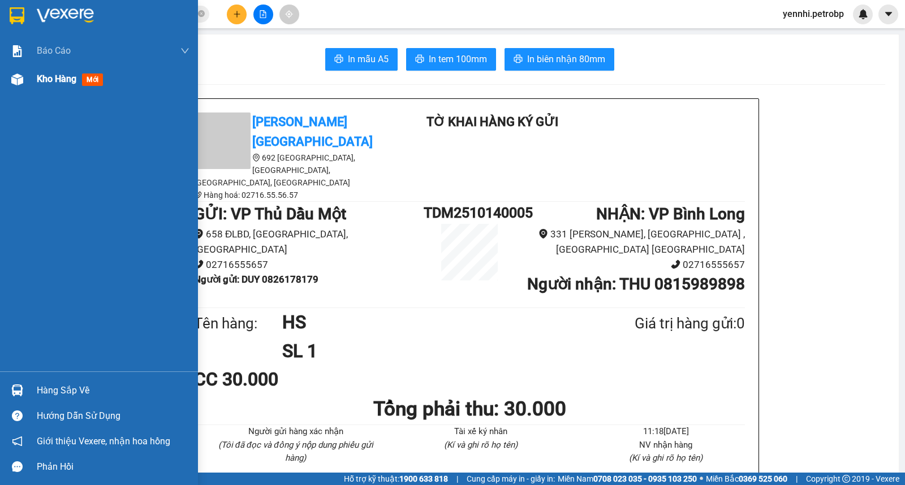
click at [43, 80] on span "Kho hàng" at bounding box center [57, 79] width 40 height 11
